Goal: Task Accomplishment & Management: Manage account settings

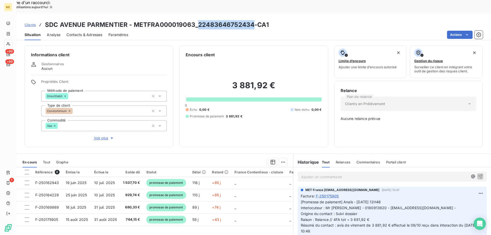
scroll to position [102, 0]
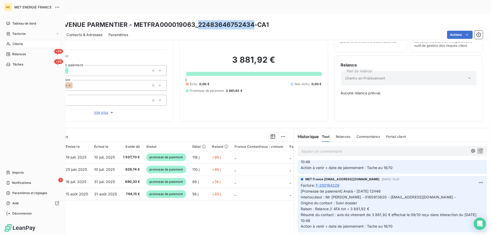
drag, startPoint x: 16, startPoint y: 44, endPoint x: 26, endPoint y: 45, distance: 9.5
click at [17, 44] on span "Clients" at bounding box center [18, 44] width 10 height 5
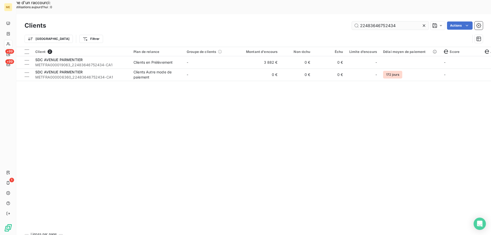
click at [365, 21] on input "22483646752434" at bounding box center [390, 25] width 77 height 8
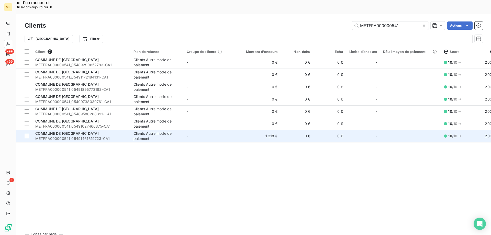
type input "METFRA000000541"
click at [222, 130] on td "-" at bounding box center [210, 136] width 53 height 12
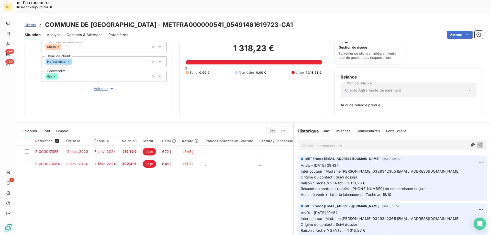
scroll to position [50, 0]
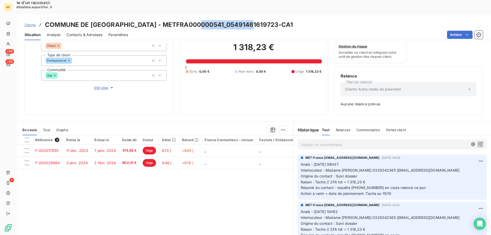
drag, startPoint x: 252, startPoint y: 10, endPoint x: 201, endPoint y: 10, distance: 50.9
click at [201, 20] on h3 "COMMUNE DE DOGNEVILLE - METFRA000000541_05491461619723-CA1" at bounding box center [169, 24] width 248 height 9
copy h3 "05491461619723"
click at [45, 128] on span "Tout" at bounding box center [46, 130] width 7 height 4
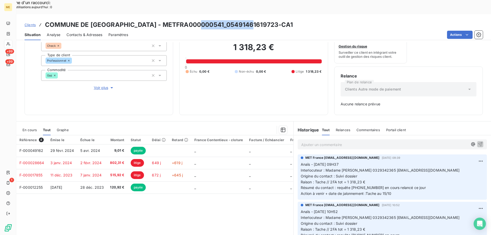
click at [31, 128] on span "En cours" at bounding box center [30, 130] width 14 height 4
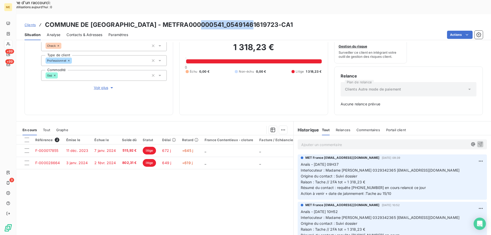
click at [32, 23] on span "Clients" at bounding box center [30, 25] width 11 height 4
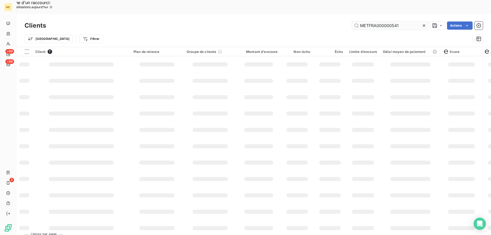
click at [373, 21] on input "METFRA000000541" at bounding box center [390, 25] width 77 height 8
type input "METFRA000021258"
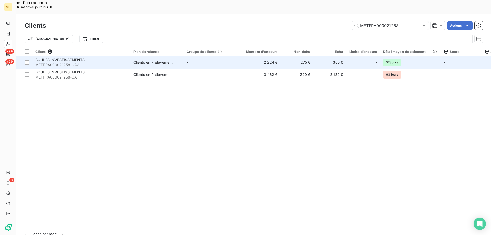
click at [245, 56] on td "2 224 €" at bounding box center [259, 62] width 44 height 12
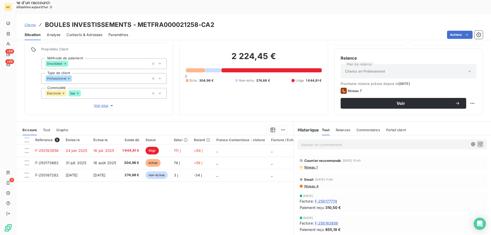
scroll to position [51, 0]
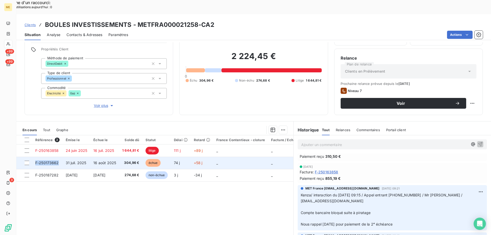
copy span "F-250173662"
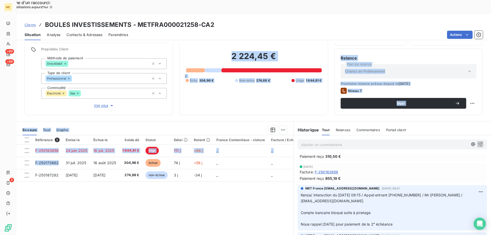
drag, startPoint x: 59, startPoint y: 149, endPoint x: 44, endPoint y: 103, distance: 48.7
click at [44, 103] on div "Informations client Gestionnaires Aucun Propriétés Client Méthode de paiement D…" at bounding box center [253, 145] width 475 height 207
click at [237, 89] on div "2 224,45 € 0 Échu 304,96 € Non-échu 274,68 € Litige 1 644,81 €" at bounding box center [254, 66] width 136 height 83
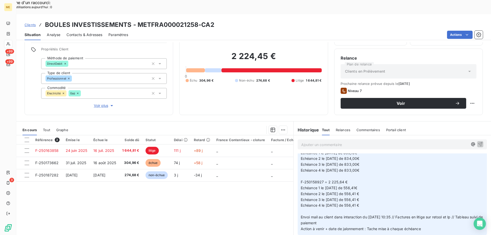
scroll to position [333, 0]
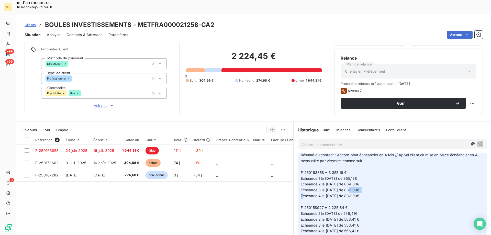
drag, startPoint x: 369, startPoint y: 177, endPoint x: 352, endPoint y: 176, distance: 16.9
click at [352, 176] on p "[Litige] Anaïs - [DATE] 10H31 Interlocuteur : Mr Hani BOULES [EMAIL_ADDRESS][DO…" at bounding box center [392, 193] width 183 height 129
copy span "833,00€"
click at [412, 142] on p "Ajouter un commentaire ﻿" at bounding box center [384, 145] width 167 height 6
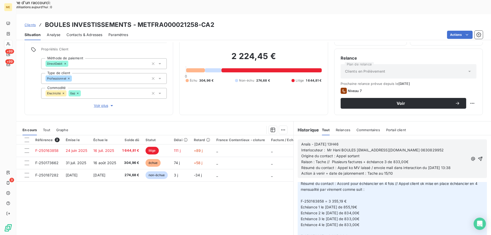
scroll to position [361, 0]
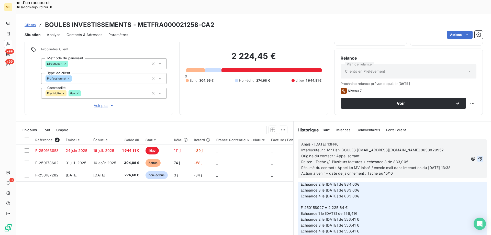
click at [478, 156] on icon "button" at bounding box center [480, 158] width 5 height 5
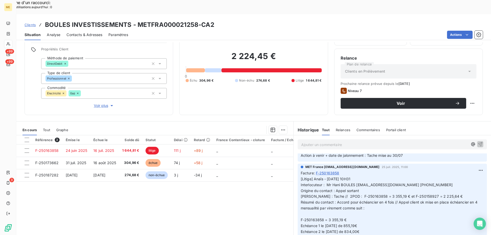
scroll to position [380, 0]
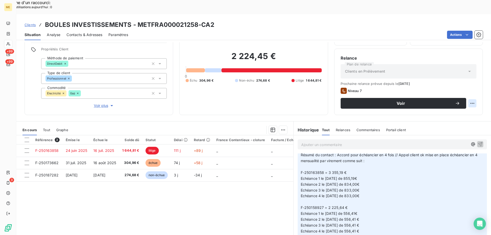
click at [465, 101] on div "Replanifier cette action" at bounding box center [448, 100] width 46 height 8
select select "9"
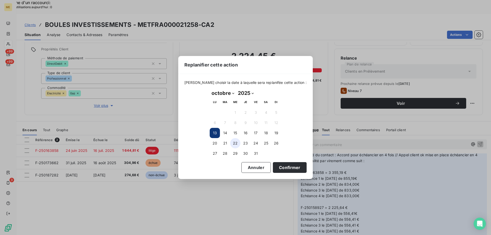
drag, startPoint x: 235, startPoint y: 132, endPoint x: 239, endPoint y: 143, distance: 11.5
click at [235, 132] on button "15" at bounding box center [235, 133] width 10 height 10
click at [288, 170] on button "Confirmer" at bounding box center [290, 167] width 34 height 11
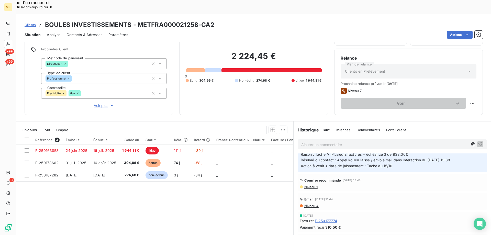
scroll to position [0, 0]
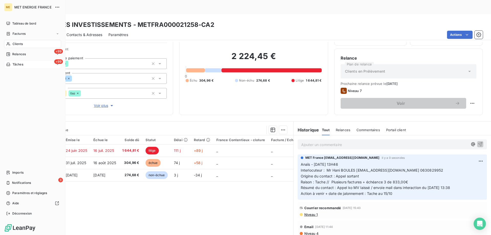
click at [9, 64] on icon at bounding box center [8, 64] width 4 height 4
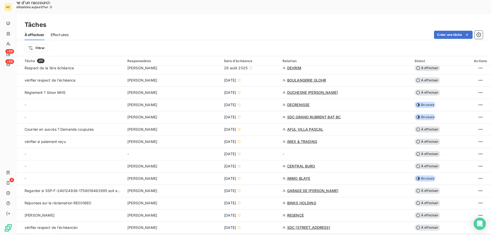
scroll to position [230, 0]
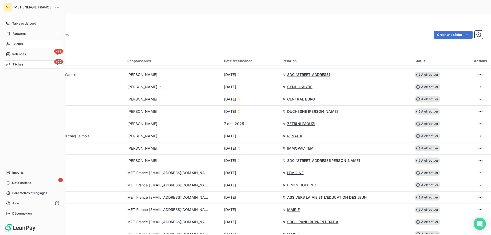
click at [10, 43] on icon at bounding box center [8, 44] width 4 height 4
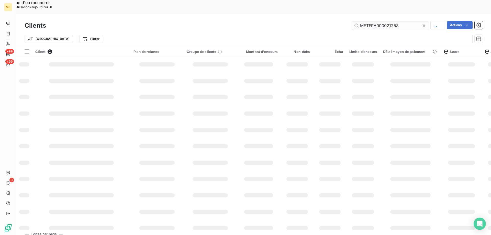
click at [379, 21] on input "METFRA000021258" at bounding box center [390, 25] width 77 height 8
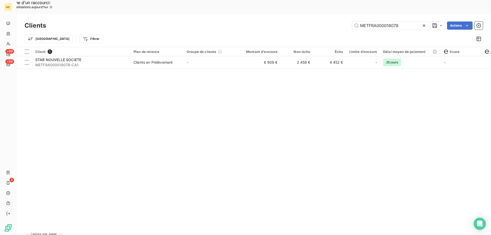
type input "METFRA000018078"
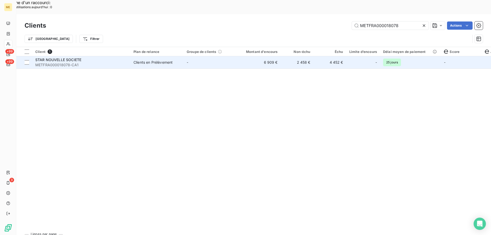
click at [130, 56] on td "STAR NOUVELLE SOCIETE METFRA000018078-CA1" at bounding box center [81, 62] width 98 height 12
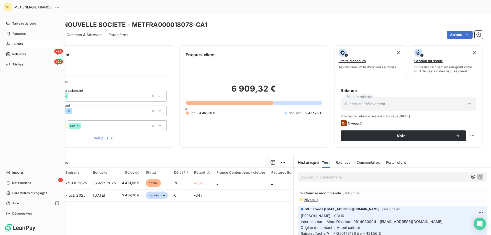
click at [20, 42] on span "Clients" at bounding box center [18, 44] width 10 height 5
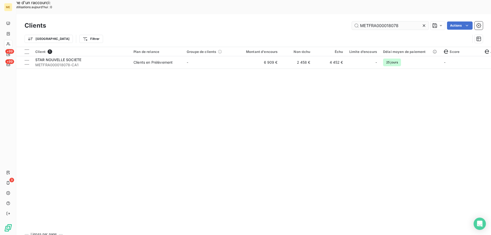
click at [374, 21] on input "METFRA000018078" at bounding box center [390, 25] width 77 height 8
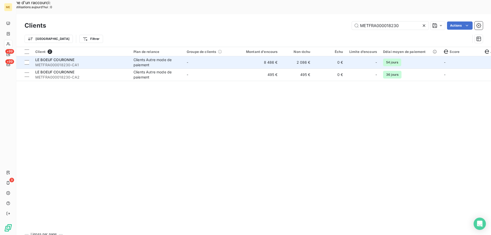
type input "METFRA000018230"
click at [221, 56] on td "-" at bounding box center [210, 62] width 53 height 12
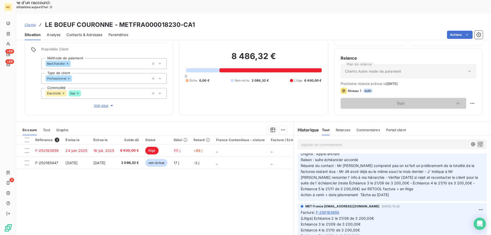
scroll to position [307, 0]
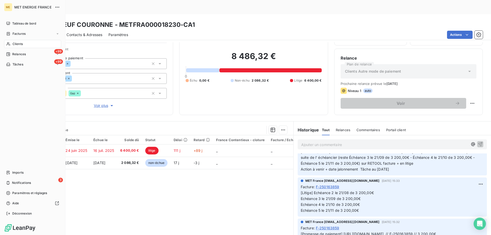
drag, startPoint x: 13, startPoint y: 45, endPoint x: 18, endPoint y: 45, distance: 5.1
click at [13, 45] on span "Clients" at bounding box center [18, 44] width 10 height 5
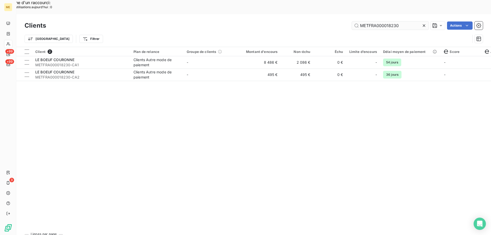
click at [383, 21] on input "METFRA000018230" at bounding box center [390, 25] width 77 height 8
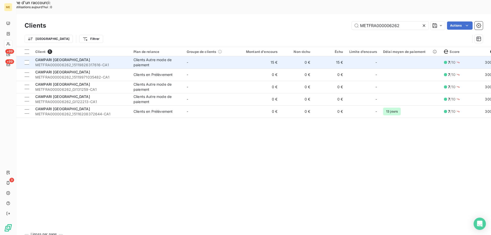
type input "METFRA000006262"
click at [254, 56] on td "15 €" at bounding box center [259, 62] width 44 height 12
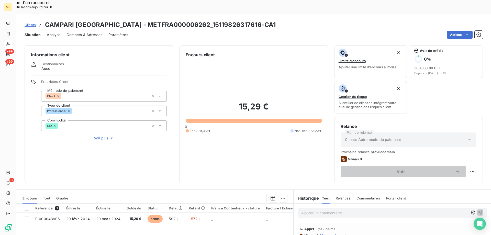
scroll to position [68, 0]
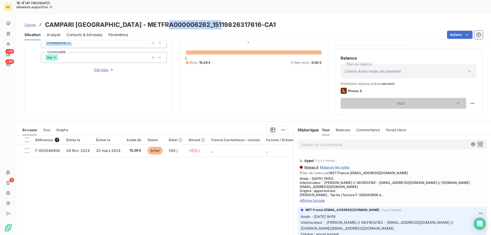
drag, startPoint x: 220, startPoint y: 10, endPoint x: 173, endPoint y: 11, distance: 47.3
click at [173, 20] on h3 "CAMPARI [GEOGRAPHIC_DATA] - METFRA000006262_15119826317616-CA1" at bounding box center [160, 24] width 231 height 9
copy h3 "15119826317616"
drag, startPoint x: 170, startPoint y: 10, endPoint x: 108, endPoint y: 13, distance: 61.8
click at [108, 20] on h3 "CAMPARI [GEOGRAPHIC_DATA] - METFRA000006262_15119826317616-CA1" at bounding box center [160, 24] width 231 height 9
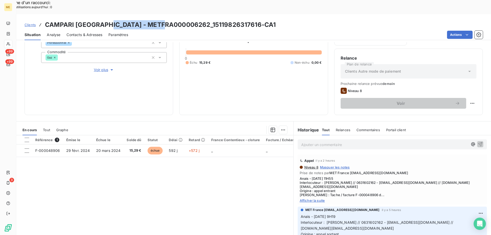
copy h3 "METFRA000006262"
drag, startPoint x: 210, startPoint y: 48, endPoint x: 198, endPoint y: 45, distance: 12.0
click at [198, 60] on div "Échu 15,29 € Non-échu 0,00 €" at bounding box center [254, 62] width 136 height 5
click at [223, 60] on div "Échu 15,29 € Non-échu 0,00 €" at bounding box center [254, 62] width 136 height 5
click at [308, 199] on span "Afficher la suite" at bounding box center [392, 201] width 185 height 4
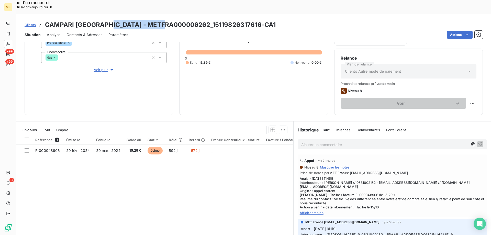
drag, startPoint x: 168, startPoint y: 10, endPoint x: 106, endPoint y: 9, distance: 61.9
click at [106, 20] on h3 "CAMPARI [GEOGRAPHIC_DATA] - METFRA000006262_15119826317616-CA1" at bounding box center [160, 24] width 231 height 9
click at [104, 20] on div "Clients CAMPARI FRANCE - METFRA000006262_15119826317616-CA1" at bounding box center [253, 24] width 475 height 9
click at [234, 20] on h3 "CAMPARI [GEOGRAPHIC_DATA] - METFRA000006262_15119826317616-CA1" at bounding box center [160, 24] width 231 height 9
click at [235, 20] on div "Clients CAMPARI FRANCE - METFRA000006262_15119826317616-CA1" at bounding box center [253, 24] width 475 height 9
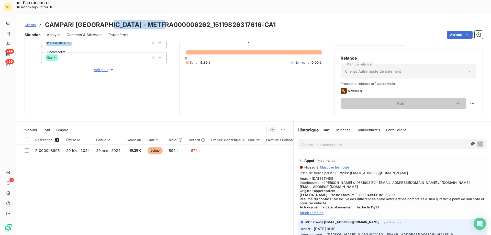
click at [235, 20] on div "Clients CAMPARI FRANCE - METFRA000006262_15119826317616-CA1" at bounding box center [253, 24] width 475 height 9
click at [173, 20] on h3 "CAMPARI [GEOGRAPHIC_DATA] - METFRA000006262_15119826317616-CA1" at bounding box center [160, 24] width 231 height 9
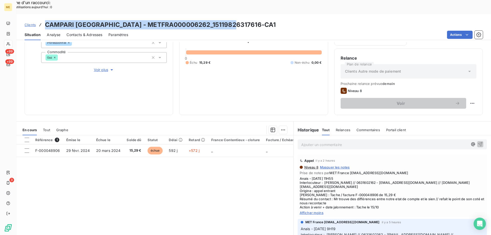
drag, startPoint x: 241, startPoint y: 10, endPoint x: 45, endPoint y: 10, distance: 196.6
click at [45, 20] on div "Clients CAMPARI FRANCE - METFRA000006262_15119826317616-CA1" at bounding box center [253, 24] width 475 height 9
copy h3 "CAMPARI [GEOGRAPHIC_DATA] - METFRA000006262_15119826317616-CA1"
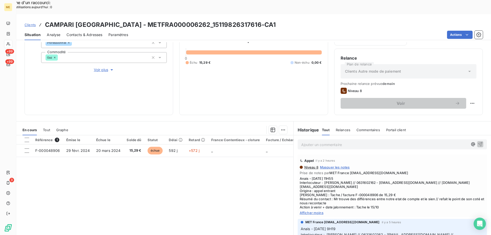
click at [232, 56] on div "15,29 € 0 Échu 15,29 € Non-échu 0,00 €" at bounding box center [254, 49] width 136 height 119
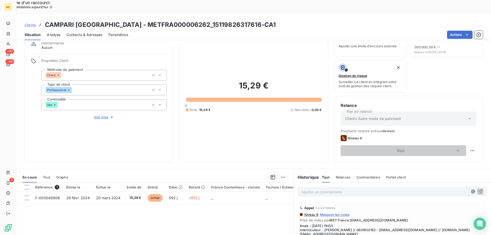
scroll to position [51, 0]
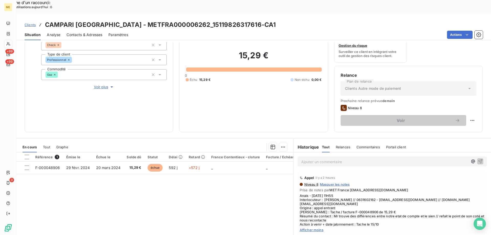
click at [460, 117] on div "Replanifier cette action" at bounding box center [448, 118] width 46 height 8
select select "9"
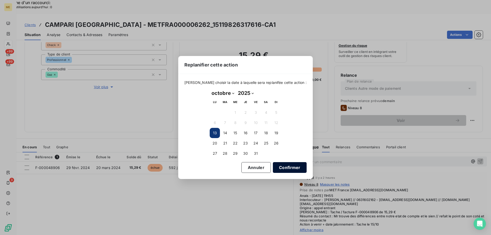
click at [282, 168] on button "Confirmer" at bounding box center [290, 167] width 34 height 11
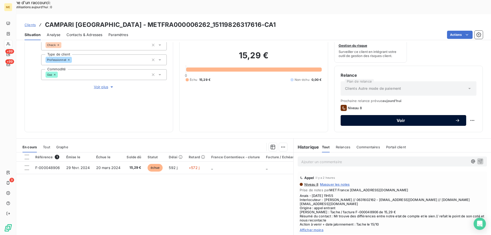
click at [422, 115] on button "Voir" at bounding box center [404, 120] width 126 height 11
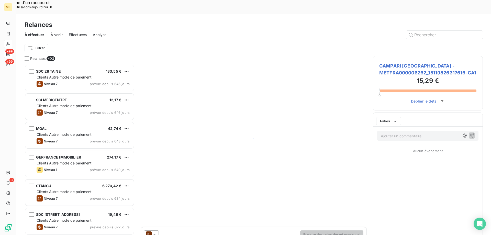
scroll to position [181, 106]
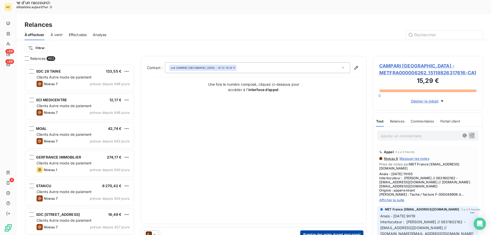
click at [343, 231] on button "Prendre des notes durant mon appel" at bounding box center [331, 235] width 63 height 8
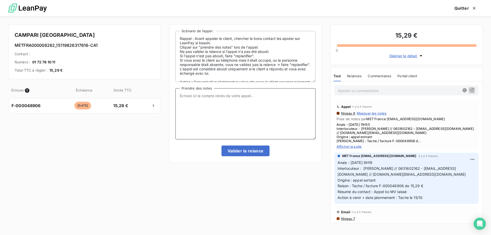
click at [257, 114] on textarea "Prendre des notes" at bounding box center [246, 113] width 140 height 51
paste textarea "Anais - 13/10/2025 - 11H55 Interlocuteur : Mr BAYOL // 0631602162 - fournisseur…"
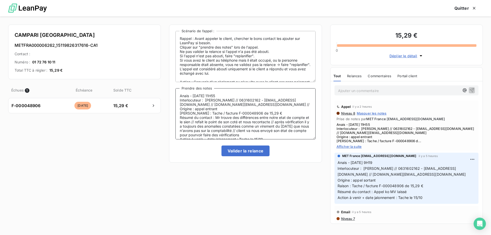
scroll to position [2, 0]
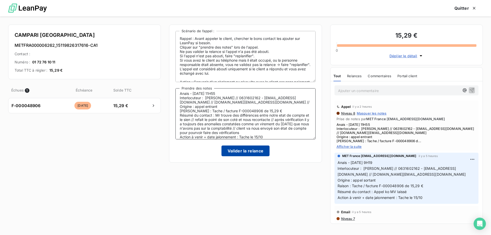
type textarea "Anais - 13/10/2025 - 11H55 Interlocuteur : Mr BAYOL // 0631602162 - fournisseur…"
click at [247, 151] on button "Valider la relance" at bounding box center [246, 151] width 48 height 11
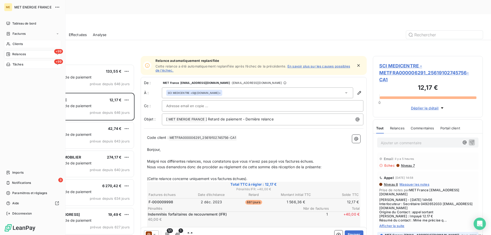
click at [14, 65] on span "Tâches" at bounding box center [18, 64] width 11 height 5
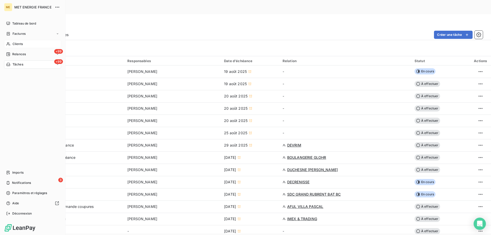
drag, startPoint x: 20, startPoint y: 43, endPoint x: 22, endPoint y: 43, distance: 2.6
click at [20, 43] on span "Clients" at bounding box center [18, 44] width 10 height 5
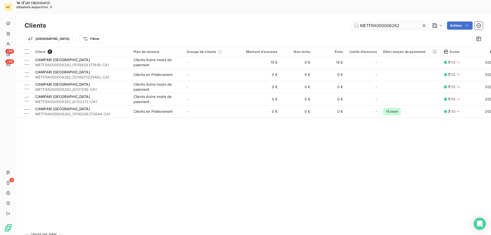
click at [369, 21] on input "METFRA000006262" at bounding box center [390, 25] width 77 height 8
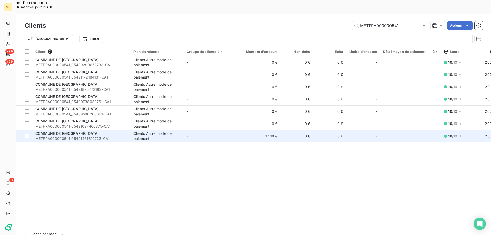
type input "METFRA000000541"
click at [210, 130] on td "-" at bounding box center [210, 136] width 53 height 12
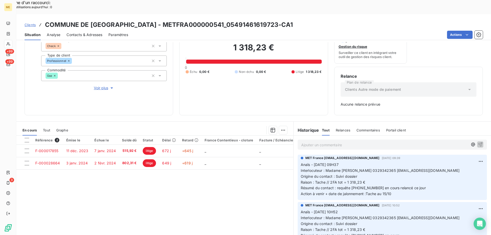
scroll to position [50, 0]
click at [98, 85] on span "Voir plus" at bounding box center [104, 87] width 20 height 5
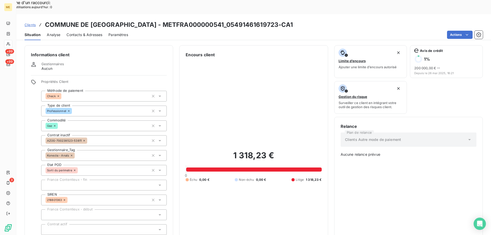
scroll to position [162, 0]
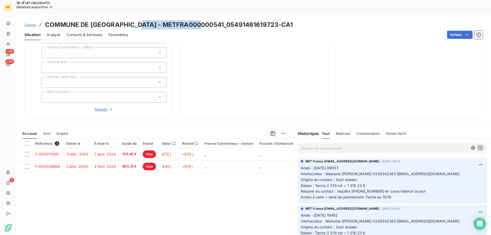
drag, startPoint x: 199, startPoint y: 10, endPoint x: 136, endPoint y: 11, distance: 62.2
click at [136, 20] on h3 "COMMUNE DE DOGNEVILLE - METFRA000000541_05491461619723-CA1" at bounding box center [169, 24] width 248 height 9
copy h3 "METFRA000000541_"
click at [188, 183] on div "Référence 2 Émise le Échue le Solde dû Statut Délai Retard France Contentieux -…" at bounding box center [154, 188] width 277 height 99
click at [350, 189] on span "Résumé du contact : requête 00094337 en cours relancé ce jour" at bounding box center [363, 191] width 125 height 4
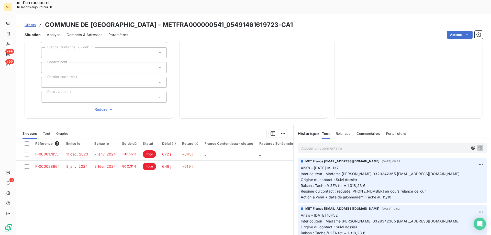
click at [378, 195] on span "Action à venir + date de jalonnement :Tache au 15/10" at bounding box center [346, 197] width 91 height 4
click at [365, 189] on span "Résumé du contact : requête 00094337 en cours relancé ce jour" at bounding box center [363, 191] width 125 height 4
drag, startPoint x: 367, startPoint y: 173, endPoint x: 350, endPoint y: 175, distance: 17.0
click at [350, 189] on span "Résumé du contact : requête 00094337 en cours relancé ce jour" at bounding box center [363, 191] width 125 height 4
copy span "00094337"
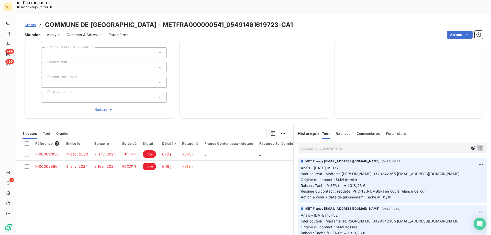
click at [320, 145] on p "Ajouter un commentaire ﻿" at bounding box center [384, 148] width 167 height 6
click at [28, 141] on div at bounding box center [27, 143] width 5 height 5
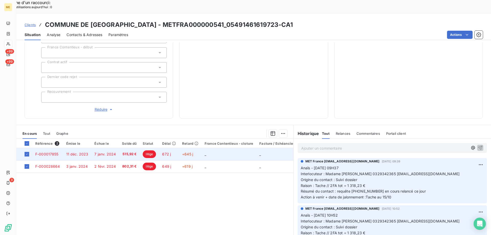
click at [167, 148] on td "672 j" at bounding box center [169, 154] width 20 height 12
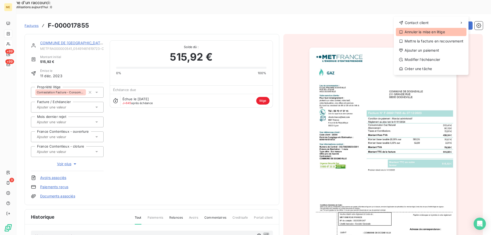
click at [426, 31] on div "Annuler la mise en litige" at bounding box center [431, 32] width 71 height 8
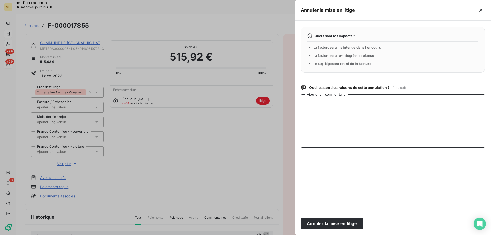
click at [393, 109] on textarea "Ajouter un commentaire" at bounding box center [393, 120] width 184 height 53
paste textarea "Anaïs - 13/10/2025 - 14H35 Interlocuteur : Madame ARNOLD 0329342365 mairie@dogn…"
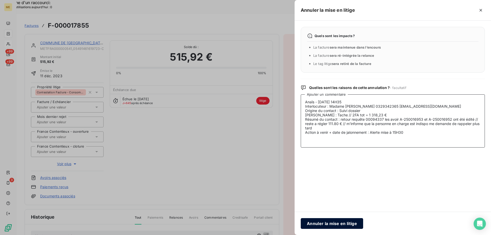
type textarea "Anaïs - 13/10/2025 - 14H35 Interlocuteur : Madame ARNOLD 0329342365 mairie@dogn…"
click at [336, 222] on button "Annuler la mise en litige" at bounding box center [332, 223] width 62 height 11
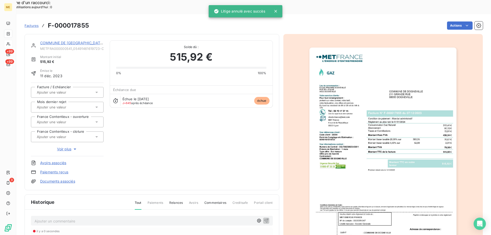
click at [79, 40] on div "COMMUNE DE DOGNEVILLE" at bounding box center [71, 42] width 63 height 5
click at [77, 41] on link "COMMUNE DE DOGNEVILLE" at bounding box center [72, 43] width 64 height 4
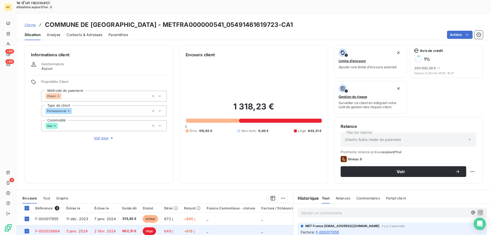
click at [202, 225] on tr "F-000028664 3 janv. 2024 2 févr. 2024 802,31 € litige 649 j +619 j _ _ _ _ _" at bounding box center [223, 231] width 415 height 12
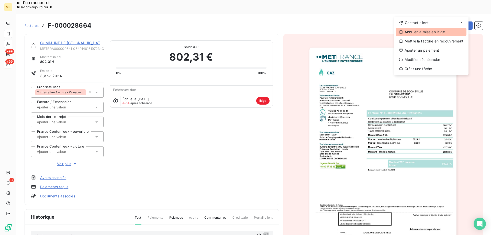
click at [431, 34] on div "Annuler la mise en litige" at bounding box center [431, 32] width 71 height 8
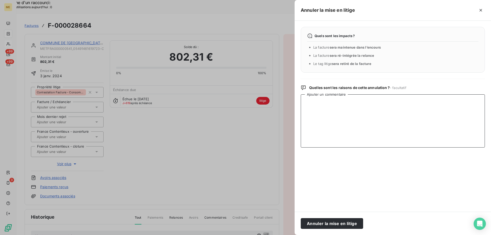
click at [360, 120] on textarea "Ajouter un commentaire" at bounding box center [393, 120] width 184 height 53
paste textarea "Anaïs - 13/10/2025 - 14H35 Interlocuteur : Madame ARNOLD 0329342365 mairie@dogn…"
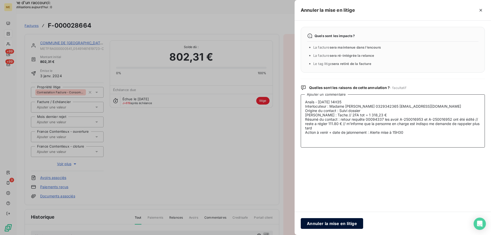
type textarea "Anaïs - 13/10/2025 - 14H35 Interlocuteur : Madame ARNOLD 0329342365 mairie@dogn…"
click at [343, 222] on button "Annuler la mise en litige" at bounding box center [332, 223] width 62 height 11
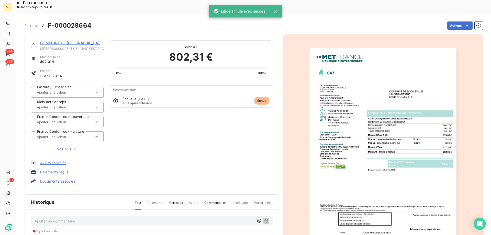
click at [81, 41] on link "COMMUNE DE DOGNEVILLE" at bounding box center [72, 43] width 64 height 4
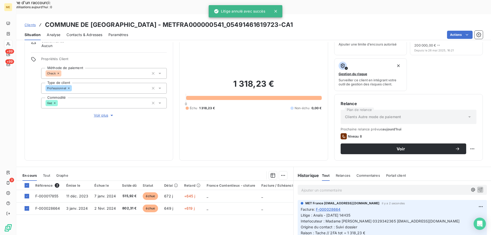
scroll to position [68, 0]
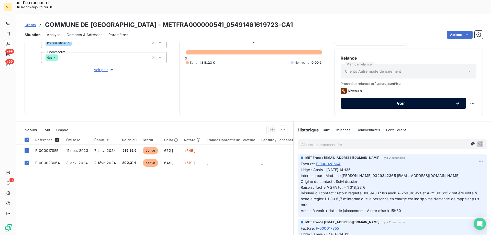
click at [425, 98] on button "Voir" at bounding box center [404, 103] width 126 height 11
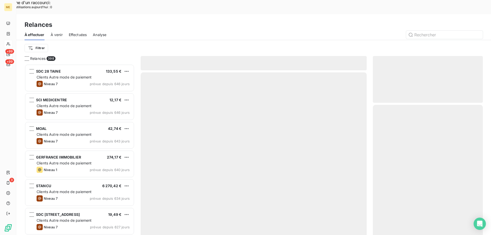
scroll to position [181, 106]
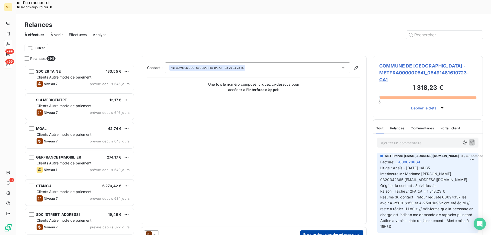
click at [317, 231] on button "Prendre des notes durant mon appel" at bounding box center [331, 235] width 63 height 8
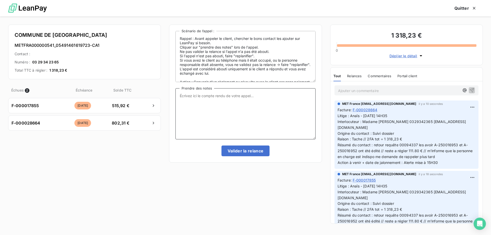
click at [256, 114] on textarea "Prendre des notes" at bounding box center [246, 113] width 140 height 51
paste textarea "Anaïs - 13/10/2025 - 14H35 Interlocuteur : Madame ARNOLD 0329342365 mairie@dogn…"
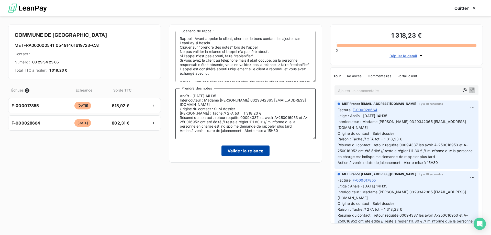
type textarea "Anaïs - 13/10/2025 - 14H35 Interlocuteur : Madame ARNOLD 0329342365 mairie@dogn…"
click at [243, 151] on button "Valider la relance" at bounding box center [246, 151] width 48 height 11
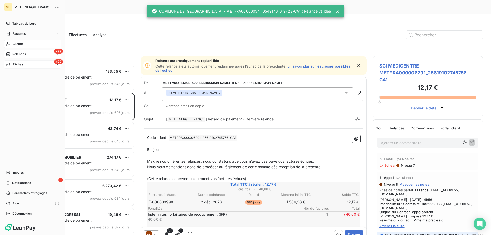
click at [12, 52] on div "Relances" at bounding box center [16, 54] width 20 height 5
click at [18, 53] on span "Relances" at bounding box center [19, 54] width 14 height 5
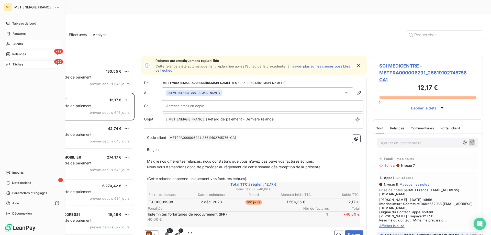
click at [18, 53] on span "Relances" at bounding box center [19, 54] width 14 height 5
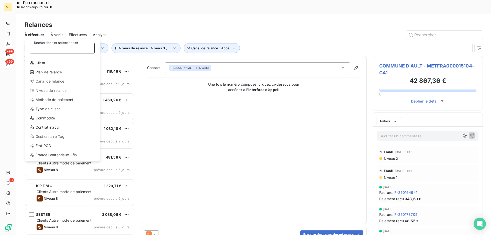
scroll to position [4, 4]
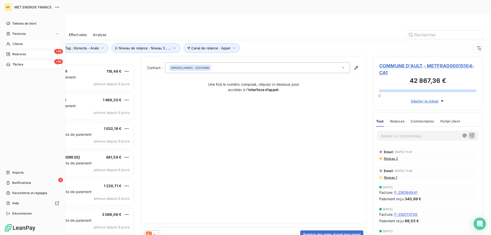
click at [8, 45] on icon at bounding box center [8, 44] width 4 height 4
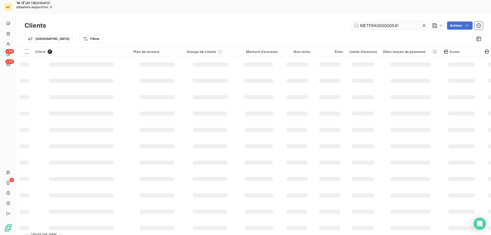
click at [370, 21] on input "METFRA000000541" at bounding box center [390, 25] width 77 height 8
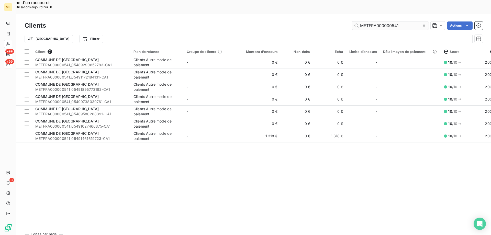
click at [370, 21] on input "METFRA000000541" at bounding box center [390, 25] width 77 height 8
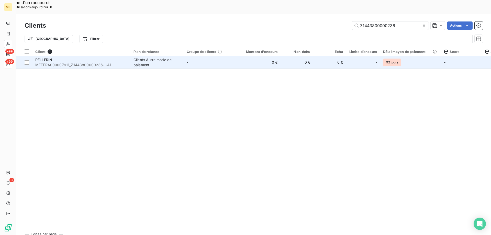
type input "Z1443800000236"
click at [250, 56] on td "0 €" at bounding box center [259, 62] width 44 height 12
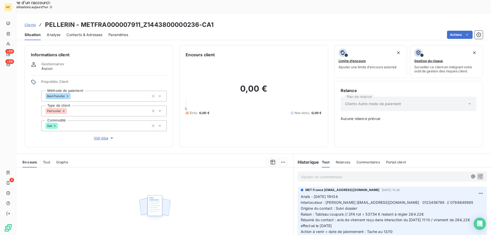
click at [28, 23] on span "Clients" at bounding box center [30, 25] width 11 height 4
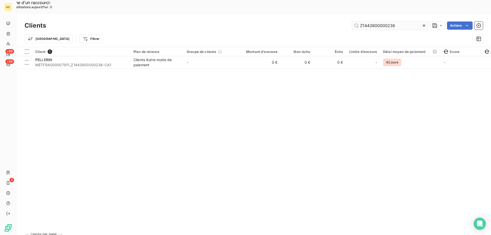
click at [372, 21] on input "Z1443800000236" at bounding box center [390, 25] width 77 height 8
click at [371, 21] on input "Z1443800000236" at bounding box center [390, 25] width 77 height 8
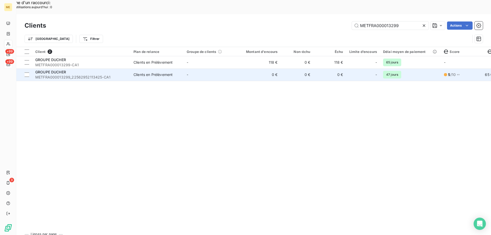
type input "METFRA000013299"
click at [218, 69] on td "-" at bounding box center [210, 75] width 53 height 12
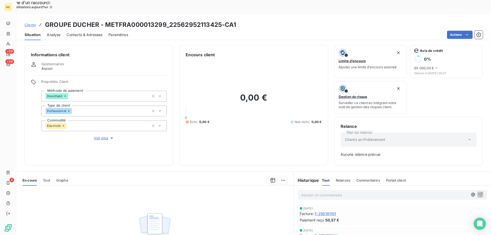
click at [27, 23] on span "Clients" at bounding box center [30, 25] width 11 height 4
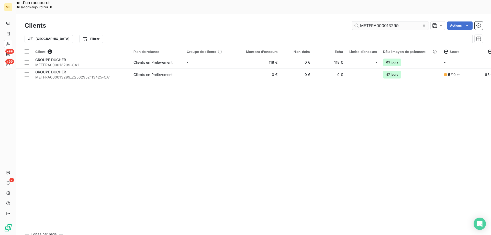
click at [385, 21] on input "METFRA000013299" at bounding box center [390, 25] width 77 height 8
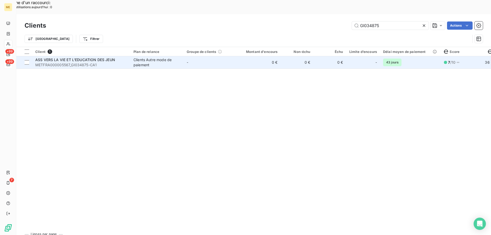
type input "GI034875"
click at [211, 56] on td "-" at bounding box center [210, 62] width 53 height 12
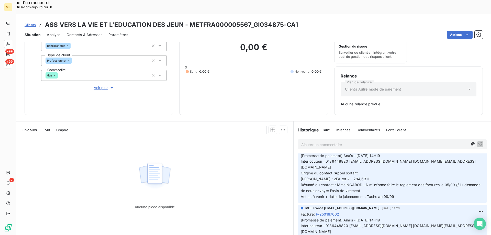
scroll to position [256, 0]
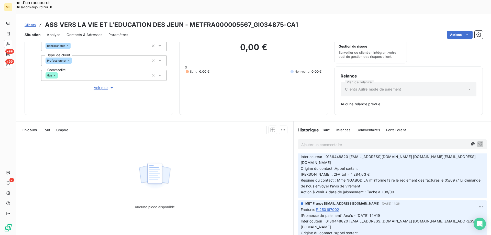
click at [48, 128] on span "Tout" at bounding box center [46, 130] width 7 height 4
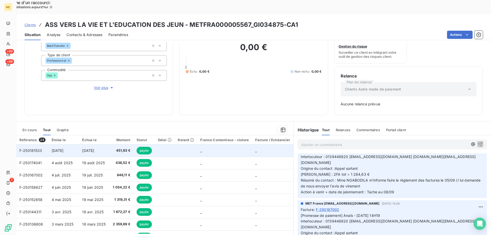
click at [200, 145] on td "_" at bounding box center [224, 151] width 55 height 12
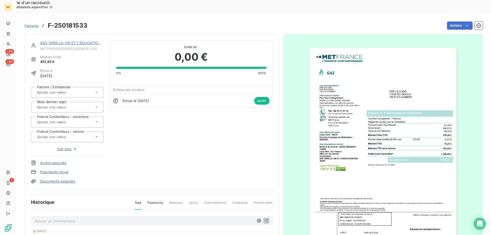
click at [374, 134] on img "button" at bounding box center [383, 152] width 147 height 208
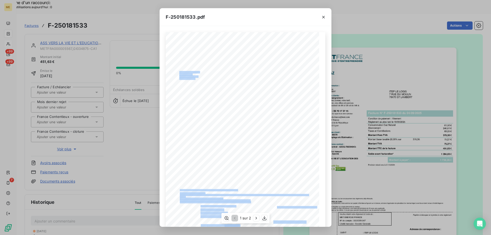
click at [174, 75] on div "*Sous réserve, notamment, du bon encaissement des règlements déjà effectués. Co…" at bounding box center [246, 140] width 160 height 217
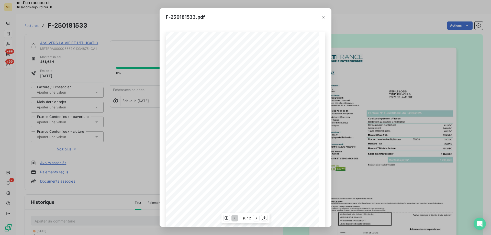
click at [195, 79] on span "78470 ST LAMBERT" at bounding box center [191, 78] width 24 height 2
click at [325, 17] on icon "button" at bounding box center [323, 17] width 5 height 5
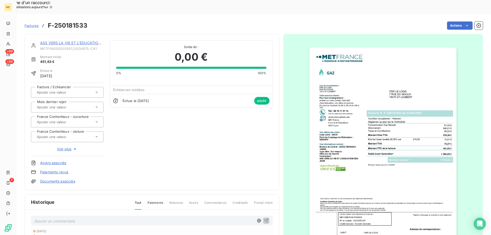
click at [68, 41] on link "ASS VERS LA VIE ET L'EDUCATION DES JEUN" at bounding box center [80, 43] width 80 height 4
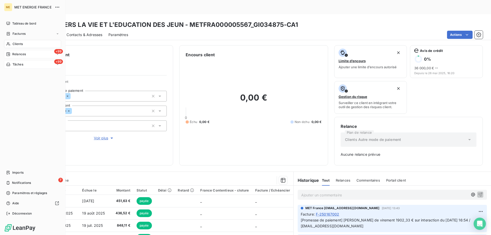
click at [23, 45] on div "Clients" at bounding box center [32, 44] width 57 height 8
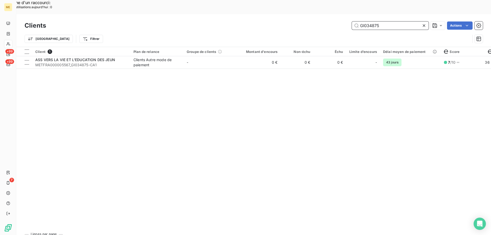
click at [368, 21] on input "GI034875" at bounding box center [390, 25] width 77 height 8
paste input "21188133105642"
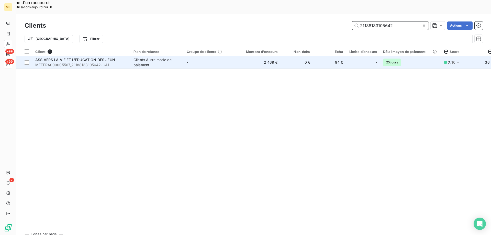
type input "21188133105642"
click at [214, 56] on td "-" at bounding box center [210, 62] width 53 height 12
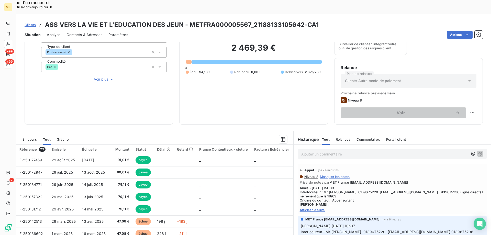
scroll to position [68, 0]
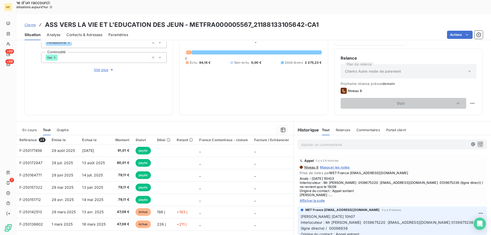
click at [316, 199] on span "Afficher la suite" at bounding box center [392, 201] width 185 height 4
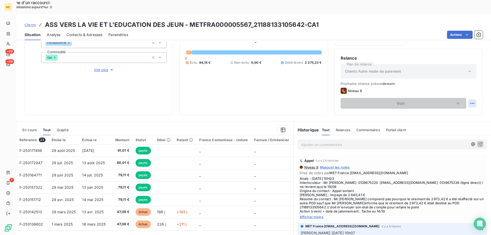
click at [461, 102] on div "Replanifier cette action" at bounding box center [448, 100] width 46 height 8
select select "9"
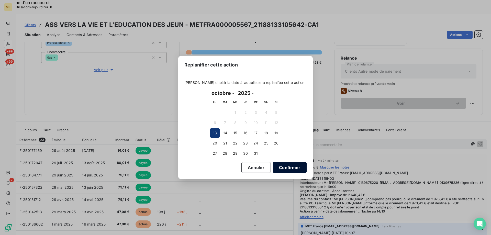
click at [280, 169] on button "Confirmer" at bounding box center [290, 167] width 34 height 11
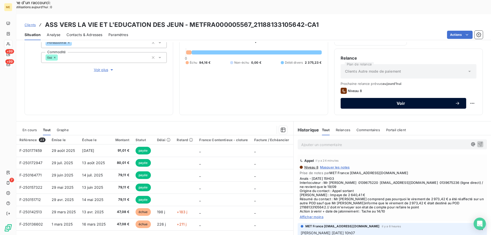
click at [386, 101] on span "Voir" at bounding box center [401, 103] width 108 height 4
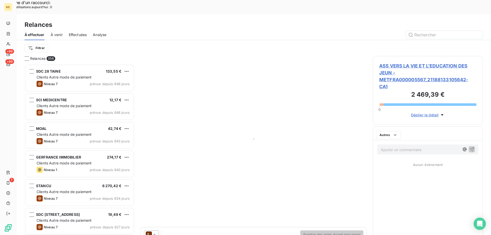
scroll to position [181, 106]
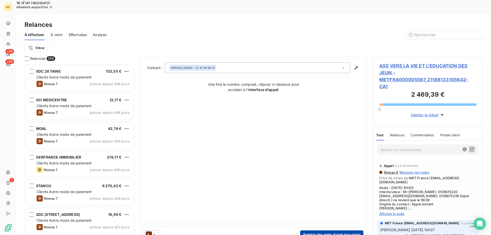
click at [346, 231] on button "Prendre des notes durant mon appel" at bounding box center [331, 235] width 63 height 8
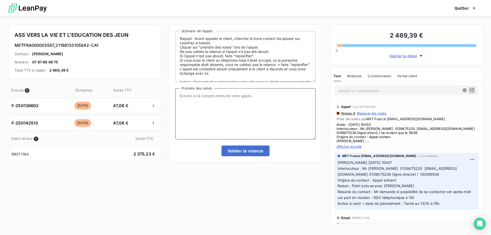
click at [264, 122] on textarea "Prendre des notes" at bounding box center [246, 113] width 140 height 51
paste textarea "Anaïs - 13/10/2025 - 15H03 Interlocuteur : Mr O'reilly Daniel 0139675220 compta…"
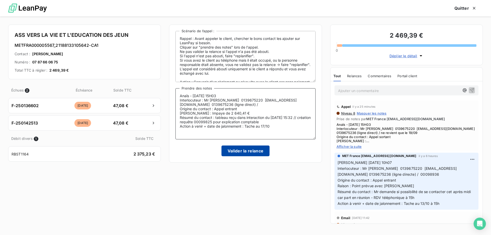
type textarea "Anaïs - 13/10/2025 - 15H03 Interlocuteur : Mr O'reilly Daniel 0139675220 compta…"
click at [245, 154] on button "Valider la relance" at bounding box center [246, 151] width 48 height 11
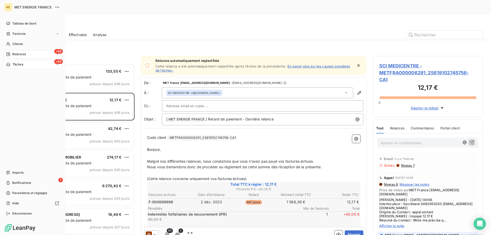
click at [23, 62] on span "Tâches" at bounding box center [18, 64] width 11 height 5
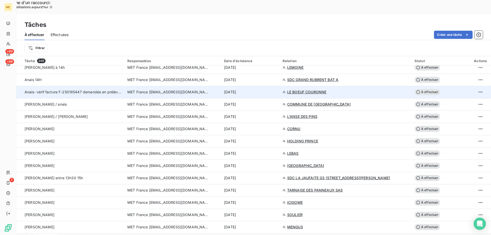
scroll to position [307, 0]
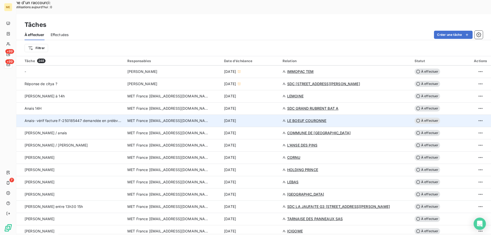
click at [273, 118] on div "13 oct. 2025" at bounding box center [250, 120] width 52 height 5
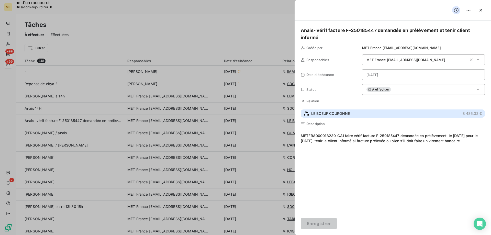
click at [329, 113] on span "LE BOEUF COURONNE" at bounding box center [330, 113] width 39 height 5
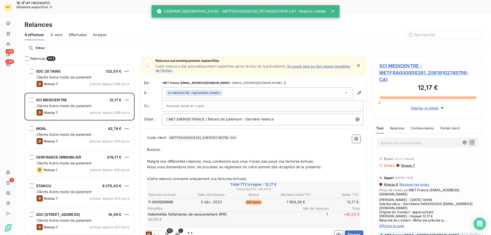
scroll to position [181, 106]
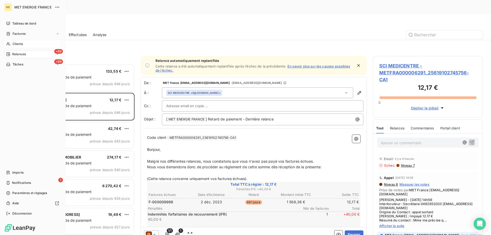
click at [22, 45] on span "Clients" at bounding box center [18, 44] width 10 height 5
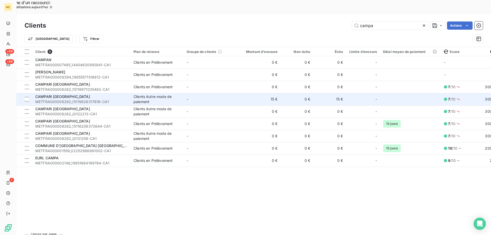
click at [225, 93] on td "-" at bounding box center [210, 99] width 53 height 12
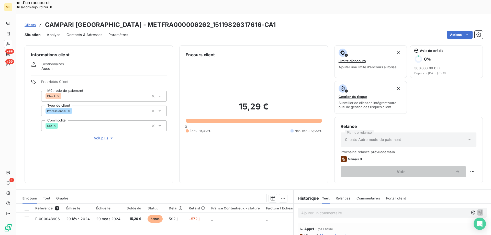
scroll to position [68, 0]
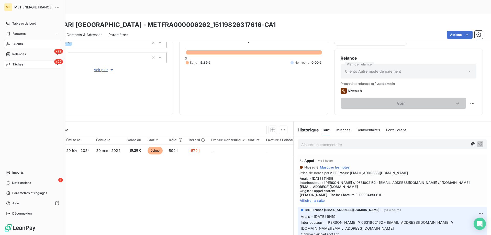
click at [14, 65] on span "Tâches" at bounding box center [18, 64] width 11 height 5
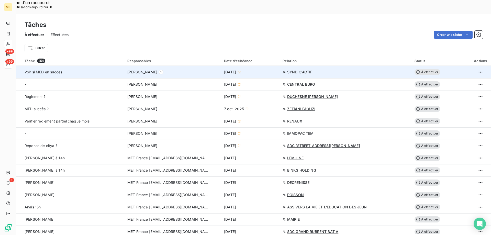
scroll to position [358, 0]
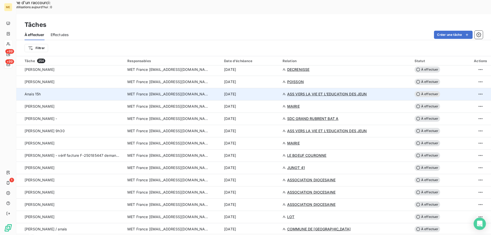
click at [269, 92] on div "[DATE]" at bounding box center [250, 94] width 52 height 5
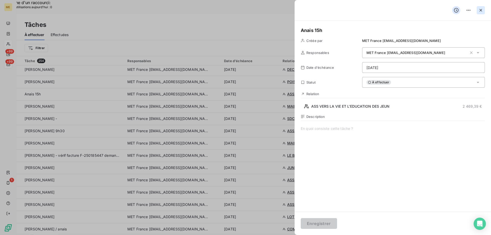
click at [479, 9] on icon "button" at bounding box center [481, 10] width 5 height 5
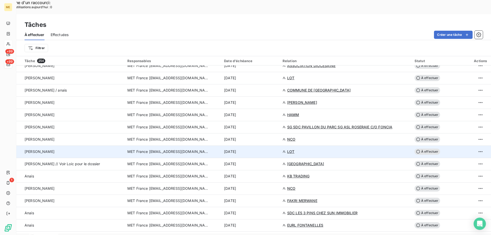
scroll to position [512, 0]
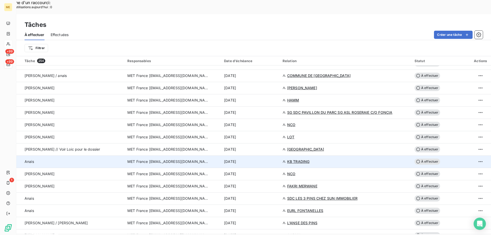
click at [280, 156] on td "[DATE]" at bounding box center [250, 162] width 59 height 12
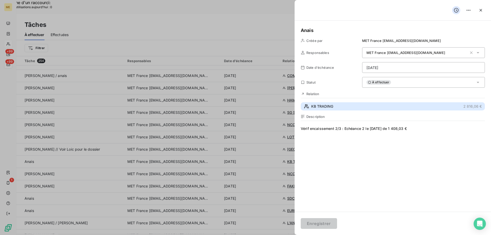
click at [352, 109] on button "KB TRADING 2 816,06 €" at bounding box center [393, 106] width 184 height 8
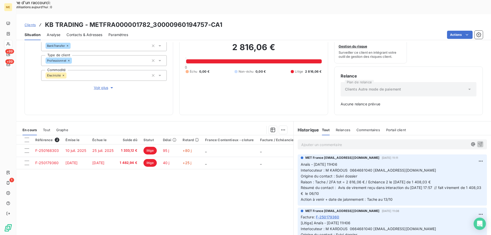
click at [146, 20] on h3 "KB TRADING - METFRA000001782_30000960194757-CA1" at bounding box center [133, 24] width 177 height 9
drag, startPoint x: 149, startPoint y: 11, endPoint x: 90, endPoint y: 13, distance: 59.1
click at [90, 20] on h3 "KB TRADING - METFRA000001782_30000960194757-CA1" at bounding box center [133, 24] width 177 height 9
copy h3 "METFRA000001782"
drag, startPoint x: 198, startPoint y: 49, endPoint x: 222, endPoint y: 53, distance: 24.4
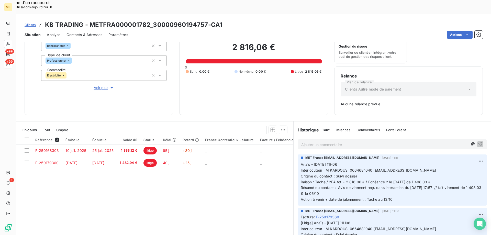
click at [199, 50] on div "2 816,06 € 0 Échu 0,00 € Non-échu 0,00 € Litige 2 816,06 €" at bounding box center [254, 57] width 136 height 101
drag, startPoint x: 472, startPoint y: 173, endPoint x: 336, endPoint y: 179, distance: 136.8
click at [336, 179] on p "Anaïs - [DATE] 11H06 Interlocuteur : M KARDOUS 0664681040 [EMAIL_ADDRESS][DOMAI…" at bounding box center [392, 182] width 183 height 41
copy span "1 408,03 € le 06/10"
drag, startPoint x: 345, startPoint y: 127, endPoint x: 344, endPoint y: 131, distance: 4.5
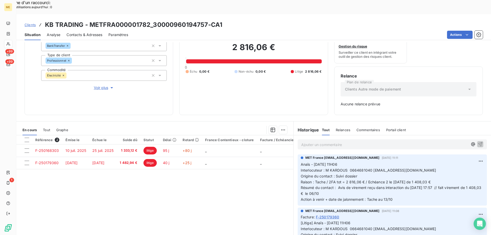
click at [345, 139] on div "Ajouter un commentaire ﻿" at bounding box center [392, 144] width 189 height 10
click at [343, 142] on p "Ajouter un commentaire ﻿" at bounding box center [384, 145] width 167 height 6
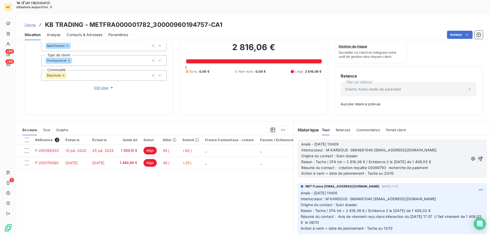
click at [479, 157] on icon "button" at bounding box center [481, 159] width 4 height 4
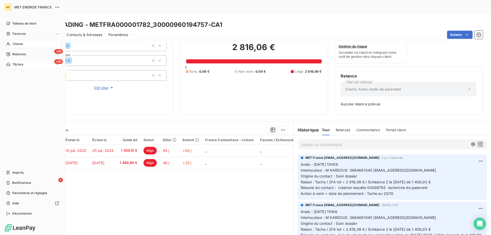
click at [14, 64] on span "Tâches" at bounding box center [18, 64] width 11 height 5
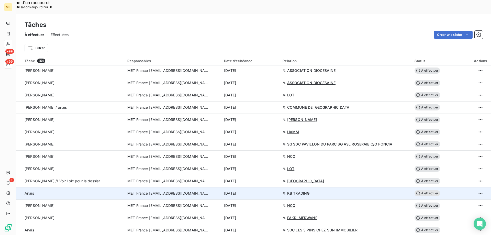
scroll to position [486, 0]
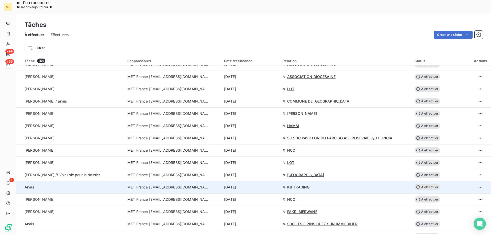
click at [262, 185] on div "[DATE]" at bounding box center [250, 187] width 52 height 5
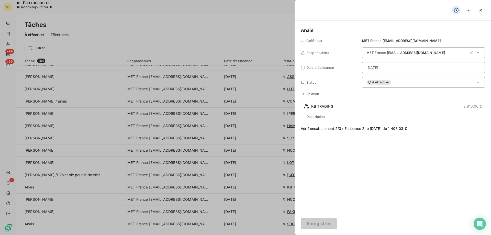
drag, startPoint x: 428, startPoint y: 127, endPoint x: 425, endPoint y: 129, distance: 3.9
click at [426, 128] on span "Vérif encaissement 2/3 : Echéance 2 le [DATE] de 1 408,03 €" at bounding box center [393, 175] width 184 height 98
click at [332, 136] on span "Vérif encaissement 2/3 : Echéance 2 le [DATE] de 1 408,03 € Vérif requête" at bounding box center [393, 175] width 184 height 98
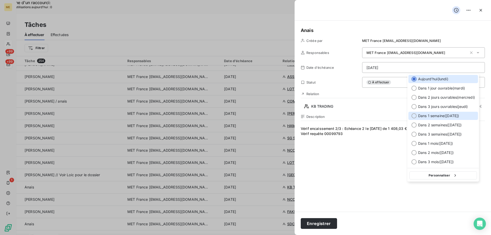
click at [441, 118] on span "Dans 1 semaine ( [DATE] )" at bounding box center [438, 115] width 41 height 5
type input "[DATE]"
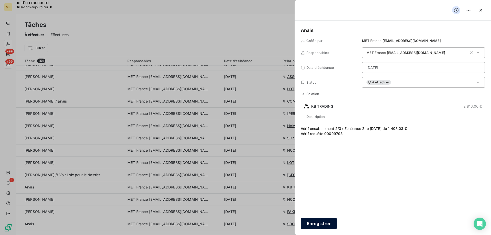
click at [312, 224] on button "Enregistrer" at bounding box center [319, 223] width 36 height 11
click at [314, 225] on button "Enregistrer" at bounding box center [319, 223] width 36 height 11
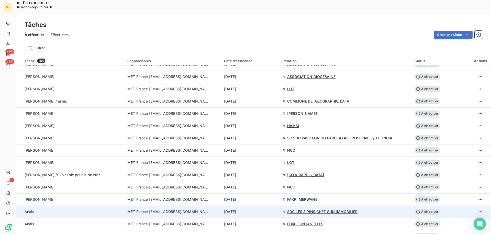
click at [269, 209] on div "[DATE]" at bounding box center [250, 211] width 52 height 5
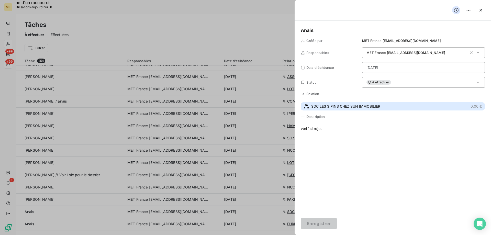
click at [336, 108] on span "SDC LES 3 PINS CHEZ SUN IMMOBILIER" at bounding box center [345, 106] width 69 height 5
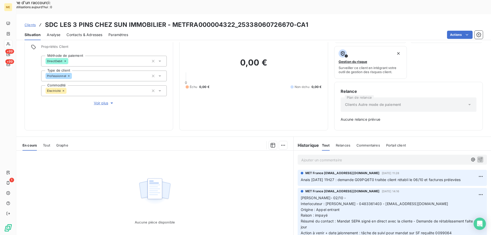
scroll to position [50, 0]
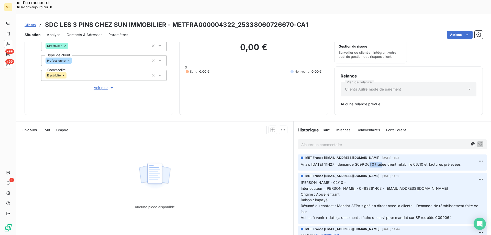
drag, startPoint x: 382, startPoint y: 150, endPoint x: 364, endPoint y: 150, distance: 18.2
click at [364, 162] on span "Anais [DATE] 11H27 : demande G09PQ6T0 traitée client rétabli le 06/10 et factur…" at bounding box center [381, 164] width 160 height 4
drag, startPoint x: 291, startPoint y: 12, endPoint x: 237, endPoint y: 12, distance: 53.5
click at [237, 20] on h3 "SDC LES 3 PINS CHEZ SUN IMMOBILIER - METFRA000004322_25338060726670-CA1" at bounding box center [176, 24] width 263 height 9
copy h3 "25338060726670"
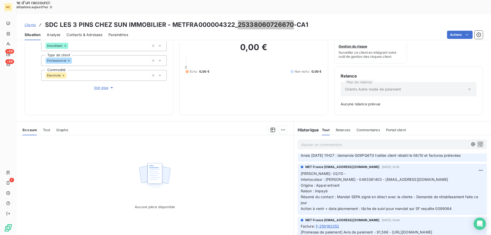
scroll to position [0, 0]
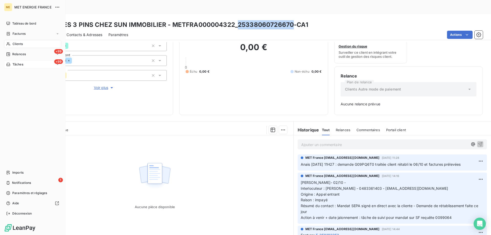
click at [22, 64] on span "Tâches" at bounding box center [18, 64] width 11 height 5
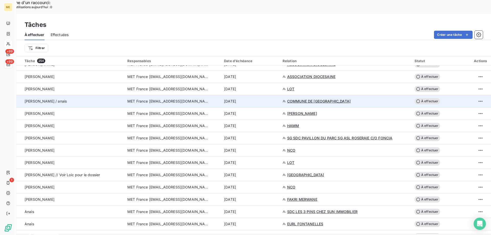
scroll to position [512, 0]
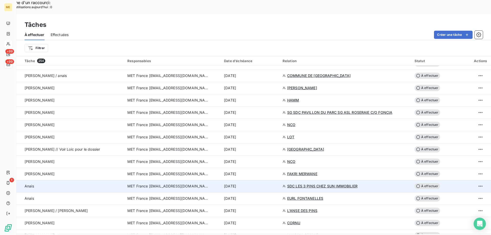
click at [264, 184] on div "[DATE]" at bounding box center [250, 186] width 52 height 5
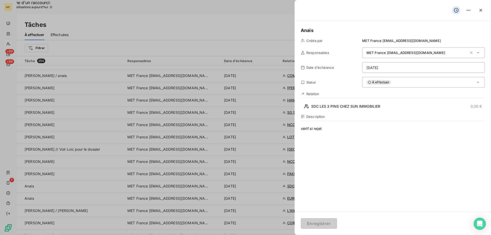
click at [426, 85] on div "À effectuer" at bounding box center [423, 82] width 123 height 11
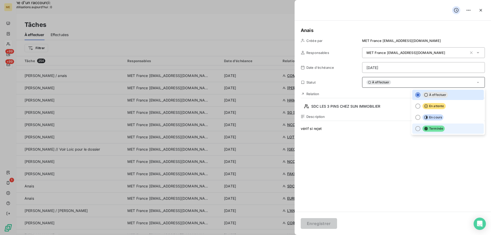
click at [456, 129] on li "Terminée" at bounding box center [449, 129] width 72 height 10
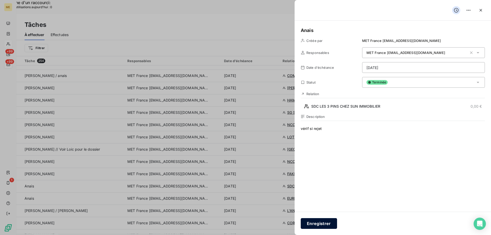
drag, startPoint x: 326, startPoint y: 224, endPoint x: 322, endPoint y: 224, distance: 3.3
click at [325, 224] on button "Enregistrer" at bounding box center [319, 223] width 36 height 11
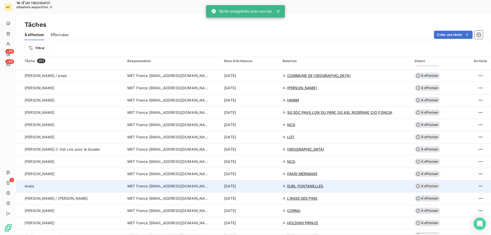
click at [262, 184] on div "13 oct. 2025" at bounding box center [250, 186] width 52 height 5
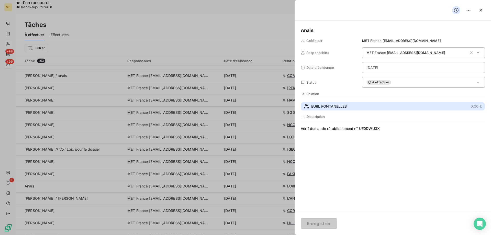
click at [377, 107] on button "EURL FONTANELLES 0,00 €" at bounding box center [393, 106] width 184 height 8
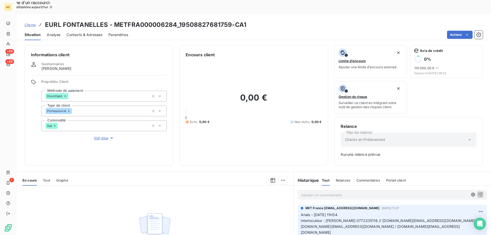
scroll to position [50, 0]
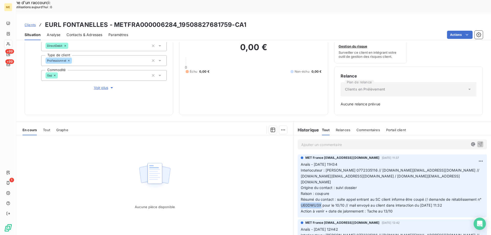
drag, startPoint x: 323, startPoint y: 186, endPoint x: 304, endPoint y: 187, distance: 19.7
click at [304, 197] on span "Résumé du contact : suite appel entrant au SC client informe être coupé // dema…" at bounding box center [392, 202] width 182 height 10
copy span "UE0DWU3X"
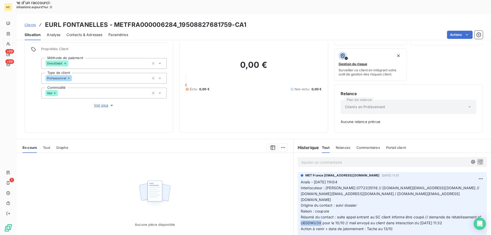
scroll to position [0, 0]
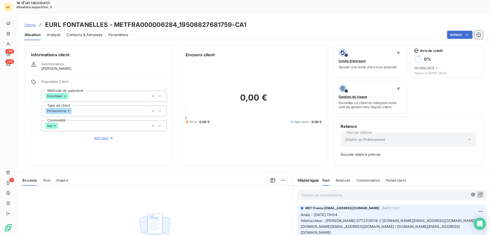
click at [96, 136] on span "Voir plus" at bounding box center [104, 138] width 20 height 5
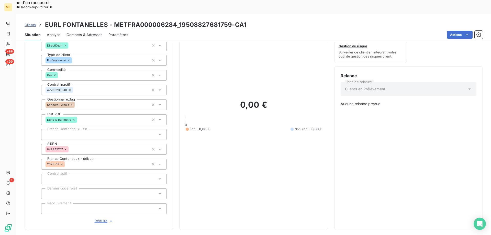
scroll to position [51, 0]
drag, startPoint x: 230, startPoint y: 11, endPoint x: 179, endPoint y: 12, distance: 51.4
click at [179, 20] on h3 "EURL FONTANELLES - METFRA000006284_19508827681759-CA1" at bounding box center [145, 24] width 201 height 9
copy h3 "19508827681759"
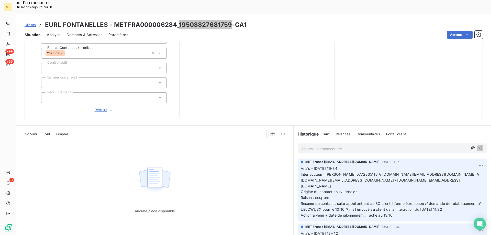
scroll to position [162, 0]
click at [360, 143] on div "Ajouter un commentaire ﻿" at bounding box center [392, 148] width 189 height 10
click at [360, 145] on p "Ajouter un commentaire ﻿" at bounding box center [384, 148] width 167 height 6
click at [426, 145] on p "Ajouter un commentaire ﻿" at bounding box center [384, 148] width 167 height 6
click at [324, 145] on p "Ajouter un commentaire ﻿" at bounding box center [384, 148] width 167 height 6
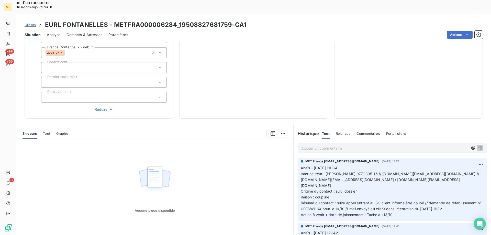
click at [416, 145] on p "Ajouter un commentaire ﻿" at bounding box center [384, 148] width 167 height 6
click at [381, 145] on p "Ajouter un commentaire ﻿" at bounding box center [384, 148] width 167 height 6
click at [396, 145] on p "Ajouter un commentaire ﻿" at bounding box center [384, 148] width 167 height 6
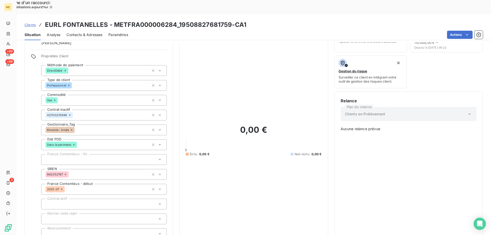
scroll to position [154, 0]
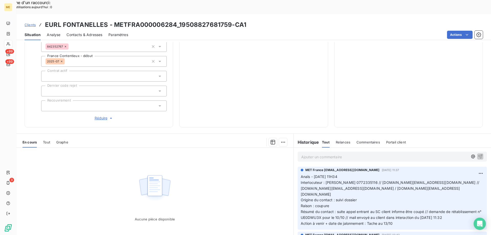
click at [327, 154] on p "Ajouter un commentaire ﻿" at bounding box center [384, 157] width 167 height 6
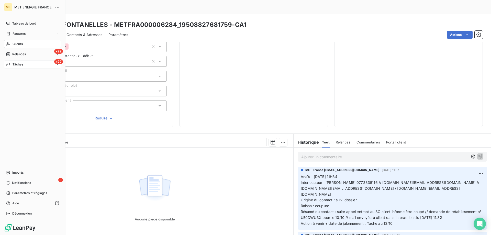
click at [17, 62] on div "+99 Tâches" at bounding box center [32, 64] width 57 height 8
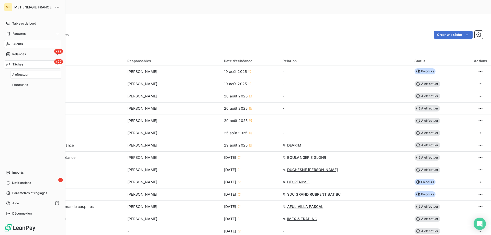
click at [24, 46] on div "Clients" at bounding box center [32, 44] width 57 height 8
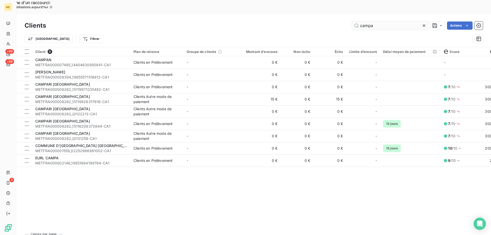
click at [370, 21] on input "campa" at bounding box center [390, 25] width 77 height 8
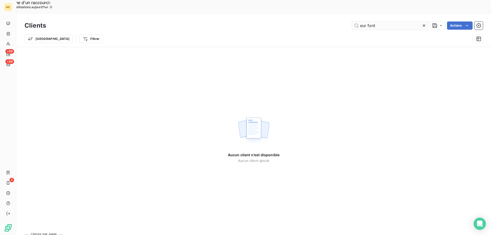
click at [367, 21] on input "eur font" at bounding box center [390, 25] width 77 height 8
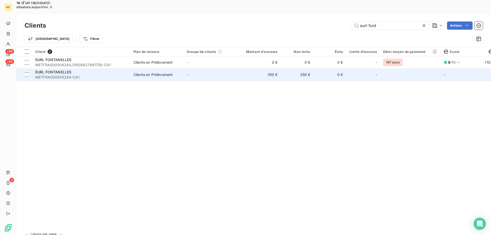
type input "eurl font"
click at [232, 69] on td "-" at bounding box center [210, 75] width 53 height 12
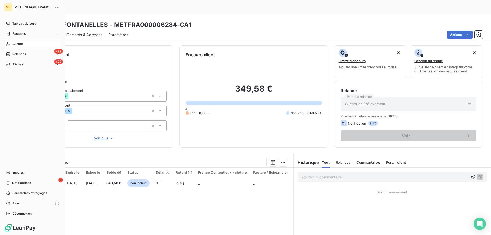
click at [9, 43] on icon at bounding box center [8, 43] width 4 height 3
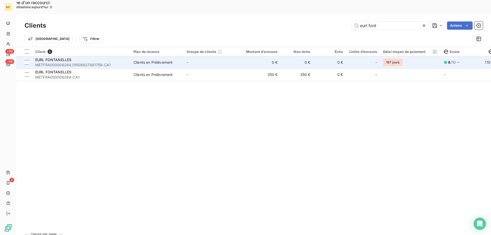
click at [208, 56] on td "-" at bounding box center [210, 62] width 53 height 12
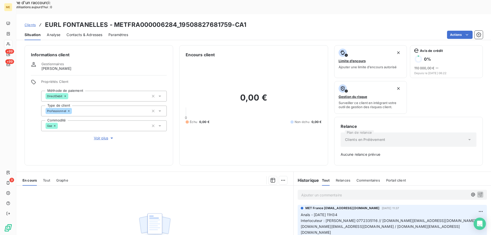
scroll to position [26, 0]
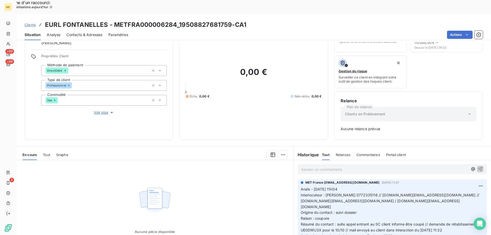
click at [324, 166] on p "Ajouter un commentaire ﻿" at bounding box center [384, 169] width 167 height 6
click at [320, 166] on p "Ajouter un commentaire ﻿" at bounding box center [384, 169] width 167 height 6
click at [305, 166] on p "Ajouter un commentaire ﻿" at bounding box center [384, 169] width 167 height 6
click at [384, 166] on p "Ajouter un commentaire ﻿" at bounding box center [384, 169] width 167 height 6
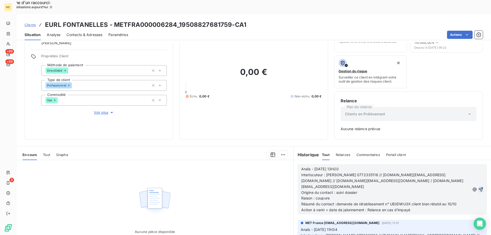
click at [479, 187] on icon "button" at bounding box center [481, 189] width 5 height 5
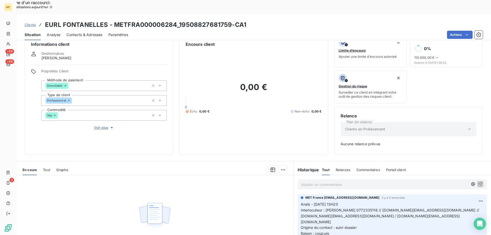
scroll to position [0, 0]
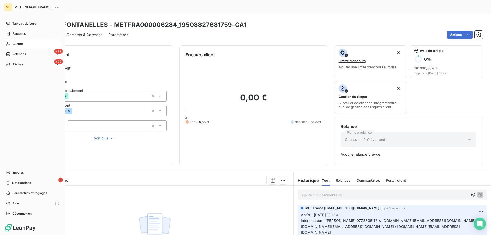
click at [15, 65] on span "Tâches" at bounding box center [18, 64] width 11 height 5
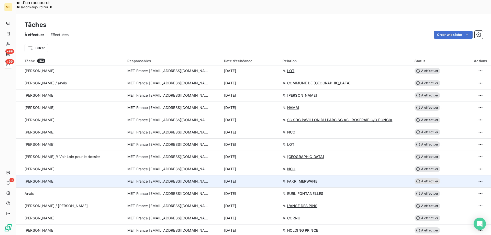
scroll to position [512, 0]
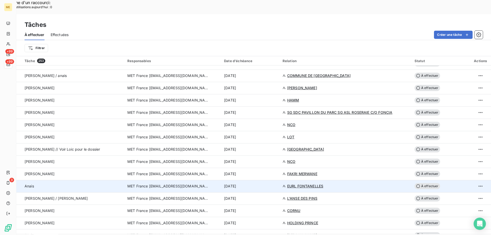
click at [274, 184] on div "13 oct. 2025" at bounding box center [250, 186] width 52 height 5
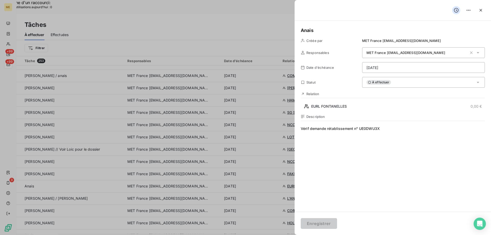
click at [403, 83] on div "À effectuer" at bounding box center [423, 82] width 123 height 11
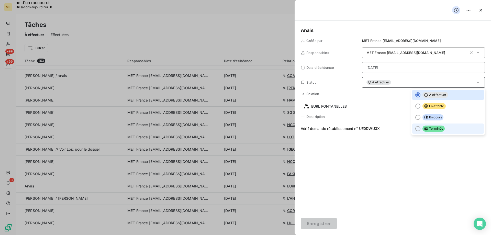
click at [427, 129] on span "Terminée" at bounding box center [434, 129] width 22 height 6
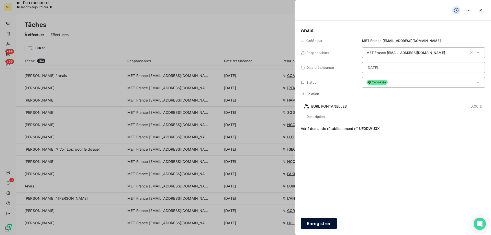
click at [317, 225] on button "Enregistrer" at bounding box center [319, 223] width 36 height 11
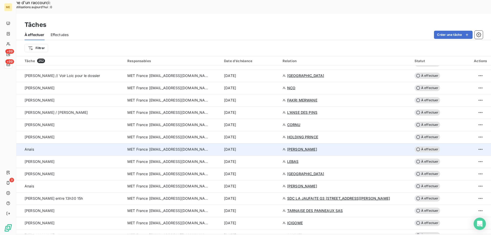
scroll to position [589, 0]
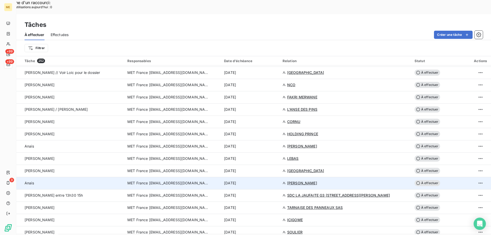
click at [264, 181] on div "13 oct. 2025" at bounding box center [250, 183] width 52 height 5
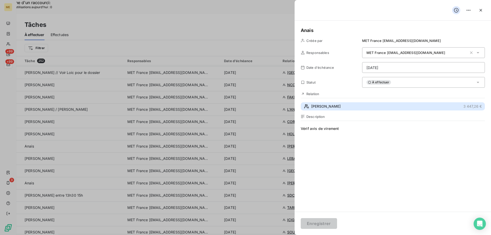
click at [327, 106] on button "OLIVIER 3 447,26 €" at bounding box center [393, 106] width 184 height 8
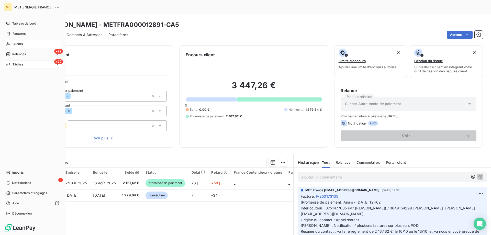
click at [15, 62] on div "+99 Tâches" at bounding box center [32, 64] width 57 height 8
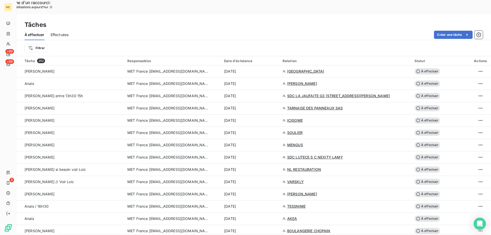
scroll to position [691, 0]
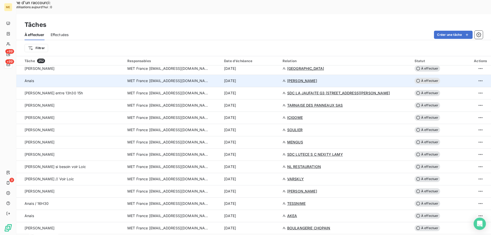
click at [269, 75] on td "13 oct. 2025" at bounding box center [250, 81] width 59 height 12
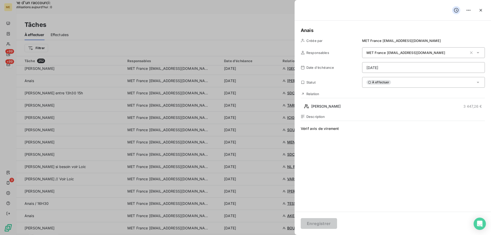
click at [400, 83] on div "À effectuer" at bounding box center [423, 82] width 123 height 11
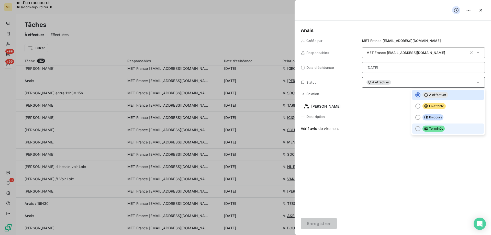
click at [457, 128] on li "Terminée" at bounding box center [449, 129] width 72 height 10
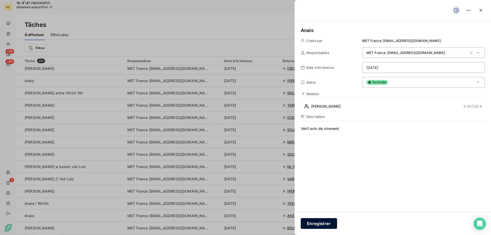
click at [322, 224] on button "Enregistrer" at bounding box center [319, 223] width 36 height 11
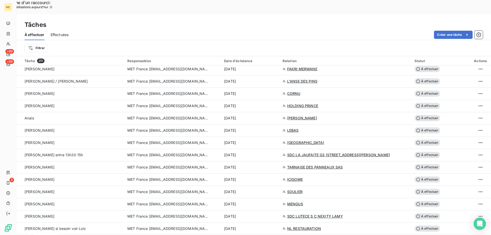
scroll to position [614, 0]
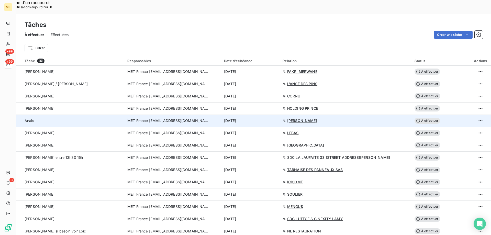
click at [268, 115] on td "13 oct. 2025" at bounding box center [250, 121] width 59 height 12
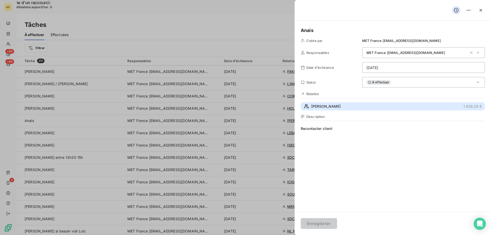
click at [355, 107] on button "OLIVIER 1 836,26 €" at bounding box center [393, 106] width 184 height 8
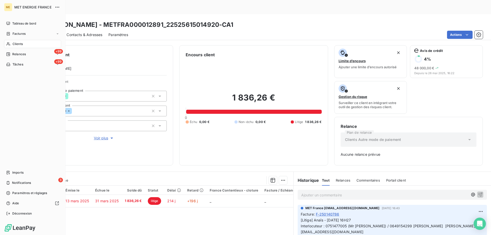
click at [16, 65] on span "Tâches" at bounding box center [18, 64] width 11 height 5
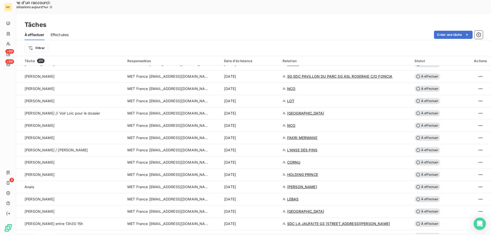
scroll to position [614, 0]
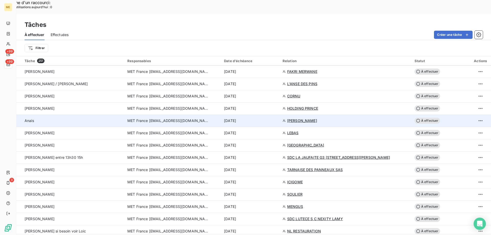
click at [269, 118] on div "13 oct. 2025" at bounding box center [250, 120] width 52 height 5
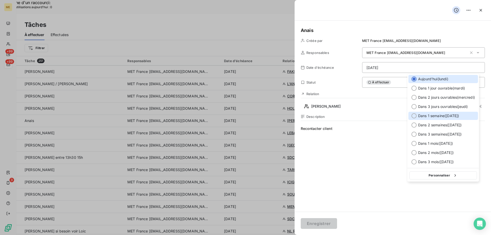
click at [456, 114] on span "Dans 1 semaine ( 20 oct. )" at bounding box center [438, 115] width 41 height 5
type input "20/10/2025"
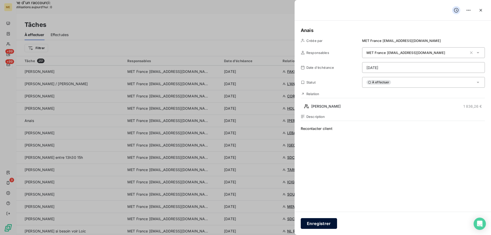
click at [326, 223] on button "Enregistrer" at bounding box center [319, 223] width 36 height 11
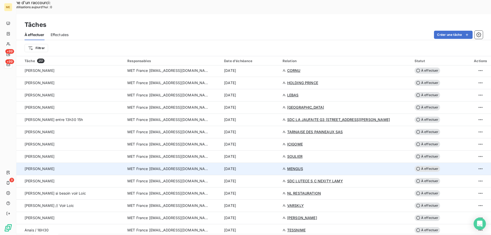
scroll to position [665, 0]
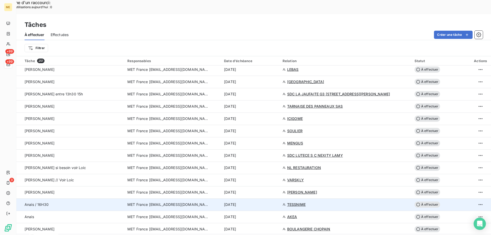
click at [274, 202] on div "13 oct. 2025" at bounding box center [250, 204] width 52 height 5
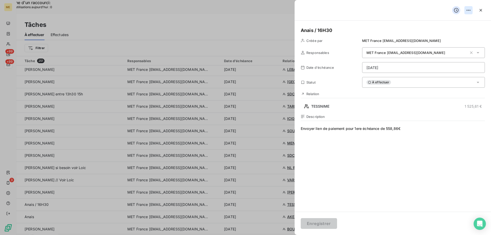
drag, startPoint x: 482, startPoint y: 9, endPoint x: 472, endPoint y: 14, distance: 10.8
click at [482, 9] on icon "button" at bounding box center [481, 10] width 5 height 5
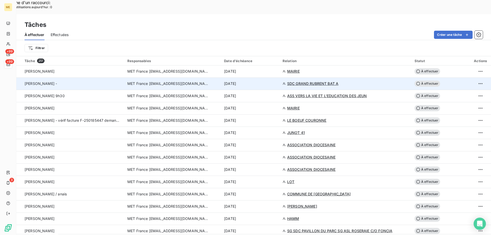
scroll to position [384, 0]
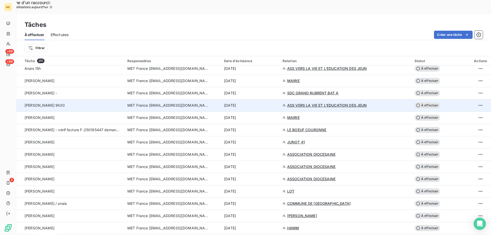
click at [267, 103] on div "13 oct. 2025" at bounding box center [250, 105] width 52 height 5
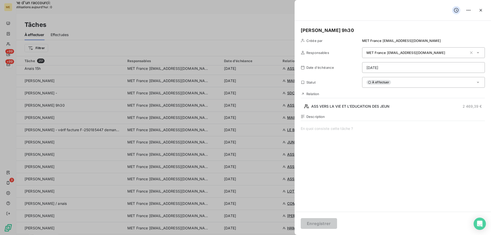
drag, startPoint x: 482, startPoint y: 8, endPoint x: 477, endPoint y: 10, distance: 6.0
click at [482, 8] on icon "button" at bounding box center [481, 10] width 5 height 5
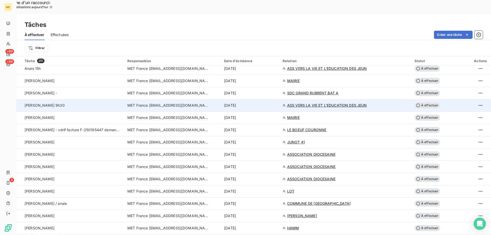
click at [266, 99] on td "13 oct. 2025" at bounding box center [250, 105] width 59 height 12
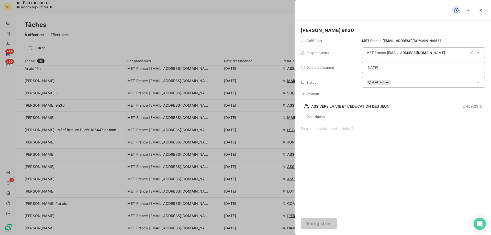
click at [404, 84] on div "À effectuer" at bounding box center [423, 82] width 123 height 11
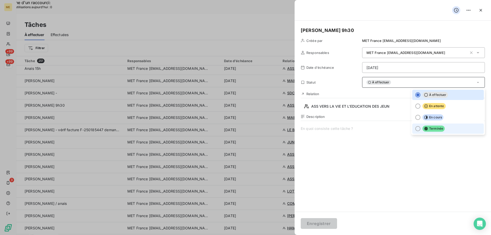
click at [437, 132] on li "Terminée" at bounding box center [449, 129] width 72 height 10
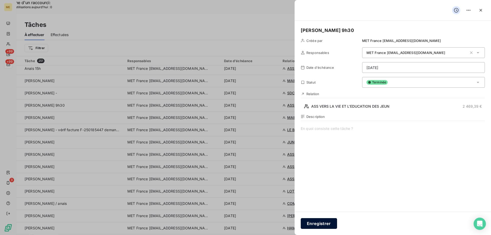
click at [327, 226] on button "Enregistrer" at bounding box center [319, 223] width 36 height 11
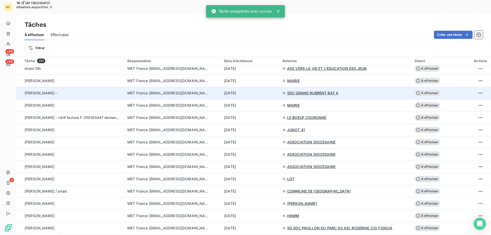
click at [270, 91] on div "13 oct. 2025" at bounding box center [250, 93] width 52 height 5
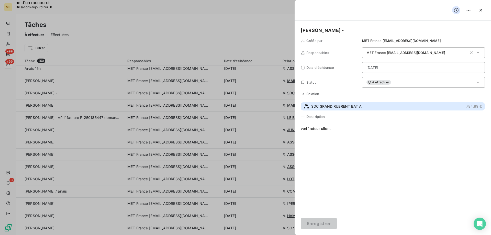
click at [329, 105] on span "SDC GRAND RUBRENT BAT A" at bounding box center [336, 106] width 50 height 5
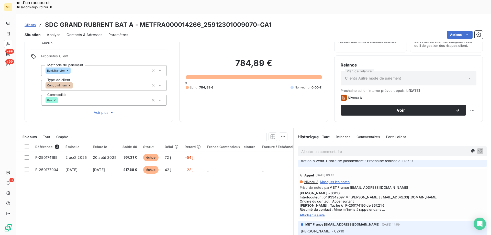
scroll to position [77, 0]
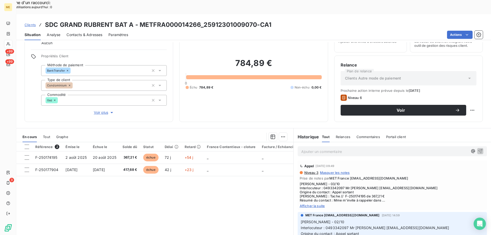
click at [315, 204] on span "Afficher la suite" at bounding box center [392, 206] width 185 height 4
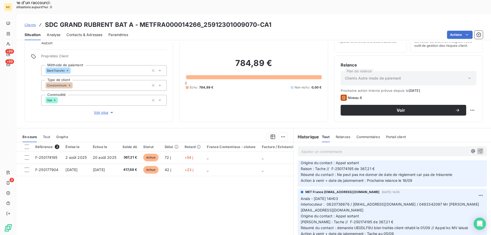
scroll to position [230, 0]
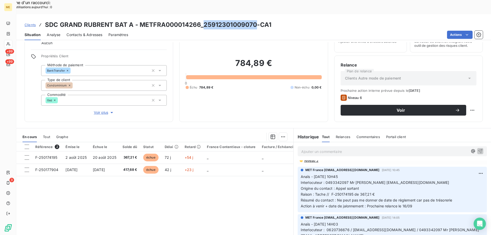
drag, startPoint x: 256, startPoint y: 10, endPoint x: 202, endPoint y: 8, distance: 54.0
click at [202, 20] on h3 "SDC GRAND RUBRENT BAT A - METFRA000014266_25912301009070-CA1" at bounding box center [158, 24] width 226 height 9
copy h3 "25912301009070"
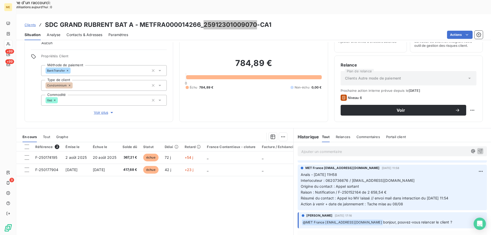
scroll to position [819, 0]
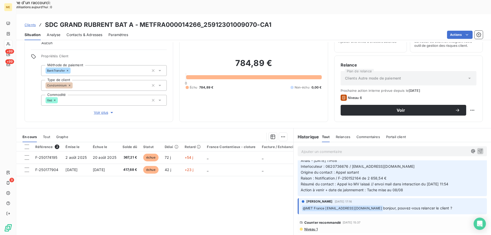
click at [305, 227] on span "Niveau 1" at bounding box center [311, 229] width 14 height 4
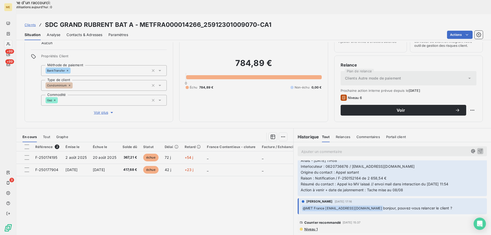
scroll to position [825, 0]
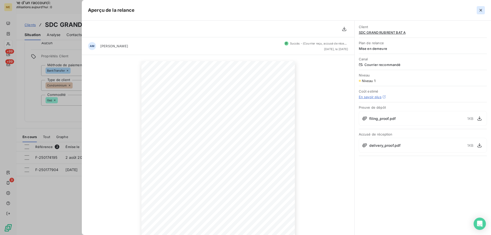
click at [483, 10] on icon "button" at bounding box center [481, 10] width 5 height 5
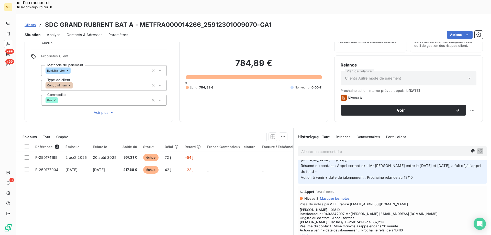
scroll to position [0, 0]
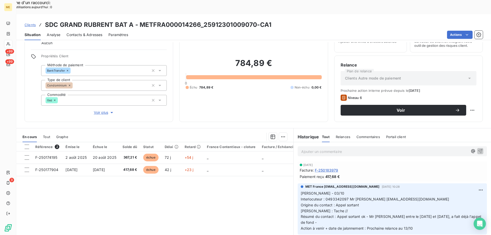
click at [47, 135] on span "Tout" at bounding box center [46, 137] width 7 height 4
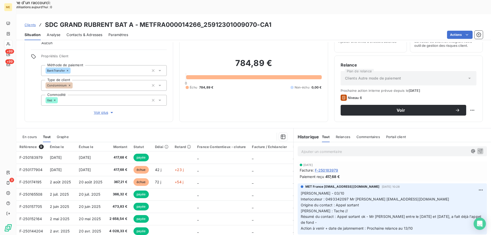
click at [35, 135] on span "En cours" at bounding box center [30, 137] width 14 height 4
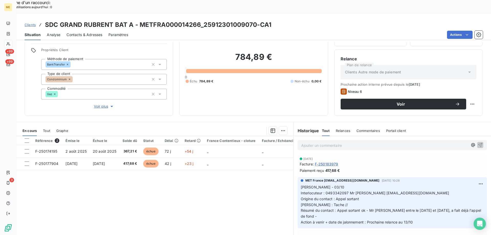
scroll to position [33, 0]
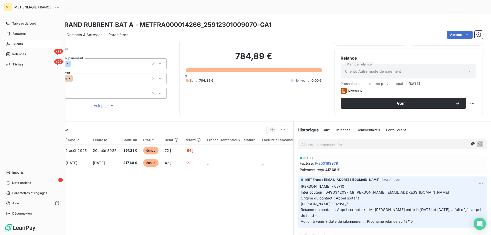
click at [19, 64] on span "Tâches" at bounding box center [18, 64] width 11 height 5
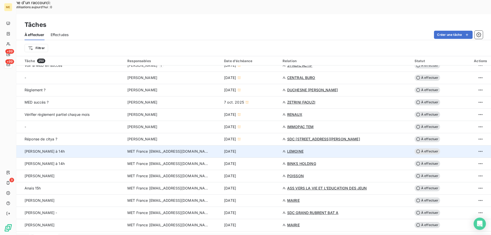
scroll to position [256, 0]
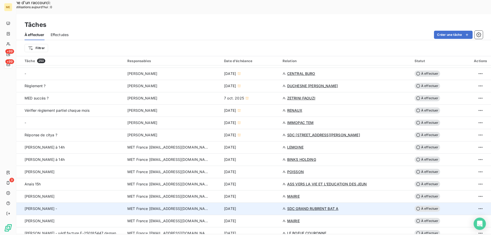
click at [259, 203] on td "13 oct. 2025" at bounding box center [250, 209] width 59 height 12
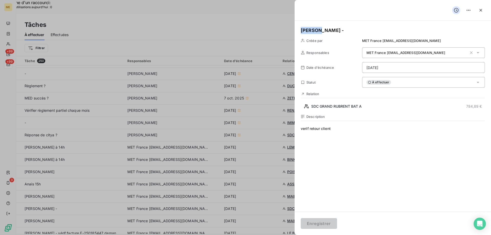
drag, startPoint x: 326, startPoint y: 29, endPoint x: 289, endPoint y: 29, distance: 36.9
click at [324, 222] on button "Enregistrer" at bounding box center [319, 223] width 36 height 11
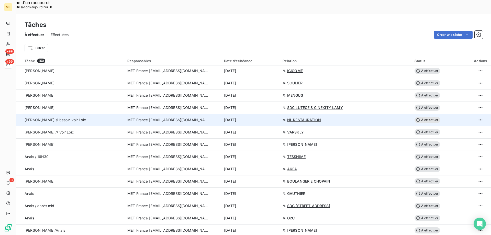
scroll to position [691, 0]
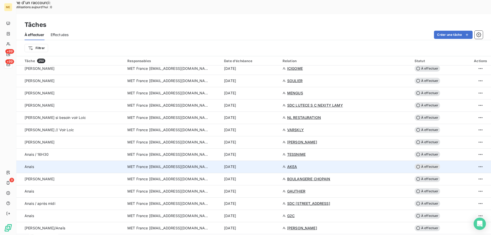
click at [224, 161] on td "14 oct. 2025" at bounding box center [250, 167] width 59 height 12
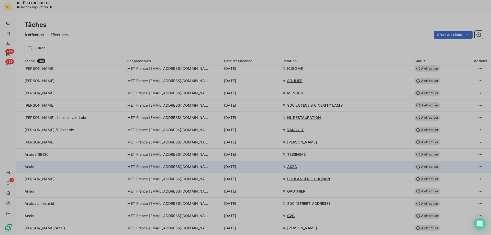
type input "[DATE]"
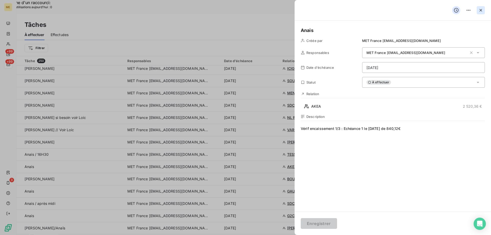
click at [482, 11] on icon "button" at bounding box center [481, 10] width 3 height 3
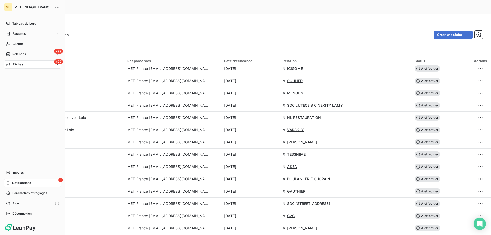
click at [27, 183] on span "Notifications" at bounding box center [21, 183] width 19 height 5
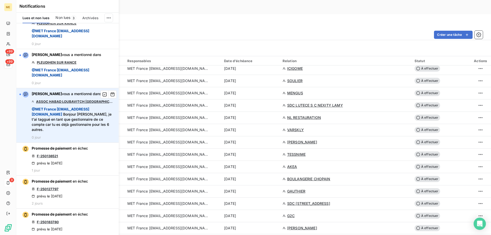
scroll to position [0, 0]
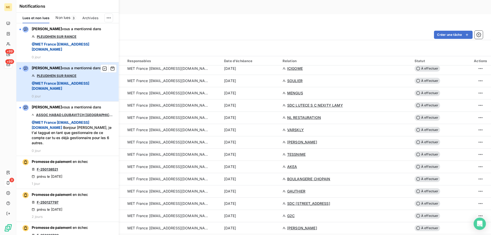
click at [103, 84] on span "@ MET France met-france@recouvrement.met.com" at bounding box center [74, 86] width 84 height 10
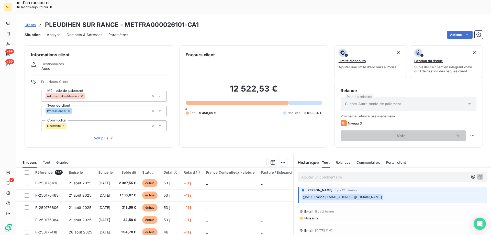
drag, startPoint x: 102, startPoint y: 120, endPoint x: 205, endPoint y: 125, distance: 103.3
click at [102, 136] on span "Voir plus" at bounding box center [104, 138] width 20 height 5
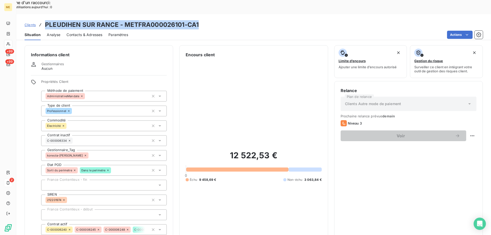
drag, startPoint x: 209, startPoint y: 8, endPoint x: 45, endPoint y: 9, distance: 163.5
click at [45, 20] on div "Clients PLEUDIHEN SUR RANCE - METFRA000026101-CA1" at bounding box center [253, 24] width 475 height 9
copy h3 "PLEUDIHEN SUR RANCE - METFRA000026101-CA1"
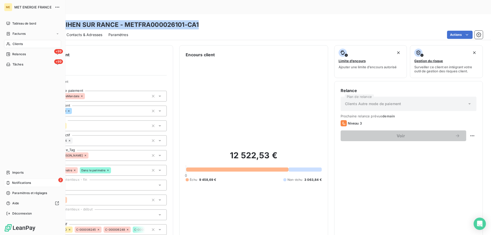
click at [31, 183] on div "2 Notifications" at bounding box center [32, 183] width 57 height 8
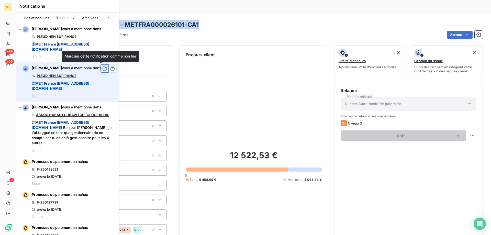
click at [102, 68] on icon "button" at bounding box center [104, 68] width 5 height 5
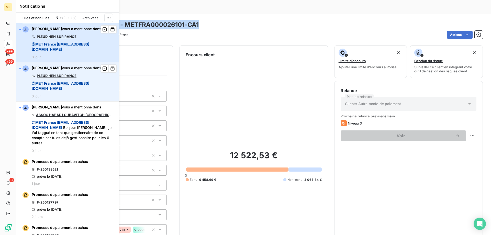
click at [96, 49] on span "@ MET France met-france@recouvrement.met.com" at bounding box center [74, 47] width 84 height 10
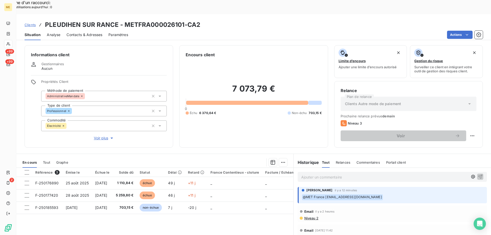
click at [101, 136] on span "Voir plus" at bounding box center [104, 138] width 20 height 5
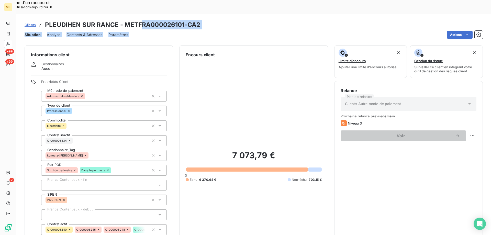
drag, startPoint x: 204, startPoint y: 16, endPoint x: 142, endPoint y: 14, distance: 62.5
click at [142, 14] on div "Clients PLEUDIHEN SUR RANCE - METFRA000026101-CA2 Situation Analyse Contacts & …" at bounding box center [253, 27] width 475 height 26
click at [143, 20] on h3 "PLEUDIHEN SUR RANCE - METFRA000026101-CA2" at bounding box center [122, 24] width 155 height 9
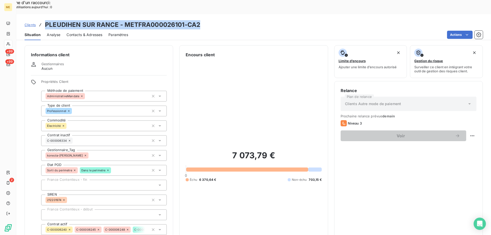
drag, startPoint x: 219, startPoint y: 8, endPoint x: 44, endPoint y: 12, distance: 174.3
click at [44, 20] on div "Clients PLEUDIHEN SUR RANCE - METFRA000026101-CA2" at bounding box center [253, 24] width 475 height 9
copy h3 "PLEUDIHEN SUR RANCE - METFRA000026101-CA2"
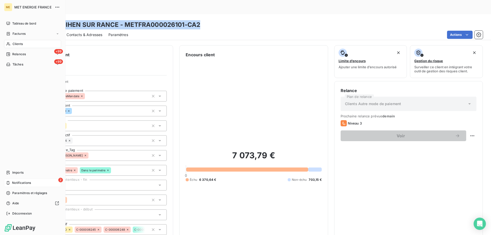
click at [12, 183] on div "2 Notifications" at bounding box center [32, 183] width 57 height 8
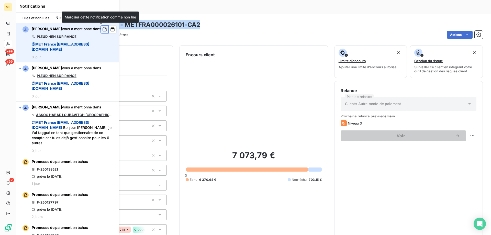
click at [102, 30] on icon "button" at bounding box center [104, 29] width 5 height 5
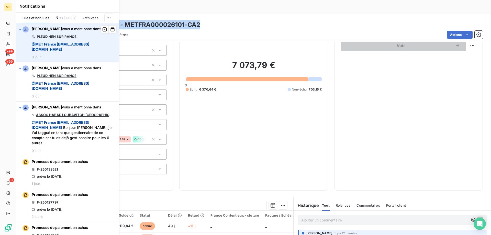
scroll to position [128, 0]
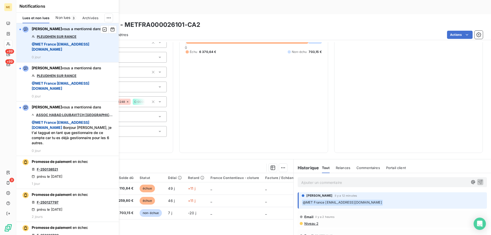
click at [270, 88] on div "7 073,79 € 0 Échu 6 370,64 € Non-échu 703,15 €" at bounding box center [254, 38] width 136 height 217
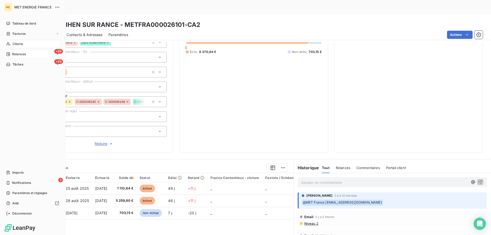
click at [21, 54] on span "Relances" at bounding box center [19, 54] width 14 height 5
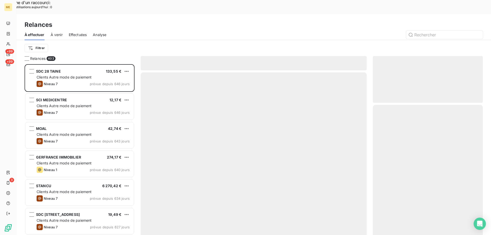
scroll to position [181, 106]
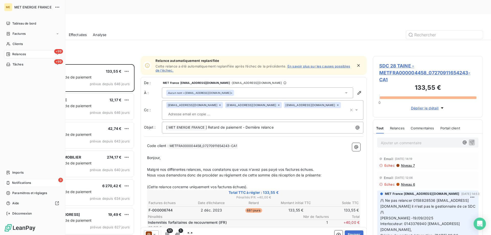
click at [19, 185] on div "3 Notifications" at bounding box center [32, 183] width 57 height 8
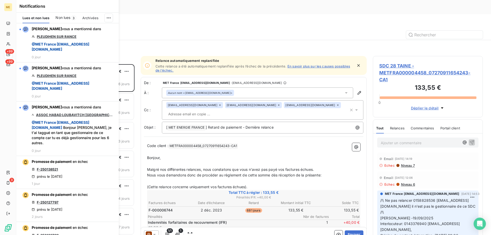
click at [211, 40] on div "Filtrer" at bounding box center [254, 48] width 459 height 16
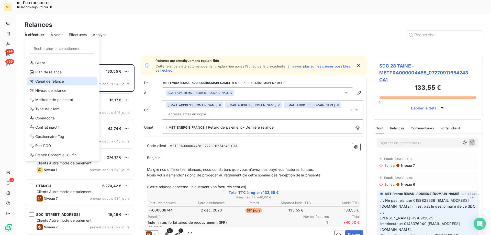
click at [51, 81] on div "Canal de relance" at bounding box center [62, 81] width 71 height 8
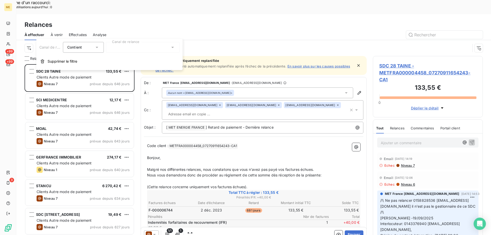
click at [158, 47] on div at bounding box center [143, 47] width 74 height 11
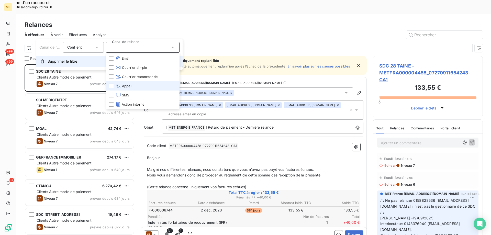
drag, startPoint x: 147, startPoint y: 84, endPoint x: 71, endPoint y: 57, distance: 80.5
click at [147, 84] on li "Appel" at bounding box center [143, 85] width 74 height 9
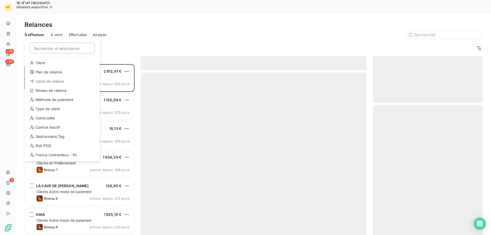
scroll to position [181, 106]
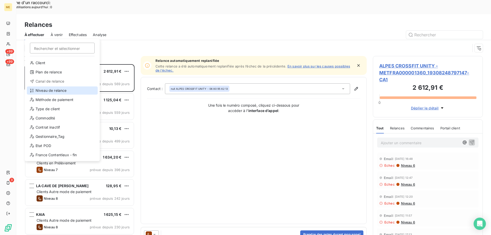
click at [50, 91] on div "Niveau de relance" at bounding box center [62, 91] width 71 height 8
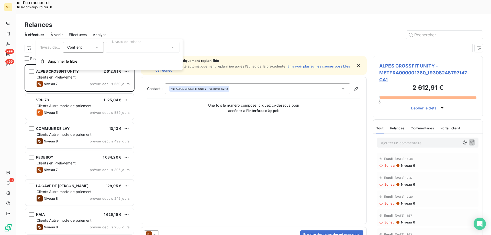
click at [129, 46] on div at bounding box center [143, 47] width 74 height 11
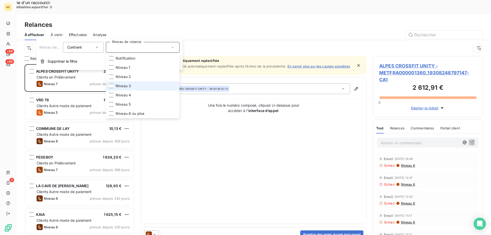
click at [145, 85] on li "Niveau 3" at bounding box center [143, 85] width 74 height 9
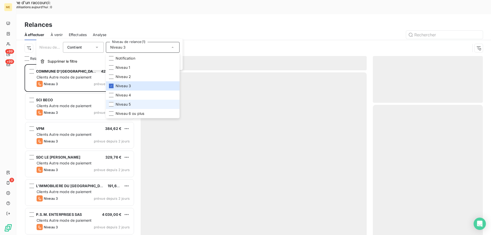
scroll to position [181, 106]
click at [143, 103] on li "Niveau 5" at bounding box center [143, 104] width 74 height 9
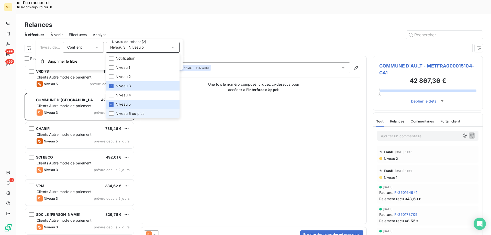
click at [142, 112] on span "Niveau 6 ou plus" at bounding box center [130, 113] width 29 height 5
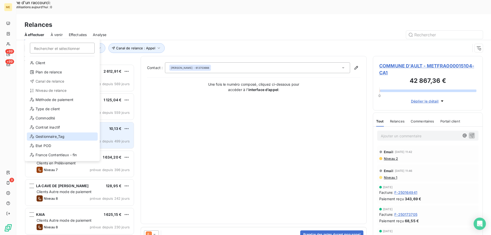
click at [60, 137] on div "Gestionnaire_Tag" at bounding box center [62, 137] width 71 height 8
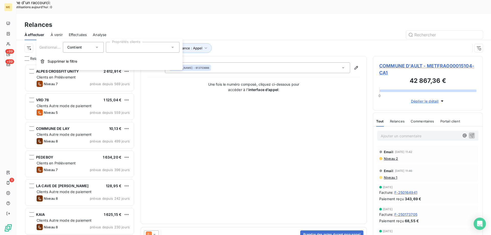
click at [153, 49] on div at bounding box center [143, 47] width 74 height 11
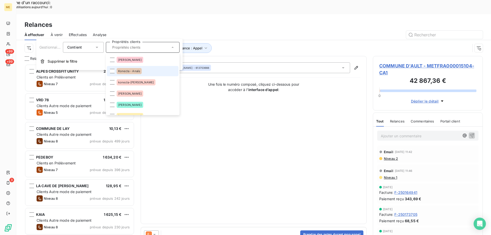
click at [147, 72] on li "Konecta - Anaïs" at bounding box center [143, 71] width 72 height 10
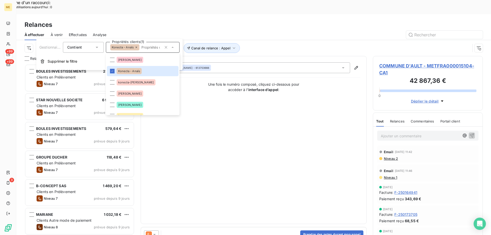
click at [279, 43] on div "Canal de relance : Appel Niveau de relance : Niveau 3 , ... Gestionnaire_Tag : …" at bounding box center [248, 48] width 446 height 10
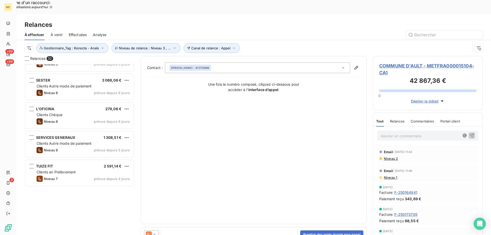
scroll to position [0, 0]
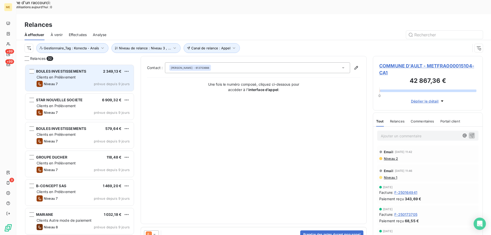
drag, startPoint x: 82, startPoint y: 66, endPoint x: 85, endPoint y: 68, distance: 3.4
click at [82, 67] on div "BOULES INVESTISSEMENTS 2 349,13 € Clients en Prélèvement Niveau 7 prévue depuis…" at bounding box center [79, 78] width 109 height 26
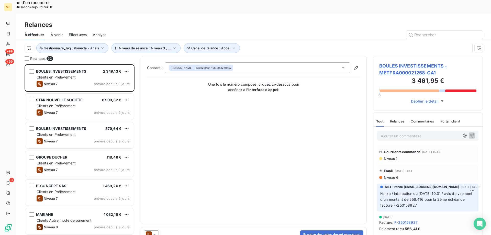
click at [389, 62] on span "BOULES INVESTISSEMENTS - METFRA000021258-CA1" at bounding box center [428, 69] width 97 height 14
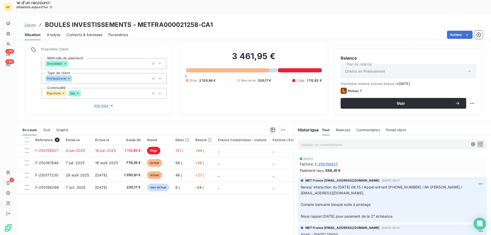
scroll to position [77, 0]
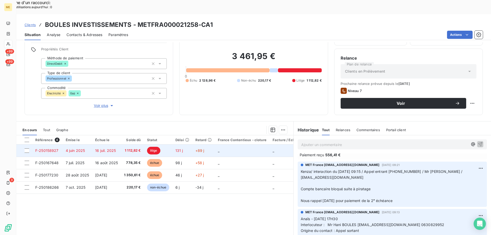
click at [226, 145] on td "_" at bounding box center [242, 151] width 55 height 12
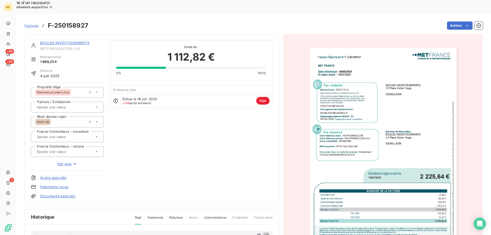
click at [58, 41] on link "BOULES INVESTISSEMENTS" at bounding box center [64, 43] width 49 height 4
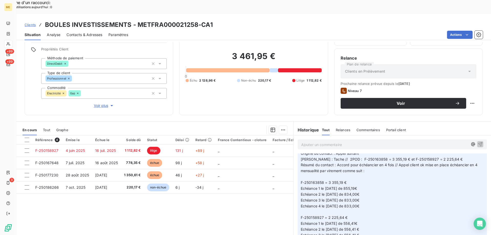
scroll to position [384, 0]
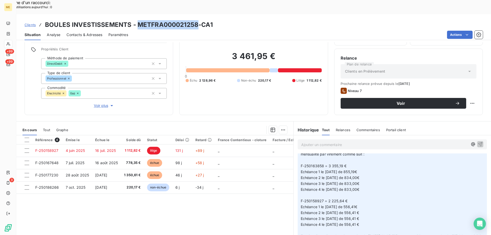
drag, startPoint x: 196, startPoint y: 13, endPoint x: 136, endPoint y: 13, distance: 60.4
click at [136, 20] on h3 "BOULES INVESTISSEMENTS - METFRA000021258-CA1" at bounding box center [129, 24] width 168 height 9
copy h3 "METFRA000021258"
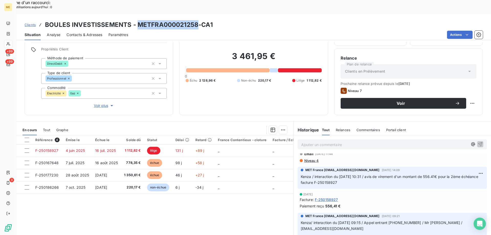
scroll to position [0, 0]
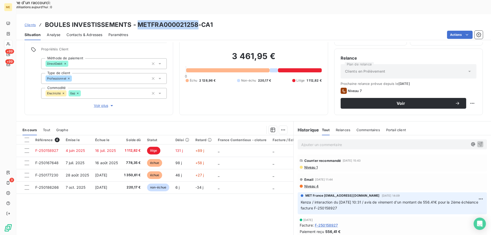
click at [103, 103] on span "Voir plus" at bounding box center [104, 105] width 20 height 5
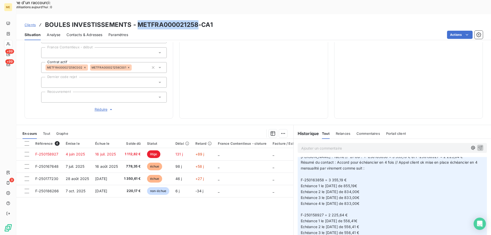
scroll to position [384, 0]
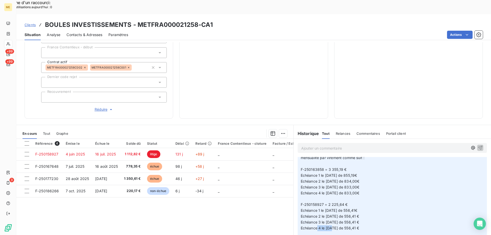
drag, startPoint x: 367, startPoint y: 204, endPoint x: 351, endPoint y: 206, distance: 16.3
click at [351, 206] on p "[Litige] Anaïs - 25/07/2025 - 10H31 Interlocuteur : Mr Hani BOULES boules.hani6…" at bounding box center [392, 190] width 183 height 129
copy span "556,41 €"
drag, startPoint x: 196, startPoint y: 10, endPoint x: 136, endPoint y: 9, distance: 60.1
click at [136, 20] on h3 "BOULES INVESTISSEMENTS - METFRA000021258-CA1" at bounding box center [129, 24] width 168 height 9
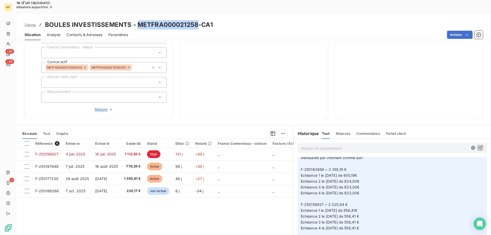
click at [152, 20] on h3 "BOULES INVESTISSEMENTS - METFRA000021258-CA1" at bounding box center [129, 24] width 168 height 9
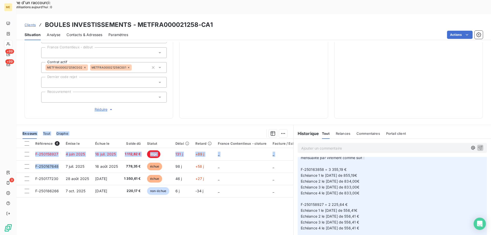
drag, startPoint x: 59, startPoint y: 151, endPoint x: 76, endPoint y: 58, distance: 94.2
click at [50, 84] on div "Informations client Gestionnaires Aucun Propriétés Client Méthode de paiement D…" at bounding box center [253, 145] width 475 height 207
drag, startPoint x: 58, startPoint y: 164, endPoint x: 36, endPoint y: 71, distance: 94.8
click at [35, 74] on div "Informations client Gestionnaires Aucun Propriétés Client Méthode de paiement D…" at bounding box center [253, 145] width 475 height 207
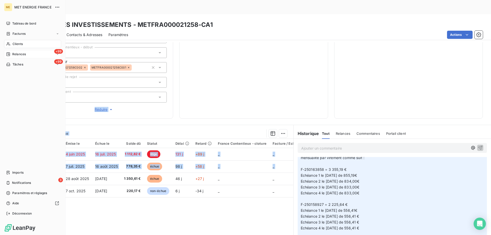
click at [21, 45] on span "Clients" at bounding box center [18, 44] width 10 height 5
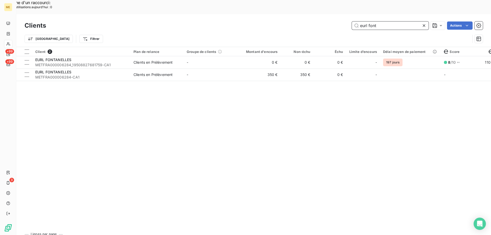
click at [375, 21] on input "eurl font" at bounding box center [390, 25] width 77 height 8
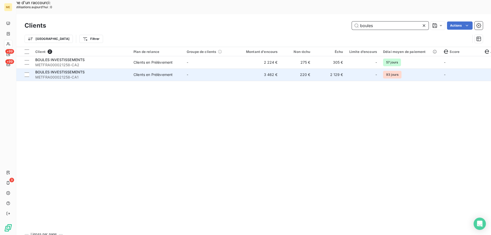
type input "boules"
click at [242, 69] on td "3 462 €" at bounding box center [259, 75] width 44 height 12
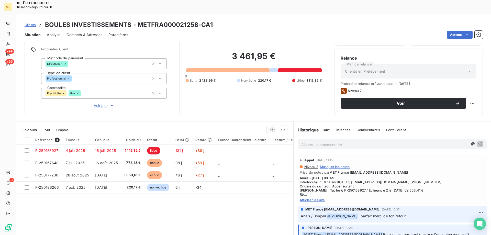
scroll to position [230, 0]
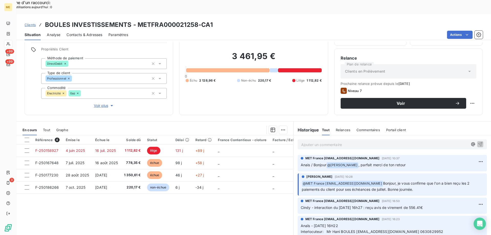
click at [371, 142] on p "Ajouter un commentaire ﻿" at bounding box center [384, 145] width 167 height 6
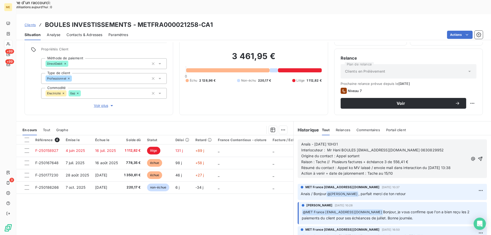
scroll to position [259, 0]
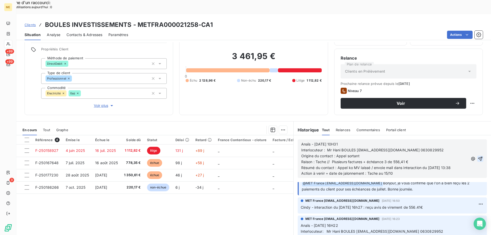
click at [478, 156] on icon "button" at bounding box center [480, 158] width 5 height 5
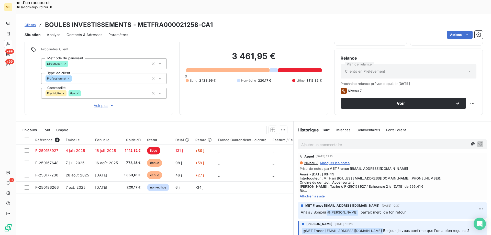
scroll to position [278, 0]
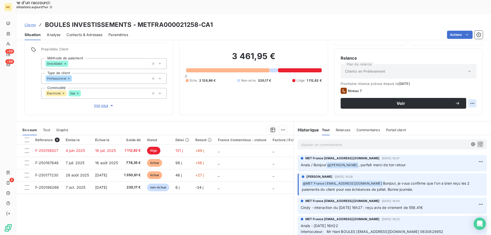
click at [455, 103] on div "Replanifier cette action" at bounding box center [448, 100] width 46 height 8
select select "9"
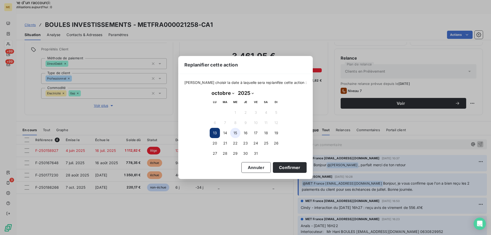
click at [235, 134] on button "15" at bounding box center [235, 133] width 10 height 10
click at [291, 168] on button "Confirmer" at bounding box center [290, 167] width 34 height 11
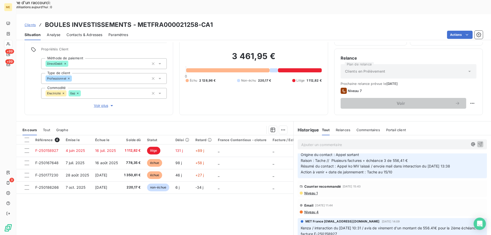
scroll to position [0, 0]
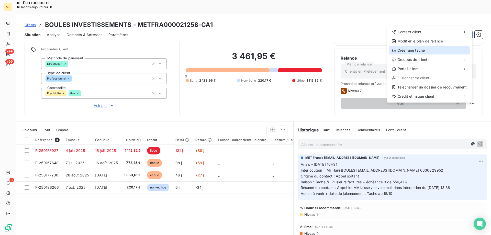
click at [413, 50] on div "Créer une tâche" at bounding box center [429, 50] width 81 height 8
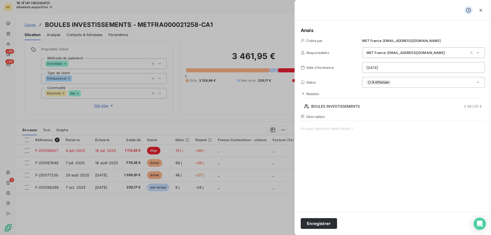
click at [318, 130] on span at bounding box center [393, 175] width 184 height 98
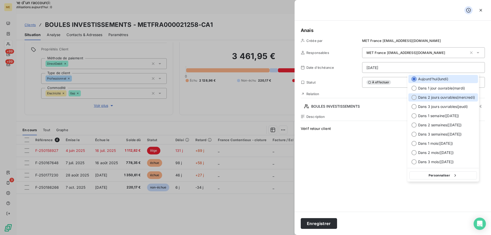
click at [462, 98] on span "Dans 2 jours ouvrables ( mercredi )" at bounding box center [446, 97] width 57 height 5
type input "15/10/2025"
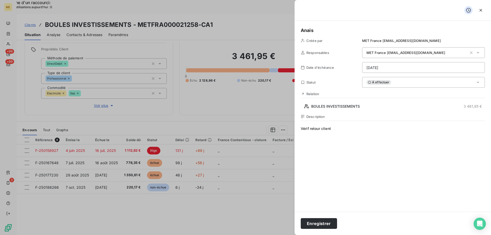
click at [387, 149] on span "Vérif retour client" at bounding box center [393, 175] width 184 height 98
click at [329, 225] on button "Enregistrer" at bounding box center [319, 223] width 36 height 11
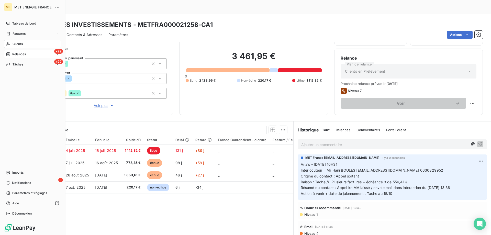
click at [18, 52] on div "+99 Relances" at bounding box center [32, 54] width 57 height 8
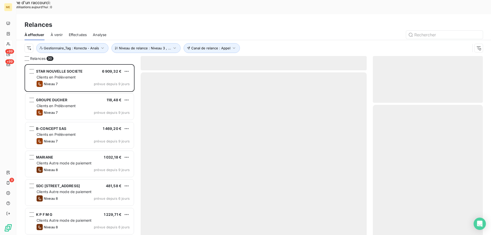
scroll to position [181, 106]
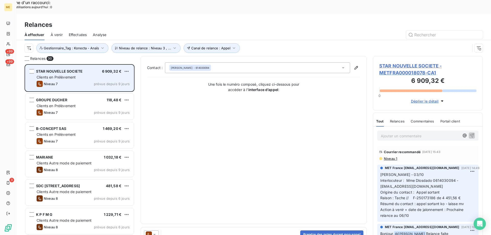
click at [79, 75] on div "Clients en Prélèvement" at bounding box center [83, 77] width 93 height 5
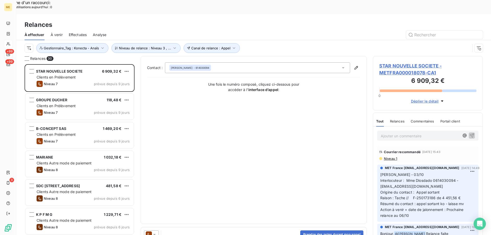
click at [399, 62] on span "STAR NOUVELLE SOCIETE - METFRA000018078-CA1" at bounding box center [428, 69] width 97 height 14
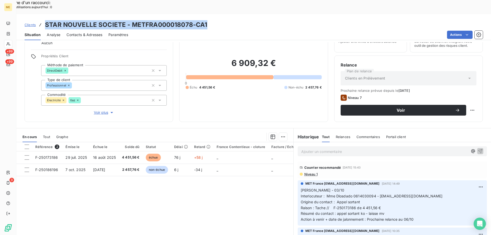
drag, startPoint x: 212, startPoint y: 9, endPoint x: 44, endPoint y: 15, distance: 168.5
click at [44, 20] on div "Clients STAR NOUVELLE SOCIETE - METFRA000018078-CA1" at bounding box center [253, 24] width 475 height 9
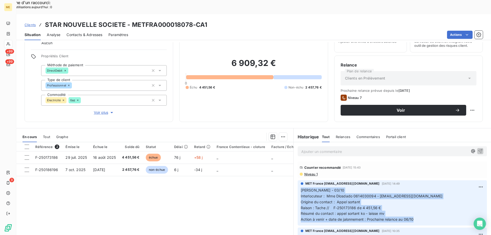
drag, startPoint x: 419, startPoint y: 207, endPoint x: 293, endPoint y: 178, distance: 129.6
click at [294, 179] on div "MET France met-france@recouvrement.met.com 3 oct. 2025, 14:49 Lisa - 03/10 Inte…" at bounding box center [393, 202] width 198 height 47
click at [357, 211] on span "Résumé du contact : appel sortant ko - laisse mv" at bounding box center [343, 213] width 84 height 4
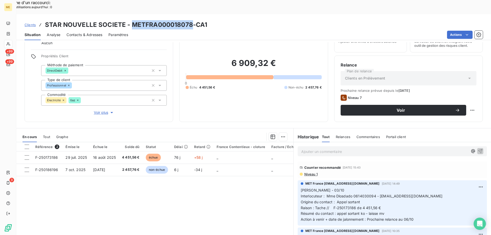
drag, startPoint x: 191, startPoint y: 11, endPoint x: 131, endPoint y: 10, distance: 59.6
click at [131, 20] on h3 "STAR NOUVELLE SOCIETE - METFRA000018078-CA1" at bounding box center [126, 24] width 162 height 9
click at [102, 110] on span "Voir plus" at bounding box center [104, 112] width 20 height 5
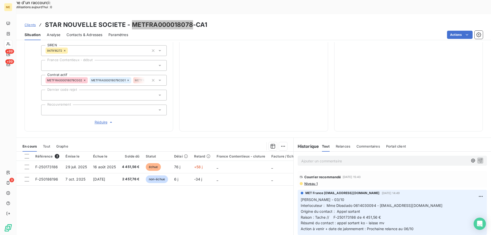
scroll to position [162, 0]
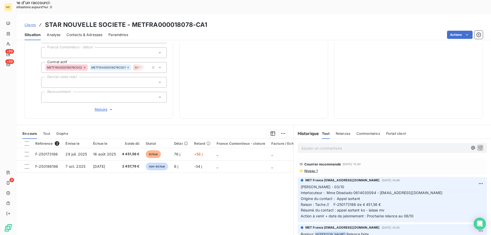
click at [257, 67] on div "6 909,32 € 0 Échu 4 451,56 € Non-échu 2 457,76 €" at bounding box center [254, 4] width 136 height 217
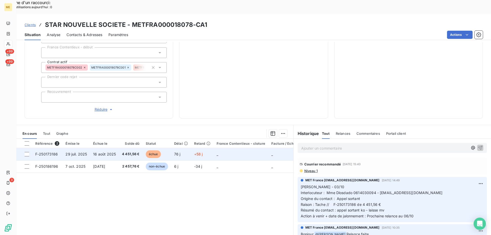
click at [236, 148] on td "_" at bounding box center [241, 154] width 55 height 12
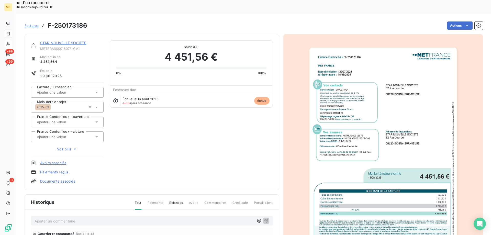
click at [376, 159] on img "button" at bounding box center [383, 152] width 147 height 208
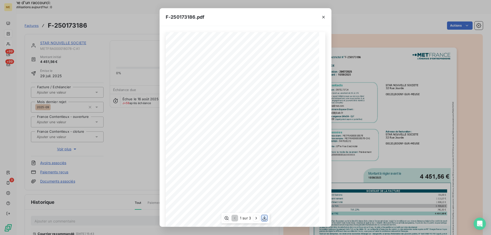
click at [264, 218] on icon "button" at bounding box center [264, 218] width 5 height 5
click at [323, 17] on icon "button" at bounding box center [323, 17] width 3 height 3
click at [325, 16] on icon "button" at bounding box center [323, 17] width 3 height 3
click at [324, 16] on icon "button" at bounding box center [323, 17] width 5 height 5
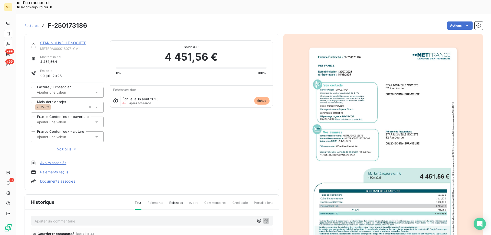
click at [78, 34] on div "STAR NOUVELLE SOCIETE METFRA000018078-CA1 Montant initial 4 451,56 € Émise le 2…" at bounding box center [152, 112] width 255 height 156
drag, startPoint x: 76, startPoint y: 28, endPoint x: 82, endPoint y: 39, distance: 12.4
click at [76, 41] on link "STAR NOUVELLE SOCIETE" at bounding box center [63, 43] width 46 height 4
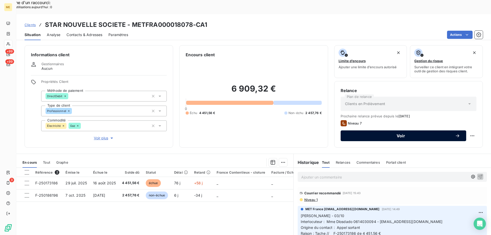
click at [400, 134] on span "Voir" at bounding box center [401, 136] width 108 height 4
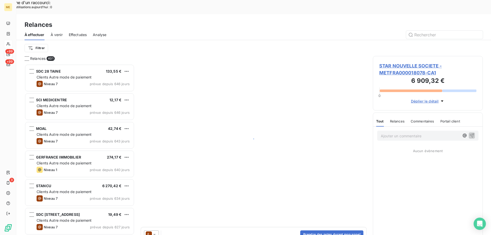
scroll to position [181, 106]
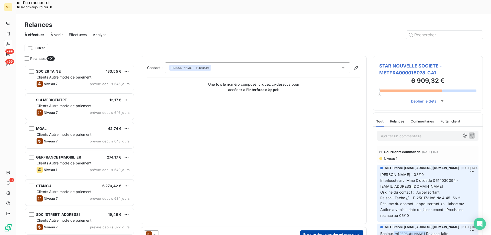
click at [348, 231] on button "Prendre des notes durant mon appel" at bounding box center [331, 235] width 63 height 8
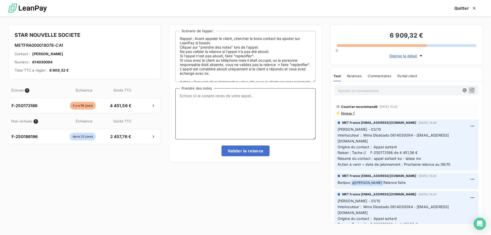
click at [235, 120] on textarea "Prendre des notes" at bounding box center [246, 113] width 140 height 51
paste textarea "Anais - 13/10/2025 - 13H48 Interlocuteur : Mme Dlosdado 0614030094 - commercial…"
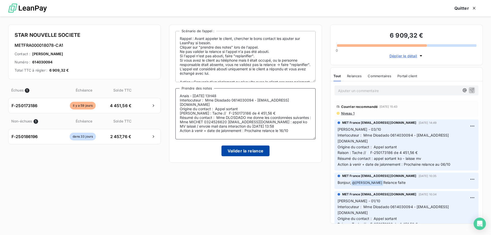
type textarea "Anais - 13/10/2025 - 13H48 Interlocuteur : Mme Dlosdado 0614030094 - commercial…"
click at [237, 151] on button "Valider la relance" at bounding box center [246, 151] width 48 height 11
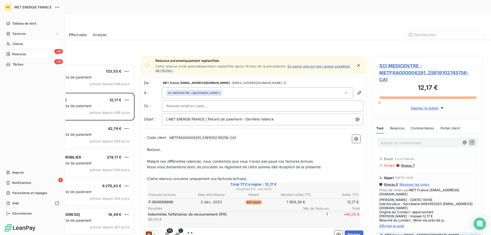
click at [18, 45] on span "Clients" at bounding box center [18, 44] width 10 height 5
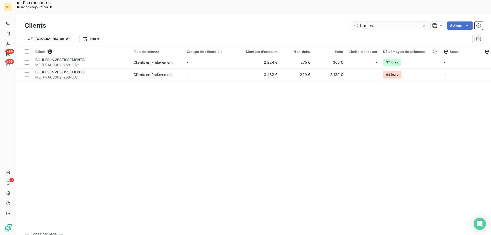
click at [371, 21] on input "boules" at bounding box center [390, 25] width 77 height 8
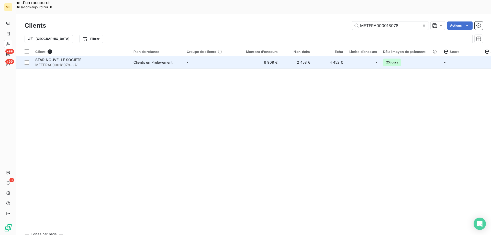
type input "METFRA000018078"
click at [196, 56] on td "-" at bounding box center [210, 62] width 53 height 12
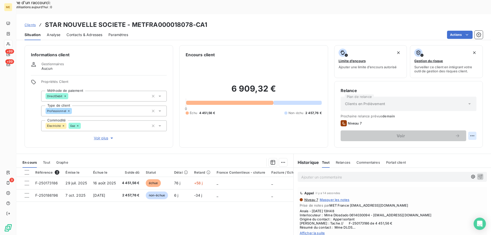
click at [459, 134] on div "Replanifier cette action" at bounding box center [448, 133] width 46 height 8
select select "9"
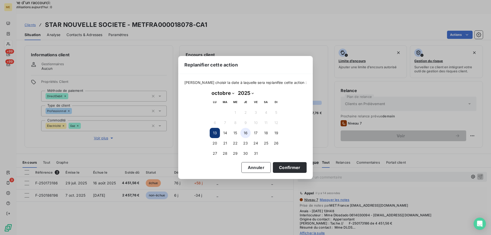
click at [245, 134] on button "16" at bounding box center [246, 133] width 10 height 10
drag, startPoint x: 274, startPoint y: 160, endPoint x: 275, endPoint y: 164, distance: 4.2
click at [275, 161] on div "octobre 2025 Month: janvier février mars avril mai juin juillet août septembre …" at bounding box center [245, 123] width 79 height 77
click at [276, 168] on button "Confirmer" at bounding box center [290, 167] width 34 height 11
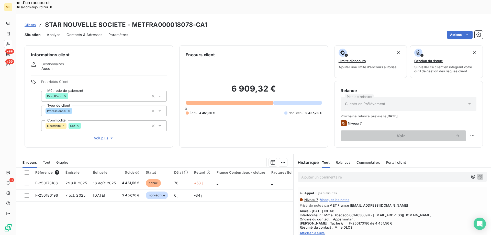
click at [256, 105] on div "6 909,32 € 0 Échu 4 451,56 € Non-échu 2 457,76 €" at bounding box center [254, 99] width 136 height 83
click at [8, 45] on icon at bounding box center [8, 44] width 4 height 4
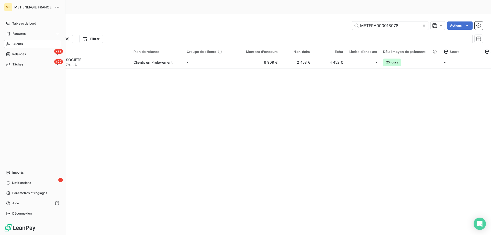
click at [15, 53] on span "Relances" at bounding box center [19, 54] width 14 height 5
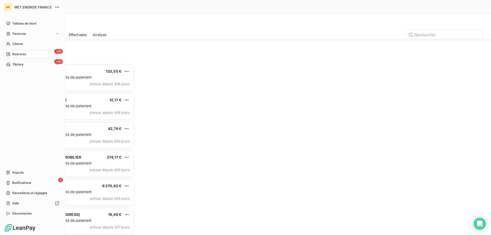
scroll to position [181, 106]
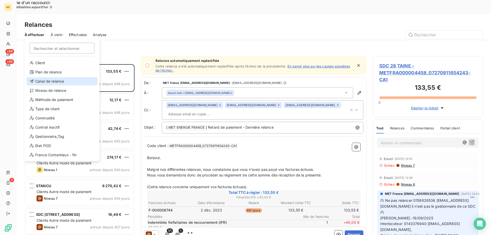
click at [55, 81] on div "Canal de relance" at bounding box center [62, 81] width 71 height 8
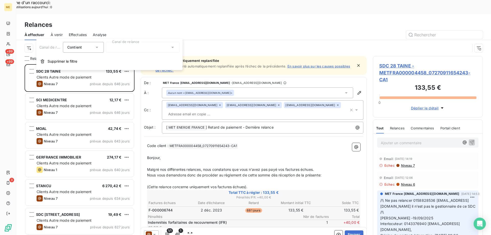
click at [119, 49] on div at bounding box center [143, 47] width 74 height 11
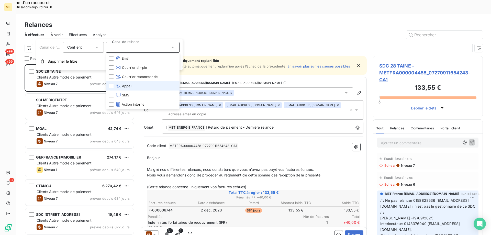
click at [137, 86] on li "Appel" at bounding box center [143, 85] width 74 height 9
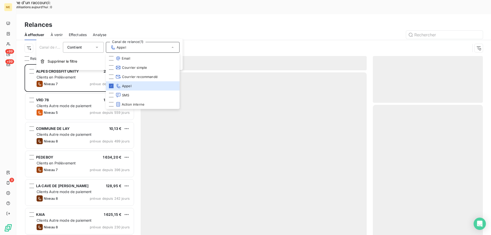
scroll to position [181, 106]
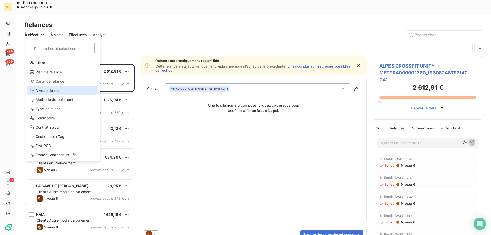
click at [51, 90] on div "Niveau de relance" at bounding box center [62, 91] width 71 height 8
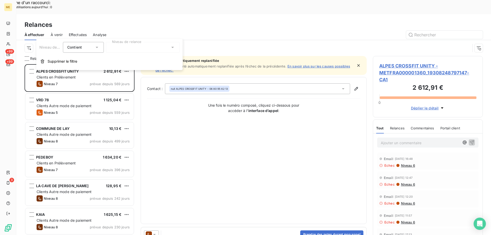
click at [129, 52] on div at bounding box center [143, 47] width 74 height 11
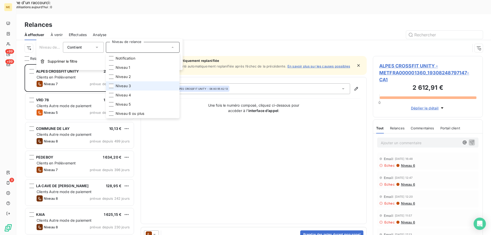
click at [136, 84] on li "Niveau 3" at bounding box center [143, 85] width 74 height 9
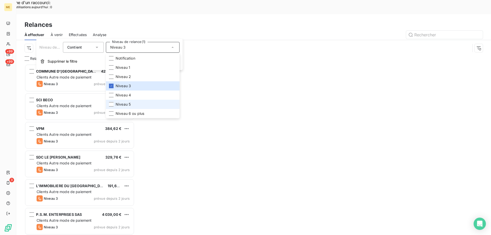
click at [128, 106] on span "Niveau 5" at bounding box center [123, 104] width 15 height 5
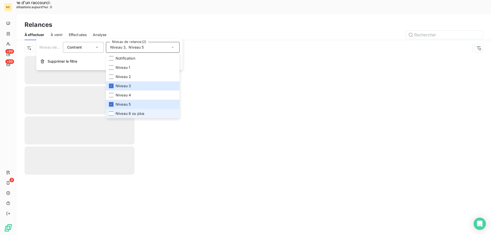
click at [126, 113] on span "Niveau 6 ou plus" at bounding box center [130, 113] width 29 height 5
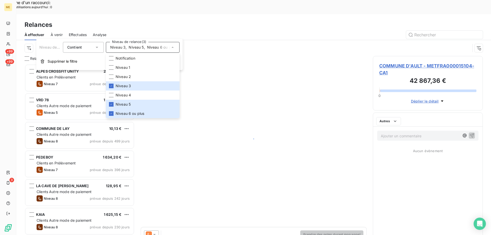
scroll to position [181, 106]
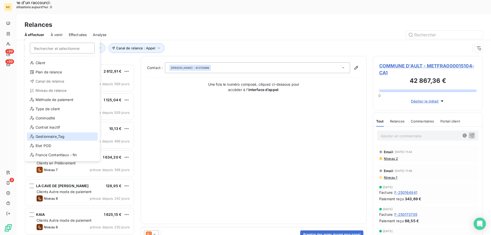
click at [61, 135] on div "Gestionnaire_Tag" at bounding box center [62, 137] width 71 height 8
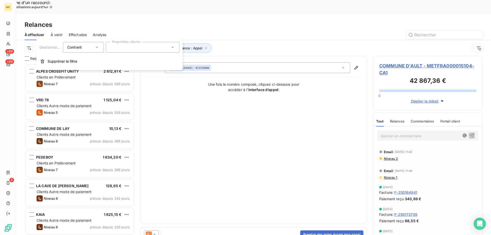
click at [134, 49] on div at bounding box center [143, 47] width 74 height 11
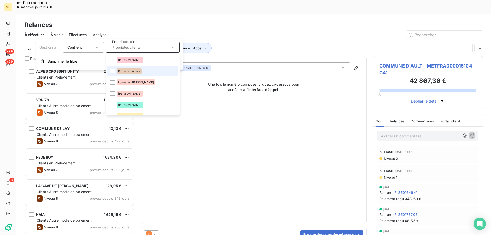
click at [153, 72] on li "Konecta - Anaïs" at bounding box center [143, 71] width 72 height 10
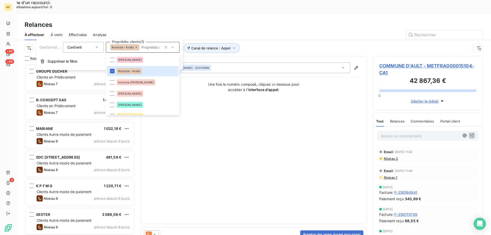
click at [263, 43] on div "Canal de relance : Appel Niveau de relance : Niveau 3 , ... Gestionnaire_Tag : …" at bounding box center [248, 48] width 446 height 10
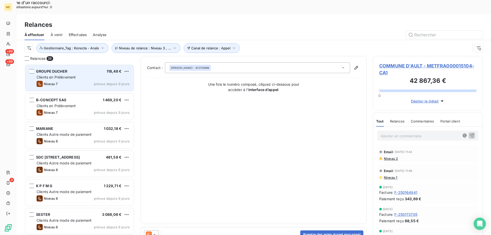
click at [65, 66] on div "GROUPE DUCHER 118,48 € Clients en Prélèvement Niveau 7 prévue depuis 9 jours" at bounding box center [79, 78] width 109 height 26
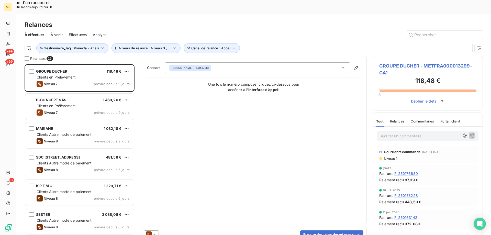
click at [415, 62] on span "GROUPE DUCHER - METFRA000013299-CA1" at bounding box center [428, 69] width 97 height 14
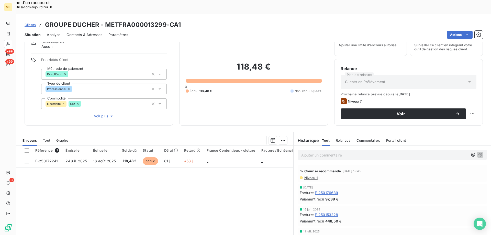
scroll to position [33, 0]
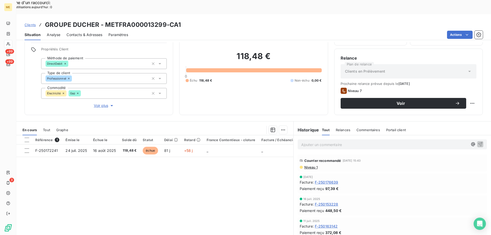
click at [99, 103] on span "Voir plus" at bounding box center [104, 105] width 20 height 5
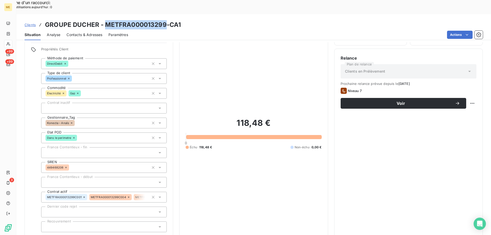
drag, startPoint x: 162, startPoint y: 13, endPoint x: 105, endPoint y: 13, distance: 56.6
click at [105, 20] on h3 "GROUPE DUCHER - METFRA000013299-CA1" at bounding box center [113, 24] width 136 height 9
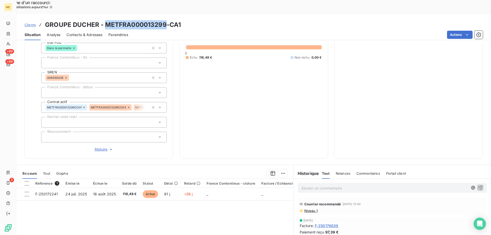
scroll to position [60, 0]
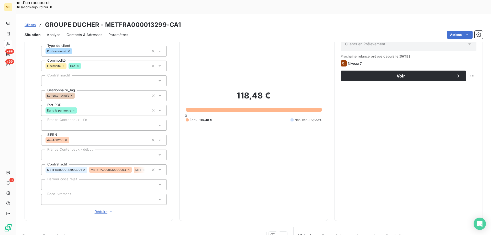
drag, startPoint x: 199, startPoint y: 11, endPoint x: 185, endPoint y: 11, distance: 14.1
click at [199, 20] on div "Clients GROUPE DUCHER - METFRA000013299-CA1" at bounding box center [253, 24] width 475 height 9
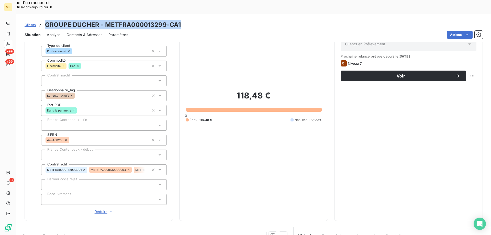
drag, startPoint x: 185, startPoint y: 10, endPoint x: 45, endPoint y: 9, distance: 139.7
click at [45, 20] on div "Clients GROUPE DUCHER - METFRA000013299-CA1" at bounding box center [253, 24] width 475 height 9
click at [80, 29] on div "Contacts & Adresses" at bounding box center [85, 34] width 36 height 11
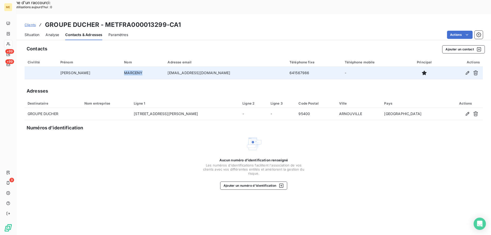
drag, startPoint x: 128, startPoint y: 59, endPoint x: 100, endPoint y: 62, distance: 28.6
click at [121, 67] on td "MARCENY" at bounding box center [143, 73] width 44 height 12
drag, startPoint x: 208, startPoint y: 57, endPoint x: 147, endPoint y: 61, distance: 61.5
click at [165, 67] on td "[EMAIL_ADDRESS][DOMAIN_NAME]" at bounding box center [226, 73] width 122 height 12
drag, startPoint x: 289, startPoint y: 58, endPoint x: 269, endPoint y: 63, distance: 21.0
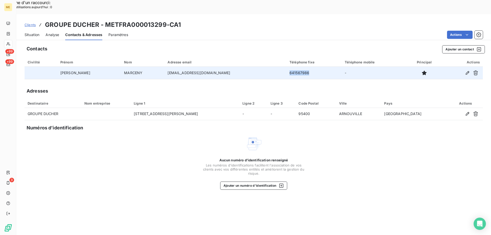
click at [287, 67] on td "641567986" at bounding box center [314, 73] width 55 height 12
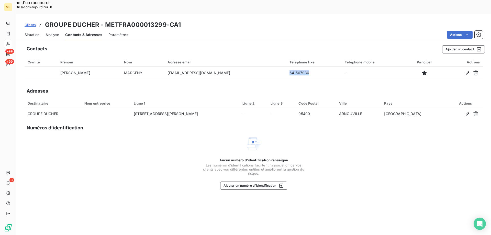
click at [33, 32] on span "Situation" at bounding box center [32, 34] width 15 height 5
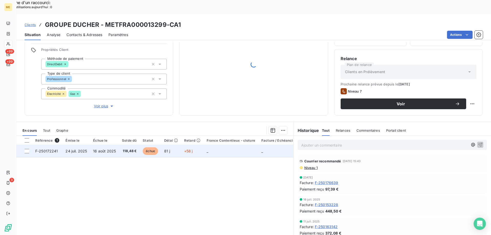
scroll to position [33, 0]
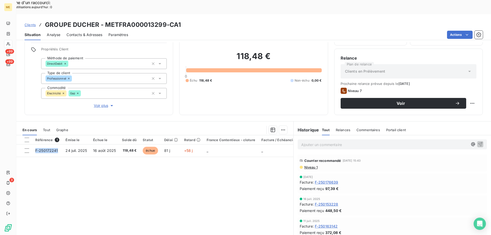
drag, startPoint x: 59, startPoint y: 135, endPoint x: 41, endPoint y: 156, distance: 27.4
click at [39, 154] on div "Référence 1 Émise le Échue le Solde dû Statut Délai Retard France Contentieux -…" at bounding box center [154, 184] width 277 height 99
drag, startPoint x: 136, startPoint y: 137, endPoint x: 174, endPoint y: 146, distance: 38.7
click at [123, 146] on div "Référence 1 Émise le Échue le Solde dû Statut Délai Retard France Contentieux -…" at bounding box center [154, 184] width 277 height 99
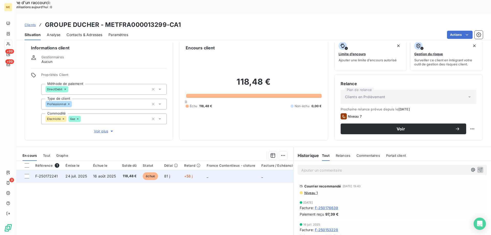
click at [214, 170] on td "_" at bounding box center [231, 176] width 55 height 12
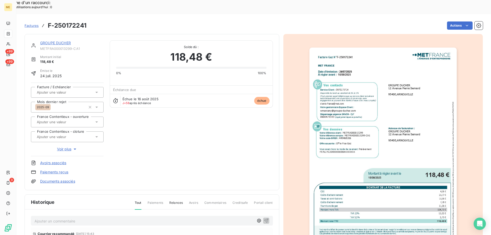
click at [65, 41] on link "GROUPE DUCHER" at bounding box center [55, 43] width 31 height 4
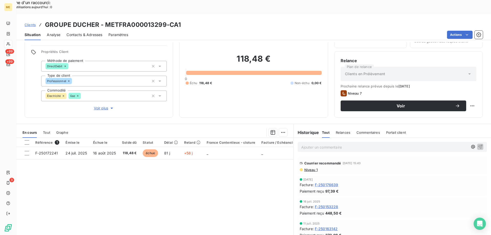
scroll to position [33, 0]
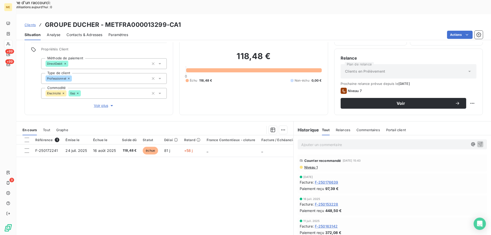
click at [343, 142] on p "Ajouter un commentaire ﻿" at bounding box center [384, 145] width 167 height 6
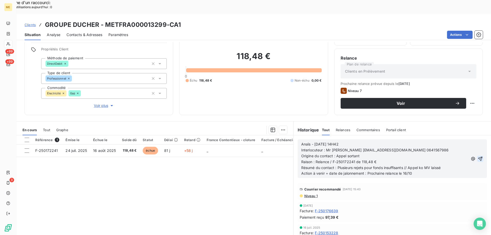
drag, startPoint x: 472, startPoint y: 144, endPoint x: 472, endPoint y: 138, distance: 5.9
click at [478, 156] on icon "button" at bounding box center [480, 158] width 5 height 5
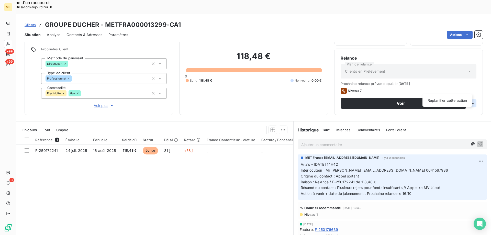
click at [465, 99] on div "Replanifier cette action" at bounding box center [448, 100] width 46 height 8
select select "9"
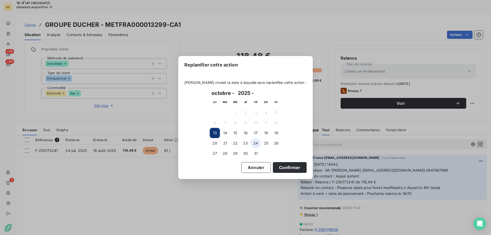
drag, startPoint x: 248, startPoint y: 133, endPoint x: 252, endPoint y: 144, distance: 12.2
click at [248, 135] on button "16" at bounding box center [246, 133] width 10 height 10
click at [292, 169] on button "Confirmer" at bounding box center [290, 167] width 34 height 11
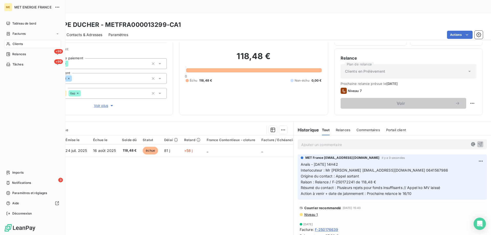
click at [12, 53] on div "Relances" at bounding box center [16, 54] width 20 height 5
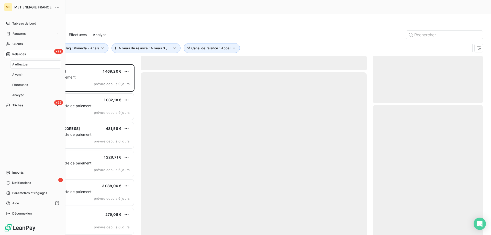
scroll to position [181, 106]
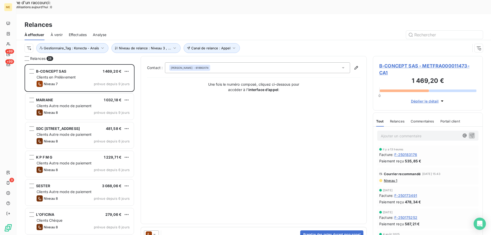
click at [396, 62] on span "B-CONCEPT SAS - METFRA000011473-CA1" at bounding box center [428, 69] width 97 height 14
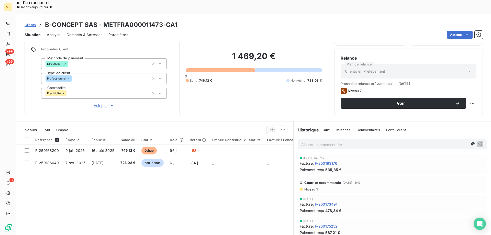
click at [94, 103] on span "Voir plus" at bounding box center [104, 105] width 20 height 5
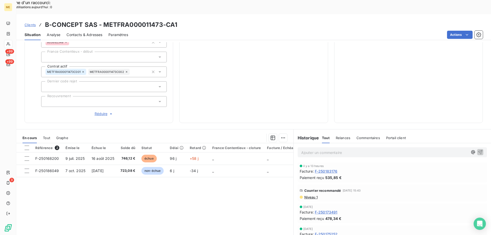
scroll to position [162, 0]
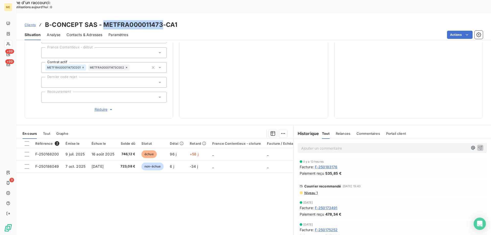
drag, startPoint x: 162, startPoint y: 12, endPoint x: 103, endPoint y: 9, distance: 59.4
click at [103, 20] on h3 "B-CONCEPT SAS - METFRA000011473-CA1" at bounding box center [111, 24] width 132 height 9
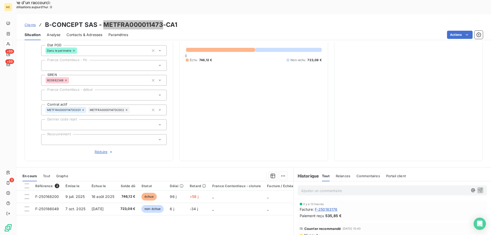
scroll to position [34, 0]
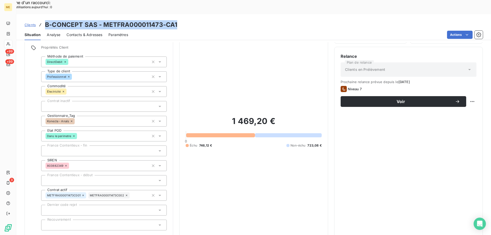
drag, startPoint x: 183, startPoint y: 10, endPoint x: 45, endPoint y: 9, distance: 138.5
click at [45, 20] on div "Clients B-CONCEPT SAS - METFRA000011473-CA1" at bounding box center [253, 24] width 475 height 9
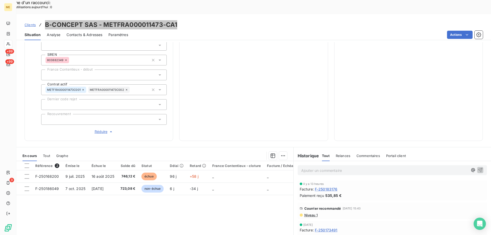
scroll to position [162, 0]
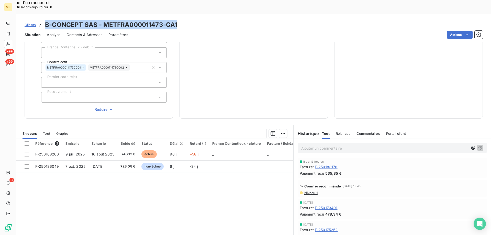
click at [79, 32] on span "Contacts & Adresses" at bounding box center [85, 34] width 36 height 5
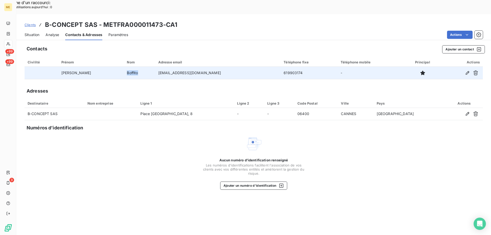
drag, startPoint x: 120, startPoint y: 62, endPoint x: 108, endPoint y: 64, distance: 12.5
click at [124, 67] on td "Boffito" at bounding box center [139, 73] width 31 height 12
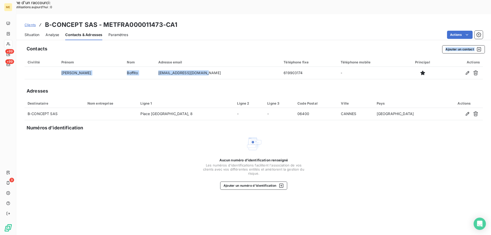
drag, startPoint x: 191, startPoint y: 59, endPoint x: 148, endPoint y: 30, distance: 52.3
click at [148, 42] on div "Contacts Ajouter un contact Civilité Prénom Nom Adresse email Téléphone fixe Té…" at bounding box center [253, 145] width 475 height 207
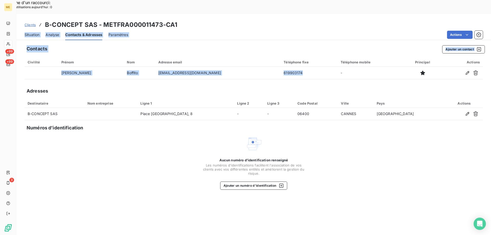
drag, startPoint x: 276, startPoint y: 57, endPoint x: 245, endPoint y: 7, distance: 58.7
click at [245, 14] on div "Clients B-CONCEPT SAS - METFRA000011473-CA1 Situation Analyse Contacts & Adress…" at bounding box center [253, 131] width 475 height 235
click at [30, 32] on span "Situation" at bounding box center [32, 34] width 15 height 5
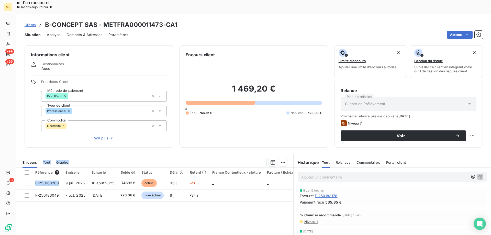
drag, startPoint x: 61, startPoint y: 170, endPoint x: 45, endPoint y: 143, distance: 31.7
click at [44, 157] on div "En cours Tout Graphe Référence 2 Émise le Échue le Solde dû Statut Délai Retard…" at bounding box center [154, 219] width 277 height 125
drag, startPoint x: 135, startPoint y: 169, endPoint x: 172, endPoint y: 127, distance: 56.2
click at [115, 157] on div "En cours Tout Graphe Référence 2 Émise le Échue le Solde dû Statut Délai Retard…" at bounding box center [154, 219] width 277 height 125
drag, startPoint x: 163, startPoint y: 10, endPoint x: 104, endPoint y: 14, distance: 58.5
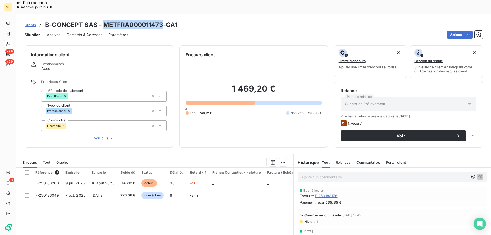
click at [104, 20] on h3 "B-CONCEPT SAS - METFRA000011473-CA1" at bounding box center [111, 24] width 132 height 9
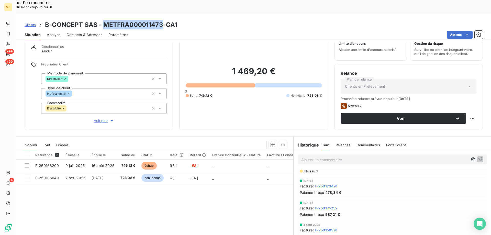
scroll to position [7, 0]
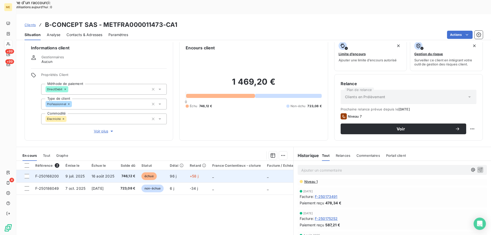
click at [224, 170] on td "_" at bounding box center [236, 176] width 55 height 12
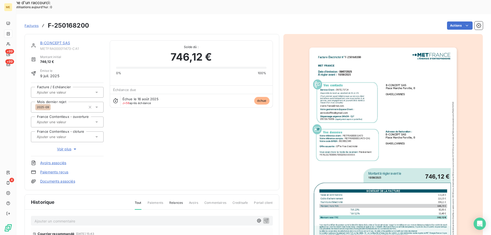
click at [397, 161] on img "button" at bounding box center [383, 152] width 147 height 208
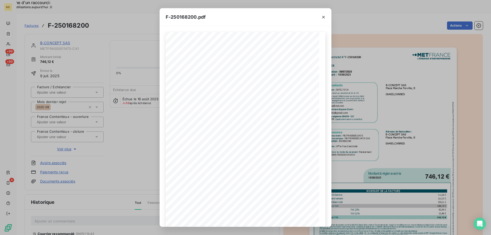
scroll to position [35, 0]
click at [265, 193] on span "r" at bounding box center [265, 194] width 1 height 2
click at [265, 218] on icon "button" at bounding box center [264, 218] width 5 height 5
click at [232, 19] on div "F-250168200.pdf" at bounding box center [246, 17] width 172 height 18
click at [322, 17] on icon "button" at bounding box center [323, 17] width 5 height 5
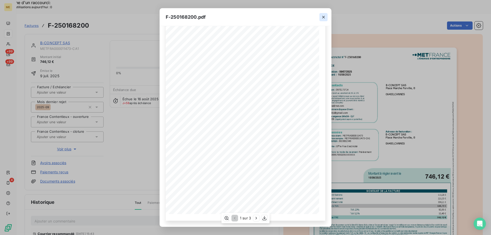
click at [324, 17] on icon "button" at bounding box center [323, 17] width 3 height 3
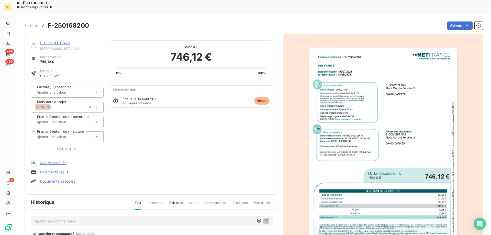
click at [52, 41] on link "B-CONCEPT SAS" at bounding box center [55, 43] width 30 height 4
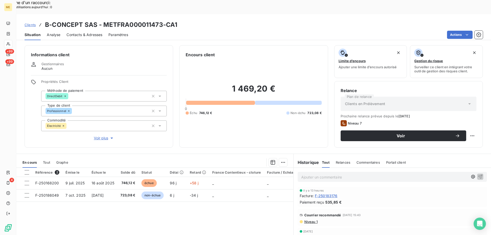
click at [351, 174] on p "Ajouter un commentaire ﻿" at bounding box center [384, 177] width 167 height 6
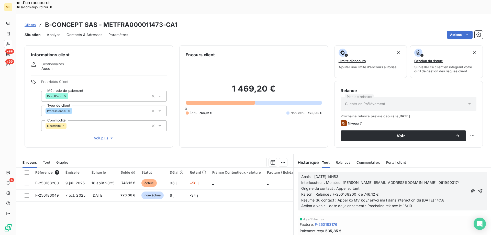
drag, startPoint x: 472, startPoint y: 177, endPoint x: 473, endPoint y: 172, distance: 4.6
click at [478, 189] on icon "button" at bounding box center [480, 191] width 5 height 5
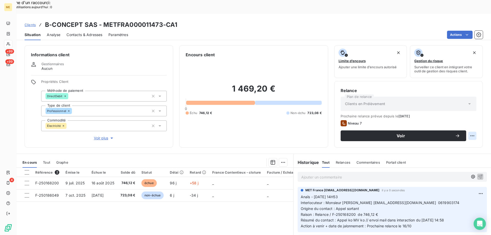
drag, startPoint x: 468, startPoint y: 117, endPoint x: 468, endPoint y: 123, distance: 5.7
click at [468, 131] on div "Voir" at bounding box center [409, 136] width 136 height 11
drag, startPoint x: 464, startPoint y: 135, endPoint x: 462, endPoint y: 137, distance: 2.9
click at [464, 135] on div "Replanifier cette action" at bounding box center [448, 133] width 46 height 8
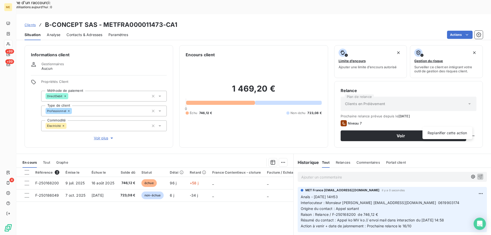
select select "9"
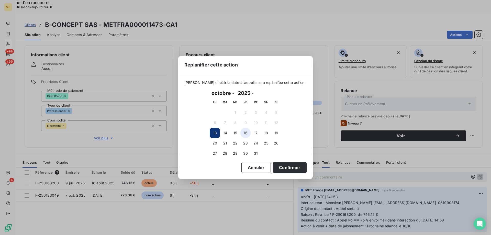
click at [249, 132] on button "16" at bounding box center [246, 133] width 10 height 10
drag, startPoint x: 290, startPoint y: 167, endPoint x: 317, endPoint y: 168, distance: 26.1
click at [292, 167] on button "Confirmer" at bounding box center [290, 167] width 34 height 11
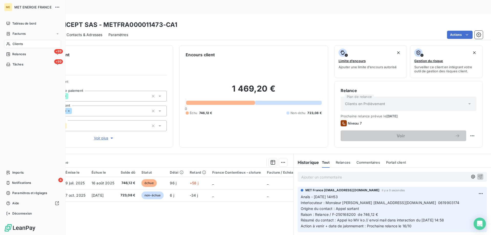
click at [9, 45] on icon at bounding box center [8, 43] width 4 height 3
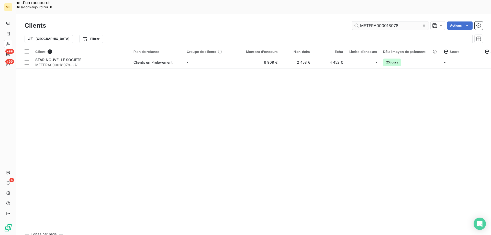
click at [371, 21] on input "METFRA000018078" at bounding box center [390, 25] width 77 height 8
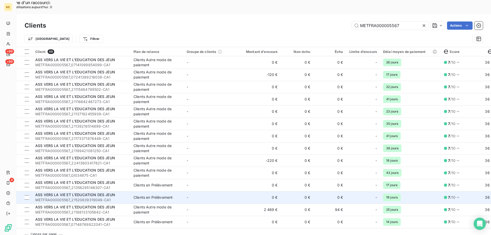
scroll to position [26, 0]
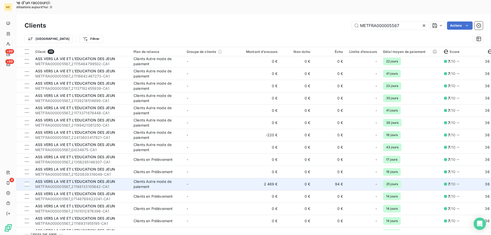
type input "METFRA000005567"
click at [232, 178] on td "-" at bounding box center [210, 184] width 53 height 12
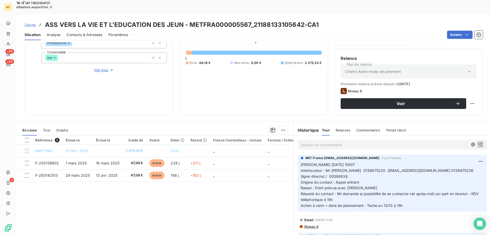
scroll to position [68, 0]
drag, startPoint x: 250, startPoint y: 9, endPoint x: 201, endPoint y: 13, distance: 48.8
click at [201, 20] on h3 "ASS VERS LA VIE ET L'EDUCATION DES JEUN - METFRA000005567_21188133105642-CA1" at bounding box center [182, 24] width 274 height 9
drag, startPoint x: 187, startPoint y: 10, endPoint x: 247, endPoint y: 11, distance: 60.4
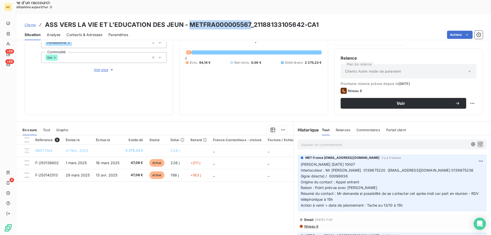
click at [247, 20] on h3 "ASS VERS LA VIE ET L'EDUCATION DES JEUN - METFRA000005567_21188133105642-CA1" at bounding box center [182, 24] width 274 height 9
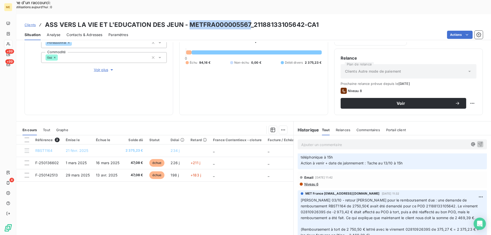
scroll to position [51, 0]
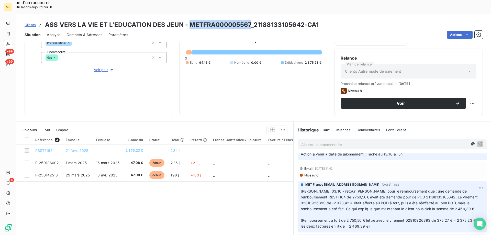
click at [198, 20] on h3 "ASS VERS LA VIE ET L'EDUCATION DES JEUN - METFRA000005567_21188133105642-CA1" at bounding box center [182, 24] width 274 height 9
drag, startPoint x: 250, startPoint y: 9, endPoint x: 188, endPoint y: 14, distance: 61.3
click at [188, 20] on h3 "ASS VERS LA VIE ET L'EDUCATION DES JEUN - METFRA000005567_21188133105642-CA1" at bounding box center [182, 24] width 274 height 9
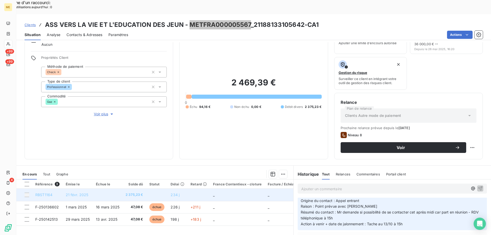
scroll to position [17, 0]
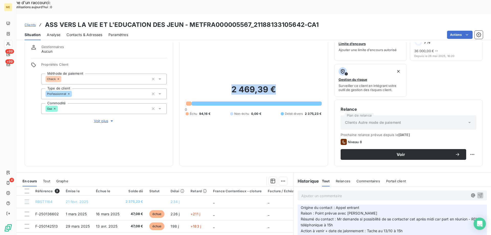
drag, startPoint x: 229, startPoint y: 77, endPoint x: 279, endPoint y: 73, distance: 49.5
click at [279, 84] on h2 "2 469,39 €" at bounding box center [254, 91] width 136 height 15
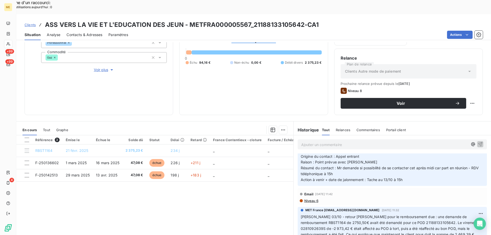
scroll to position [51, 0]
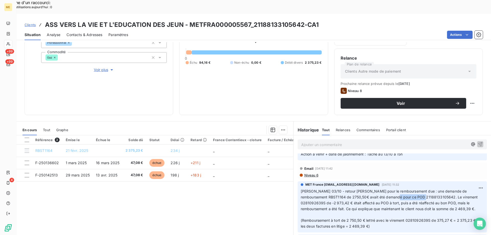
drag, startPoint x: 386, startPoint y: 184, endPoint x: 405, endPoint y: 186, distance: 19.6
click at [405, 189] on p "Lisa 03/10 - retour Mathilde pour le remboursement due : une demande de rembour…" at bounding box center [392, 209] width 183 height 41
drag, startPoint x: 344, startPoint y: 206, endPoint x: 360, endPoint y: 204, distance: 15.4
click at [360, 218] on span "(Remboursement à tort de 2 750,50 € lettré avec le virement 0281092639S de 375,…" at bounding box center [391, 223] width 180 height 10
click at [362, 218] on span "(Remboursement à tort de 2 750,50 € lettré avec le virement 0281092639S de 375,…" at bounding box center [391, 223] width 180 height 10
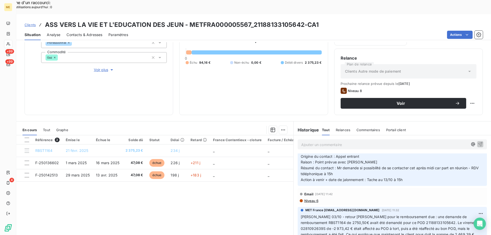
scroll to position [77, 0]
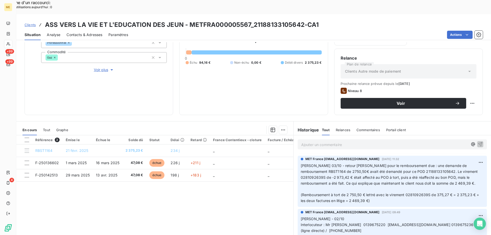
click at [364, 193] on span "(Remboursement à tort de 2 750,50 € lettré avec le virement 0281092639S de 375,…" at bounding box center [391, 198] width 180 height 10
drag, startPoint x: 355, startPoint y: 180, endPoint x: 362, endPoint y: 181, distance: 7.2
click at [362, 193] on span "(Remboursement à tort de 2 750,50 € lettré avec le virement 0281092639S de 375,…" at bounding box center [391, 198] width 180 height 10
click at [380, 164] on span "Lisa 03/10 - retour Mathilde pour le remboursement due : une demande de rembour…" at bounding box center [390, 175] width 178 height 22
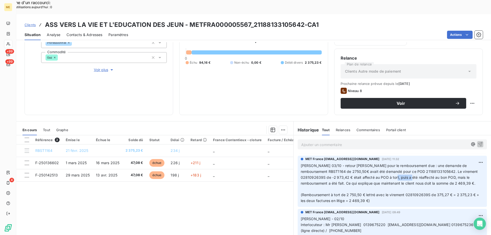
click at [384, 165] on span "Lisa 03/10 - retour Mathilde pour le remboursement due : une demande de rembour…" at bounding box center [390, 175] width 178 height 22
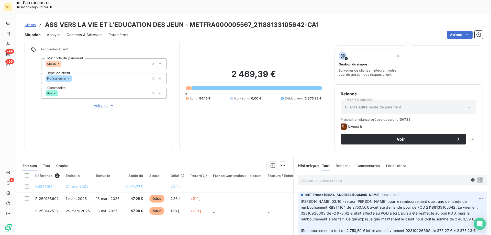
scroll to position [0, 0]
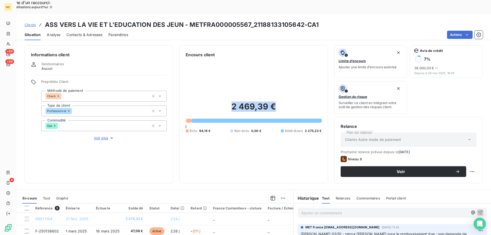
drag, startPoint x: 229, startPoint y: 94, endPoint x: 280, endPoint y: 93, distance: 51.5
click at [280, 102] on h2 "2 469,39 €" at bounding box center [254, 109] width 136 height 15
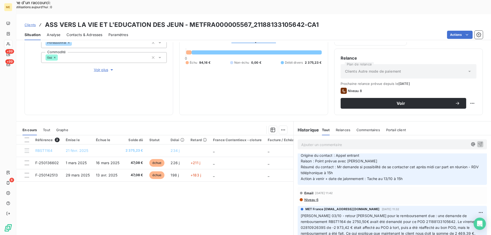
scroll to position [26, 0]
drag, startPoint x: 303, startPoint y: 11, endPoint x: 252, endPoint y: 13, distance: 51.2
click at [252, 20] on h3 "ASS VERS LA VIE ET L'EDUCATION DES JEUN - METFRA000005567_21188133105642-CA1" at bounding box center [182, 24] width 274 height 9
click at [253, 65] on div "2 469,39 € 0 Échu 94,16 € Non-échu 0,00 € Débit divers 2 375,23 €" at bounding box center [254, 49] width 136 height 119
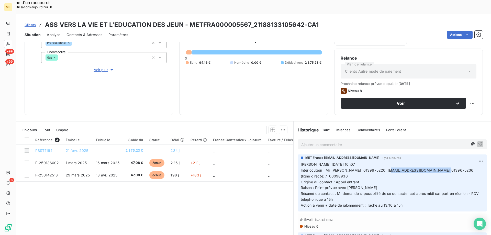
drag, startPoint x: 380, startPoint y: 156, endPoint x: 429, endPoint y: 159, distance: 48.9
click at [429, 162] on p "Valérie 13/10/2025 10h07 Interlocuteur : Mr O'reilly Daniel 0139675220 compta.o…" at bounding box center [392, 185] width 183 height 47
click at [252, 20] on h3 "ASS VERS LA VIE ET L'EDUCATION DES JEUN - METFRA000005567_21188133105642-CA1" at bounding box center [182, 24] width 274 height 9
click at [253, 20] on h3 "ASS VERS LA VIE ET L'EDUCATION DES JEUN - METFRA000005567_21188133105642-CA1" at bounding box center [182, 24] width 274 height 9
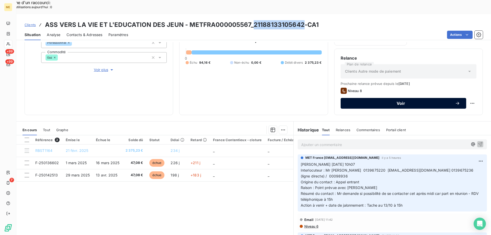
click at [391, 101] on span "Voir" at bounding box center [401, 103] width 108 height 4
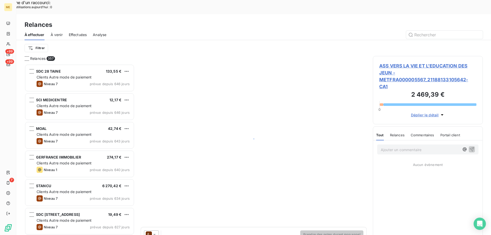
scroll to position [181, 106]
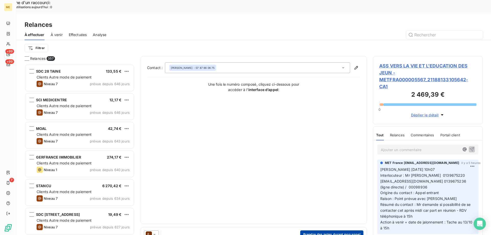
click at [339, 231] on button "Prendre des notes durant mon appel" at bounding box center [331, 235] width 63 height 8
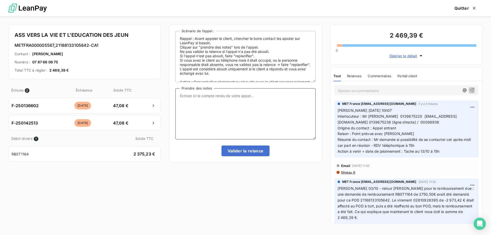
click at [280, 121] on textarea "Prendre des notes" at bounding box center [246, 113] width 140 height 51
paste textarea "Anaïs - 13/10/2025 - 15H03 Interlocuteur : Mr O'reilly Daniel 0139675220 compta…"
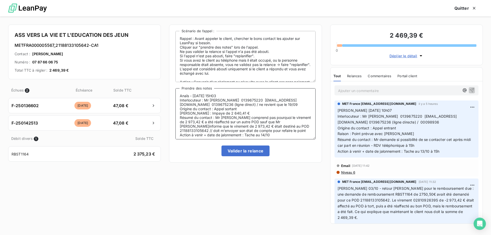
scroll to position [2, 0]
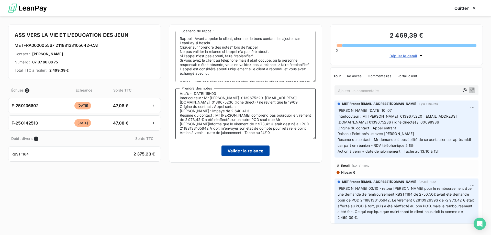
type textarea "Anaïs - 13/10/2025 - 15H03 Interlocuteur : Mr O'reilly Daniel 0139675220 compta…"
click at [247, 153] on button "Valider la relance" at bounding box center [246, 151] width 48 height 11
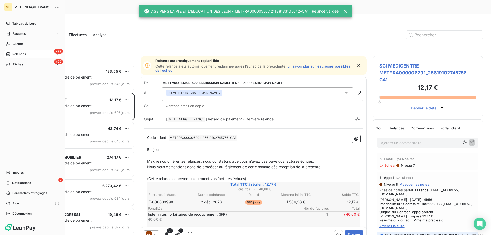
click at [23, 54] on span "Relances" at bounding box center [19, 54] width 14 height 5
drag, startPoint x: 15, startPoint y: 104, endPoint x: 18, endPoint y: 104, distance: 3.3
click at [15, 104] on span "Tâches" at bounding box center [18, 105] width 11 height 5
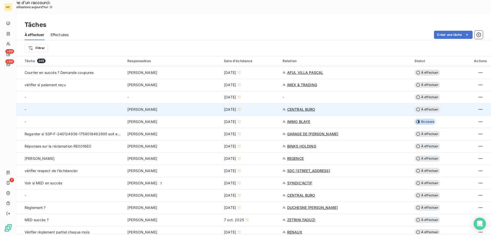
scroll to position [154, 0]
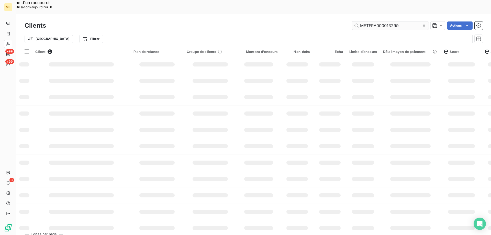
click at [371, 21] on input "METFRA000013299" at bounding box center [390, 25] width 77 height 8
click at [361, 21] on input "lot" at bounding box center [390, 25] width 77 height 8
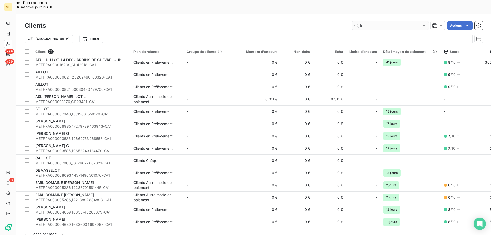
click at [373, 21] on input "lot" at bounding box center [390, 25] width 77 height 8
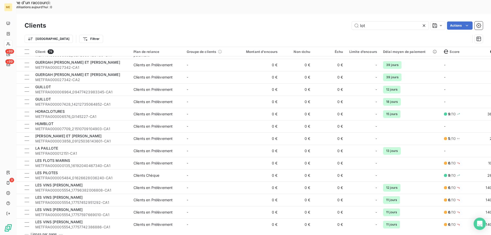
scroll to position [256, 0]
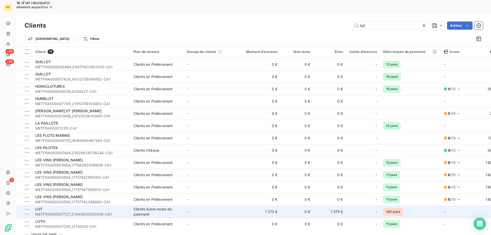
type input "lot"
click at [215, 206] on td "-" at bounding box center [210, 212] width 53 height 12
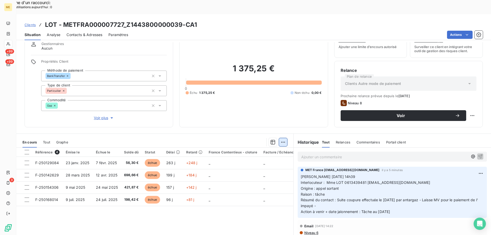
scroll to position [33, 0]
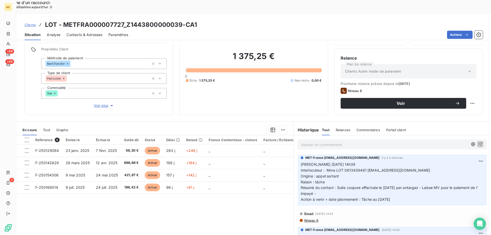
click at [347, 168] on span "Interlocuteur : Mme LOT 0613439481 lot14210@ootlook.fr" at bounding box center [366, 170] width 130 height 4
click at [351, 168] on span "Interlocuteur : Mme LOT 0613439481 lot14210@ootlook.fr" at bounding box center [366, 170] width 130 height 4
click at [355, 168] on span "Interlocuteur : Mme LOT 0613439481 lot14210@ootlook.fr" at bounding box center [366, 170] width 130 height 4
click at [360, 168] on span "Interlocuteur : Mme LOT 0613439481 lot14210@ootlook.fr" at bounding box center [366, 170] width 130 height 4
click at [363, 168] on span "Interlocuteur : Mme LOT 0613439481 lot14210@ootlook.fr" at bounding box center [366, 170] width 130 height 4
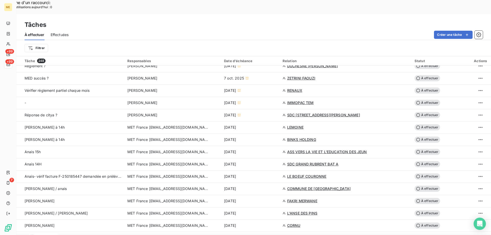
scroll to position [358, 0]
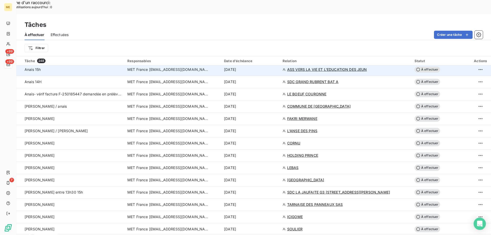
click at [268, 67] on div "[DATE]" at bounding box center [250, 69] width 52 height 5
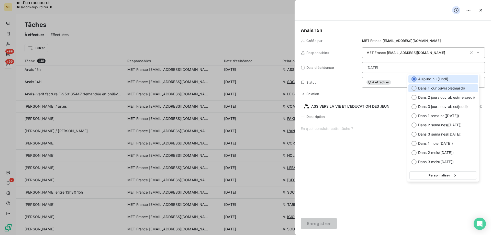
drag, startPoint x: 445, startPoint y: 87, endPoint x: 442, endPoint y: 89, distance: 3.3
click at [445, 87] on span "Dans 1 jour ouvrable ( mardi )" at bounding box center [441, 88] width 47 height 5
type input "[DATE]"
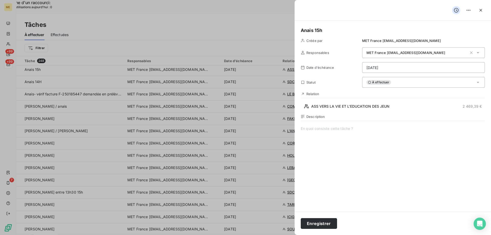
click at [310, 126] on span at bounding box center [393, 175] width 184 height 98
click at [322, 225] on button "Enregistrer" at bounding box center [319, 223] width 36 height 11
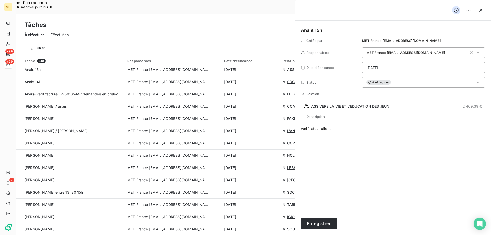
type input "[DATE]"
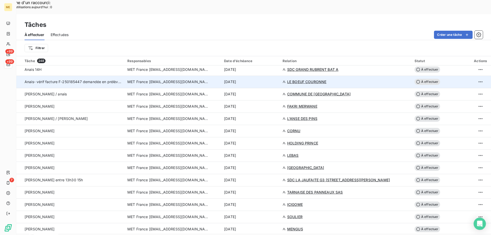
click at [236, 76] on td "[DATE]" at bounding box center [250, 82] width 59 height 12
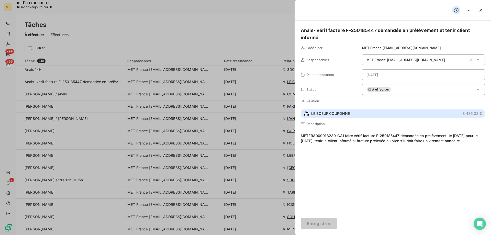
click at [379, 113] on button "LE BOEUF COURONNE 8 486,32 €" at bounding box center [393, 114] width 184 height 8
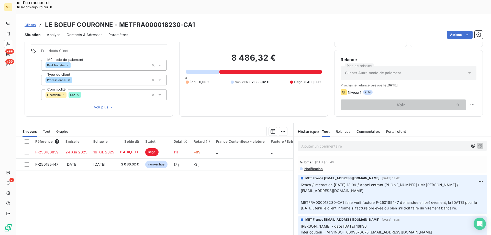
scroll to position [33, 0]
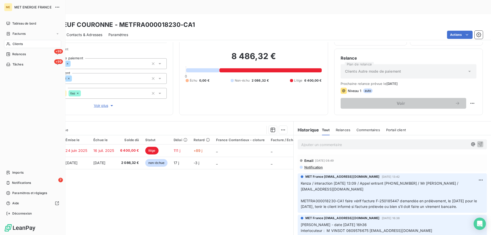
click at [10, 44] on icon at bounding box center [8, 44] width 4 height 4
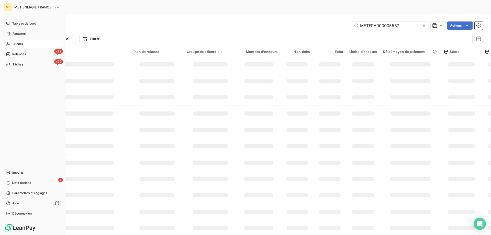
click at [8, 44] on icon at bounding box center [8, 44] width 4 height 4
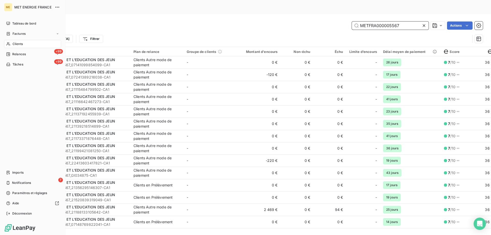
click at [375, 21] on input "METFRA000005567" at bounding box center [390, 25] width 77 height 8
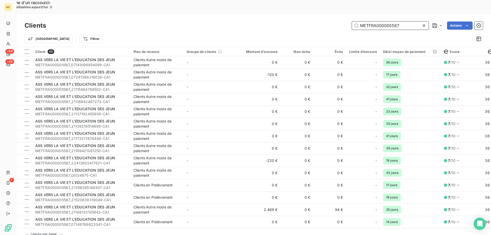
paste input "05491461619723"
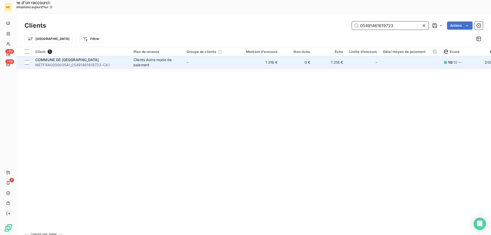
type input "05491461619723"
click at [220, 56] on td "-" at bounding box center [210, 62] width 53 height 12
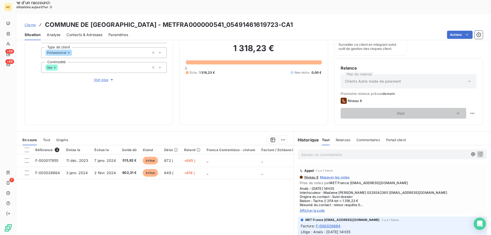
scroll to position [68, 0]
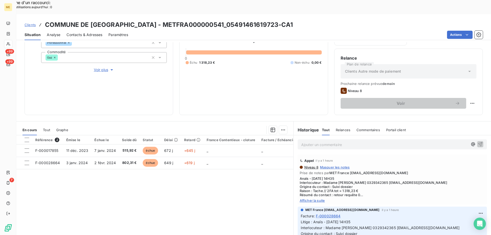
click at [317, 199] on span "Afficher la suite" at bounding box center [392, 201] width 185 height 4
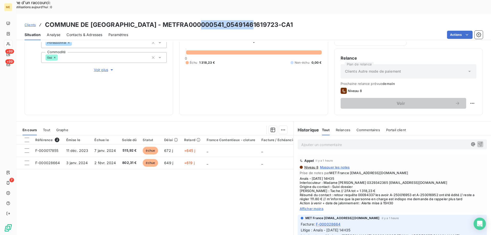
drag, startPoint x: 250, startPoint y: 10, endPoint x: 200, endPoint y: 13, distance: 50.0
click at [200, 20] on h3 "COMMUNE DE DOGNEVILLE - METFRA000000541_05491461619723-CA1" at bounding box center [169, 24] width 248 height 9
copy h3 "05491461619723"
click at [181, 89] on div "Encours client 1 318,23 € 0 Échu 1 318,23 € Non-échu 0,00 €" at bounding box center [253, 46] width 149 height 138
click at [350, 182] on span "Anaïs - 13/10/2025 - 14H35 Interlocuteur : Madame ARNOLD 0329342365 mairie@dogn…" at bounding box center [392, 191] width 185 height 29
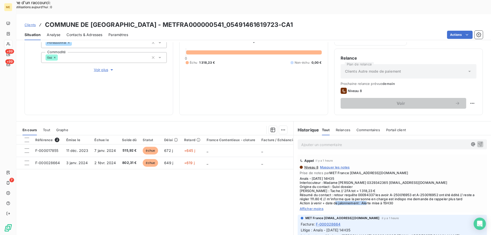
drag, startPoint x: 361, startPoint y: 190, endPoint x: 394, endPoint y: 191, distance: 33.0
click at [394, 191] on span "Anaïs - 13/10/2025 - 14H35 Interlocuteur : Madame ARNOLD 0329342365 mairie@dogn…" at bounding box center [392, 191] width 185 height 29
click at [391, 187] on span "Anaïs - 13/10/2025 - 14H35 Interlocuteur : Madame ARNOLD 0329342365 mairie@dogn…" at bounding box center [392, 191] width 185 height 29
click at [390, 187] on span "Anaïs - 13/10/2025 - 14H35 Interlocuteur : Madame ARNOLD 0329342365 mairie@dogn…" at bounding box center [392, 191] width 185 height 29
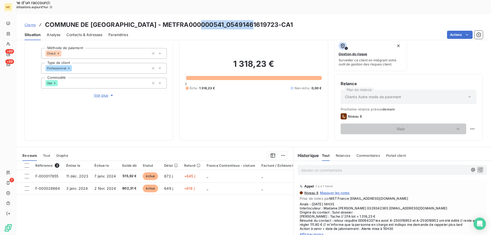
drag, startPoint x: 247, startPoint y: 10, endPoint x: 200, endPoint y: 12, distance: 47.4
click at [200, 20] on h3 "COMMUNE DE DOGNEVILLE - METFRA000000541_05491461619723-CA1" at bounding box center [169, 24] width 248 height 9
drag, startPoint x: 231, startPoint y: 52, endPoint x: 287, endPoint y: 49, distance: 56.4
click at [287, 59] on h2 "1 318,23 €" at bounding box center [254, 66] width 136 height 15
click at [227, 59] on h2 "1 318,23 €" at bounding box center [254, 66] width 136 height 15
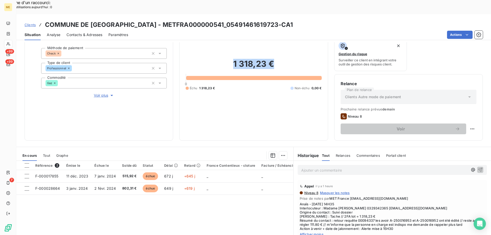
click at [233, 59] on h2 "1 318,23 €" at bounding box center [254, 66] width 136 height 15
drag, startPoint x: 231, startPoint y: 51, endPoint x: 283, endPoint y: 51, distance: 51.4
click at [283, 59] on h2 "1 318,23 €" at bounding box center [254, 66] width 136 height 15
click at [282, 59] on h2 "1 318,23 €" at bounding box center [254, 66] width 136 height 15
drag, startPoint x: 235, startPoint y: 52, endPoint x: 290, endPoint y: 52, distance: 55.3
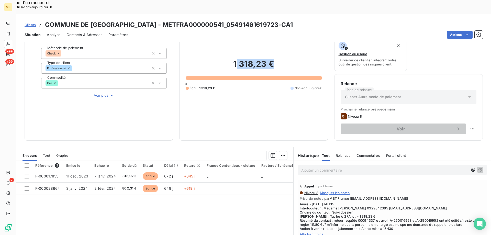
click at [290, 59] on h2 "1 318,23 €" at bounding box center [254, 66] width 136 height 15
click at [286, 59] on h2 "1 318,23 €" at bounding box center [254, 66] width 136 height 15
click at [265, 86] on div "1 318,23 € 0 Échu 1 318,23 € Non-échu 0,00 €" at bounding box center [254, 74] width 136 height 119
drag, startPoint x: 231, startPoint y: 51, endPoint x: 285, endPoint y: 53, distance: 54.3
click at [285, 59] on h2 "1 318,23 €" at bounding box center [254, 66] width 136 height 15
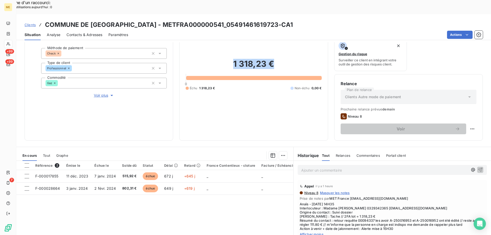
click at [285, 59] on h2 "1 318,23 €" at bounding box center [254, 66] width 136 height 15
drag, startPoint x: 277, startPoint y: 54, endPoint x: 232, endPoint y: 51, distance: 45.6
click at [232, 59] on h2 "1 318,23 €" at bounding box center [254, 66] width 136 height 15
click at [393, 167] on p "Ajouter un commentaire ﻿" at bounding box center [384, 170] width 167 height 6
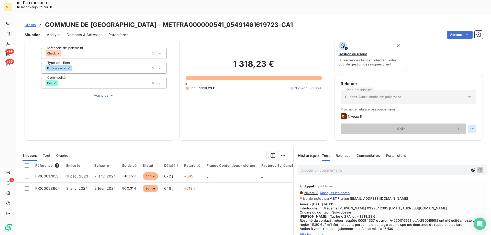
click at [459, 126] on div "Replanifier cette action" at bounding box center [448, 126] width 46 height 8
select select "9"
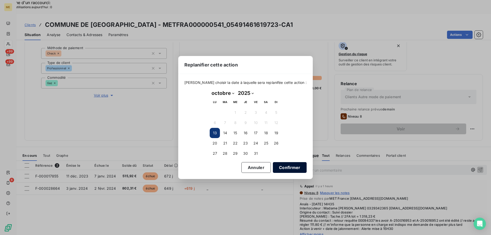
click at [281, 166] on button "Confirmer" at bounding box center [290, 167] width 34 height 11
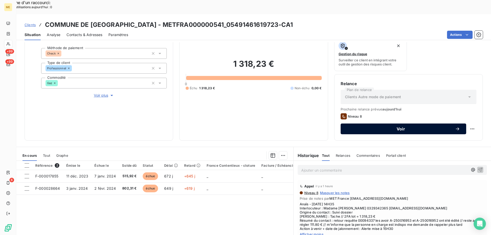
click at [384, 127] on span "Voir" at bounding box center [401, 129] width 108 height 4
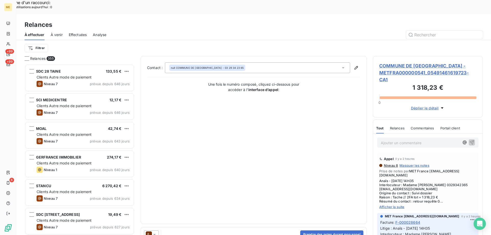
scroll to position [181, 106]
click at [339, 231] on button "Prendre des notes durant mon appel" at bounding box center [331, 235] width 63 height 8
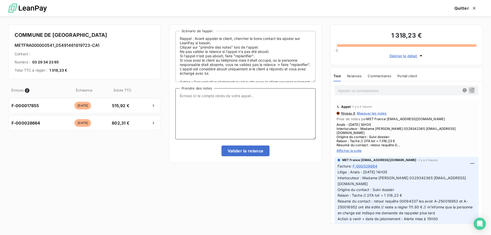
click at [262, 119] on textarea "Prendre des notes" at bounding box center [246, 113] width 140 height 51
paste textarea "Anaïs - 13/10/2025 - 16H00 Interlocuteur : Madame ARNOLD 0329342365 mairie@dogn…"
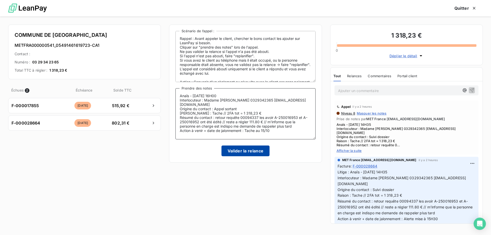
type textarea "Anaïs - 13/10/2025 - 16H00 Interlocuteur : Madame ARNOLD 0329342365 mairie@dogn…"
click at [239, 152] on button "Valider la relance" at bounding box center [246, 151] width 48 height 11
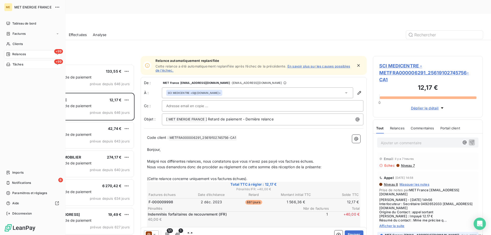
click at [14, 65] on span "Tâches" at bounding box center [18, 64] width 11 height 5
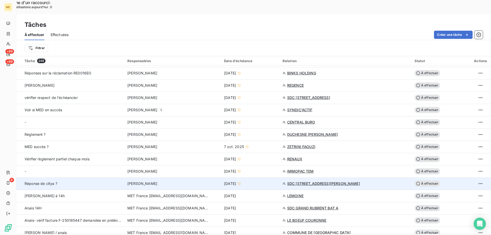
scroll to position [230, 0]
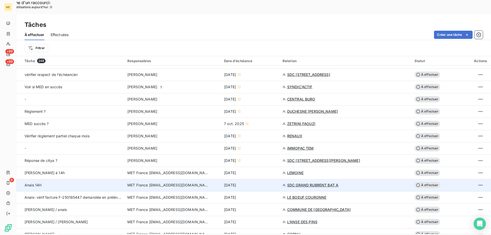
click at [263, 179] on td "13 oct. 2025" at bounding box center [250, 185] width 59 height 12
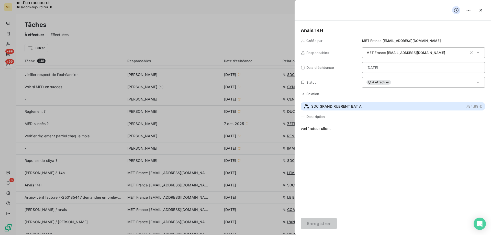
click at [327, 108] on span "SDC GRAND RUBRENT BAT A" at bounding box center [336, 106] width 50 height 5
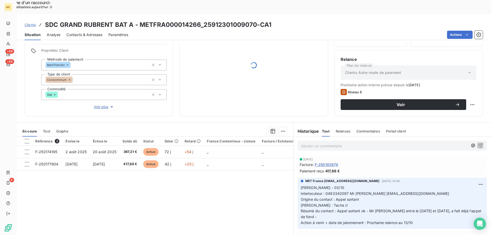
scroll to position [33, 0]
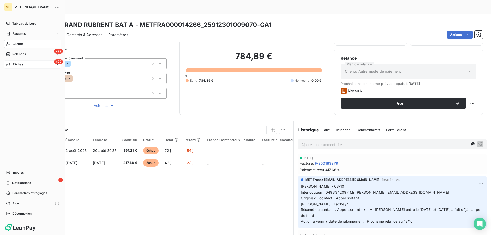
click at [23, 64] on span "Tâches" at bounding box center [18, 64] width 11 height 5
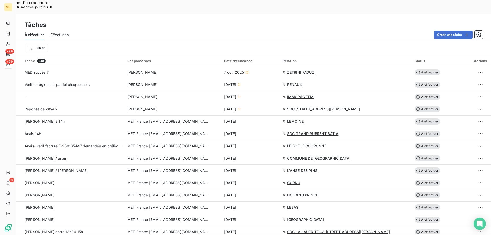
scroll to position [282, 0]
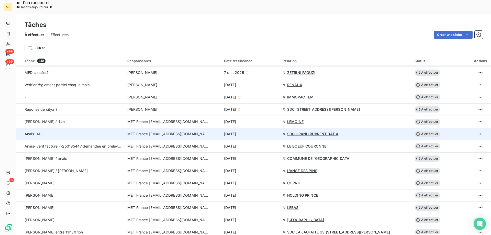
click at [266, 132] on div "13 oct. 2025" at bounding box center [250, 134] width 52 height 5
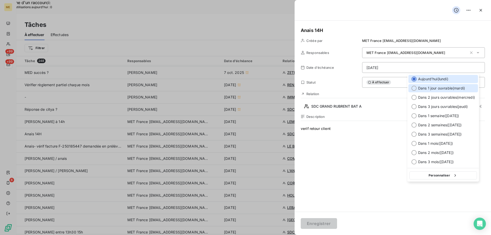
click at [441, 84] on div "Dans 1 jour ouvrable ( mardi )" at bounding box center [444, 88] width 70 height 8
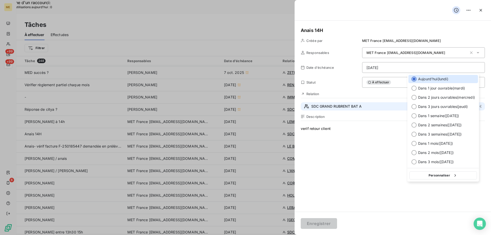
type input "[DATE]"
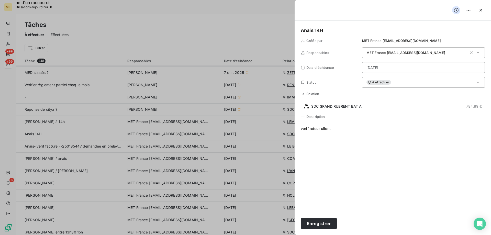
click at [318, 229] on div "Enregistrer" at bounding box center [393, 223] width 197 height 23
click at [319, 222] on button "Enregistrer" at bounding box center [319, 223] width 36 height 11
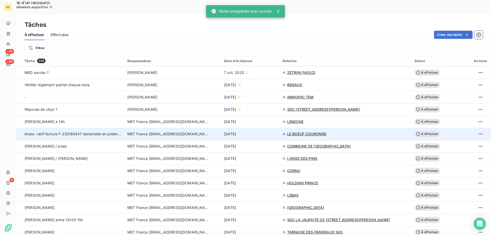
click at [266, 128] on td "13 oct. 2025" at bounding box center [250, 134] width 59 height 12
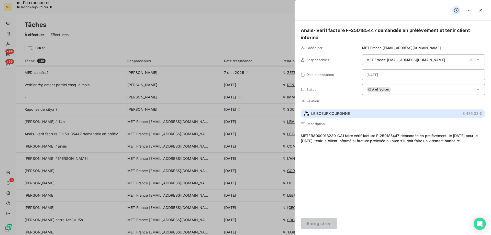
click at [344, 114] on span "LE BOEUF COURONNE" at bounding box center [330, 113] width 39 height 5
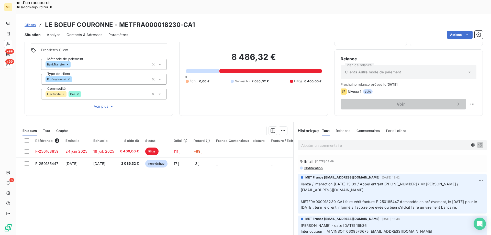
scroll to position [33, 0]
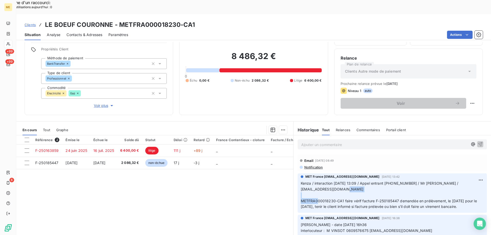
drag, startPoint x: 333, startPoint y: 188, endPoint x: 296, endPoint y: 189, distance: 36.6
click at [298, 189] on div "MET France met-france@recouvrement.met.com 30 sept. 2025, 13:42 Kenza / interac…" at bounding box center [392, 193] width 189 height 39
copy span "METFRA000018230"
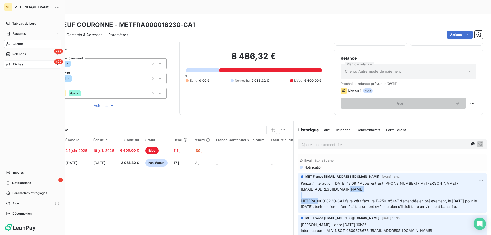
click at [10, 64] on icon at bounding box center [8, 64] width 4 height 4
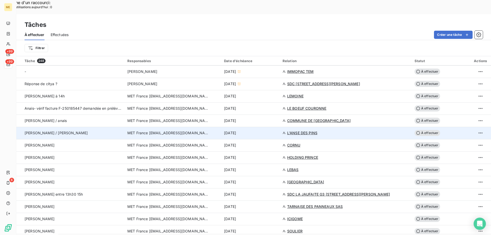
scroll to position [256, 0]
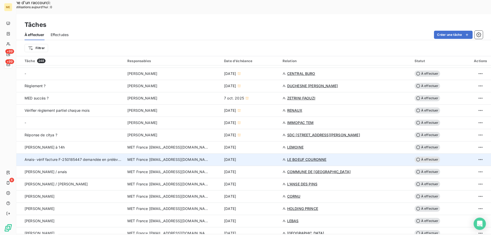
click at [265, 157] on div "13 oct. 2025" at bounding box center [250, 159] width 52 height 5
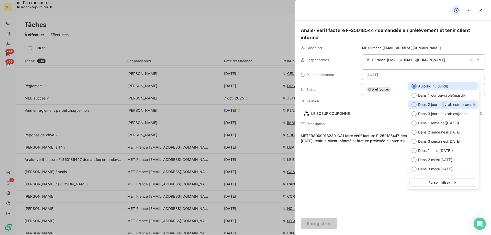
click at [445, 105] on span "Dans 2 jours ouvrables ( mercredi )" at bounding box center [446, 104] width 57 height 5
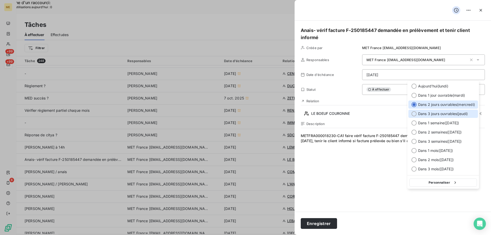
click at [444, 114] on span "Dans 3 jours ouvrables ( jeudi )" at bounding box center [443, 113] width 50 height 5
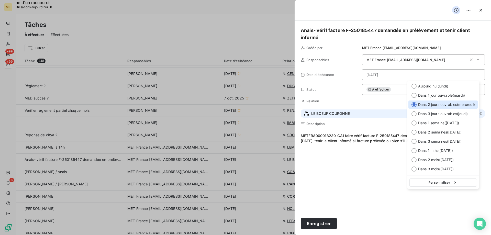
type input "16/10/2025"
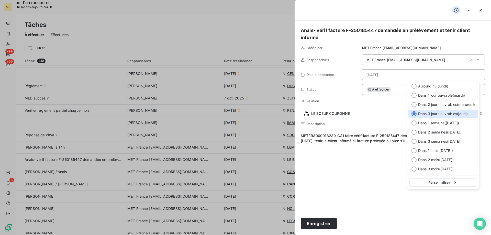
click at [430, 185] on button "Personnaliser" at bounding box center [444, 183] width 68 height 8
select select "9"
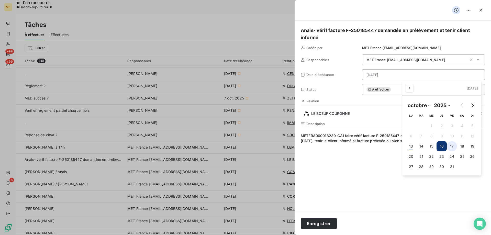
click at [451, 146] on button "17" at bounding box center [452, 146] width 10 height 10
type input "17/10/2025"
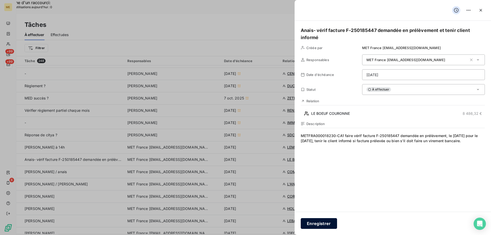
click at [322, 223] on button "Enregistrer" at bounding box center [319, 223] width 36 height 11
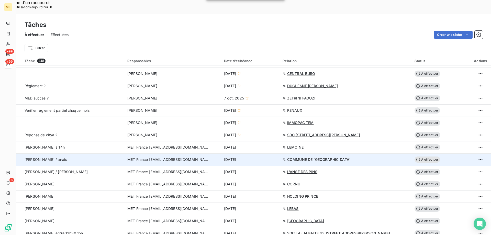
click at [272, 157] on div "13 oct. 2025" at bounding box center [250, 159] width 52 height 5
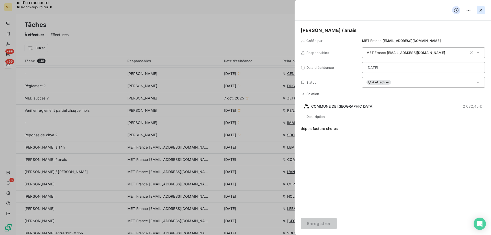
click at [484, 8] on button "button" at bounding box center [481, 10] width 8 height 8
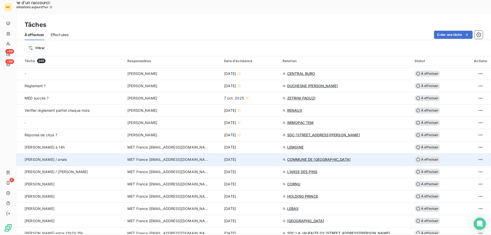
click at [280, 154] on td "13 oct. 2025" at bounding box center [250, 160] width 59 height 12
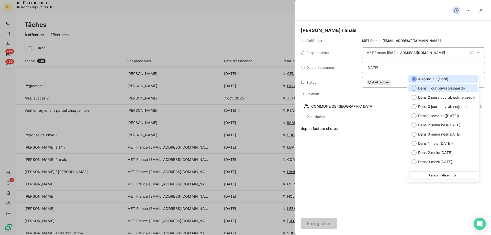
click at [453, 90] on span "Dans 1 jour ouvrable ( mardi )" at bounding box center [441, 88] width 47 height 5
type input "[DATE]"
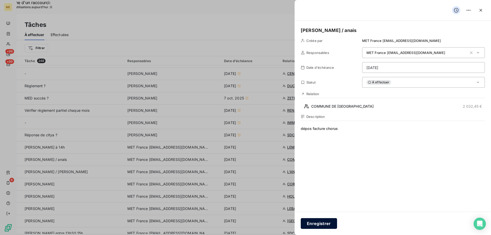
click at [314, 225] on button "Enregistrer" at bounding box center [319, 223] width 36 height 11
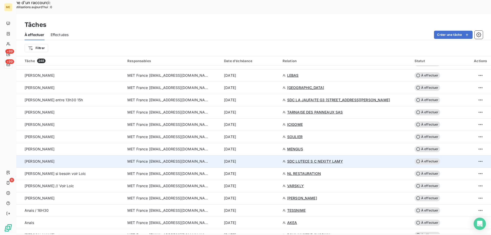
scroll to position [384, 0]
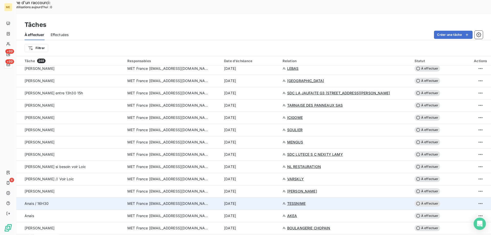
click at [273, 201] on div "13 oct. 2025" at bounding box center [250, 203] width 52 height 5
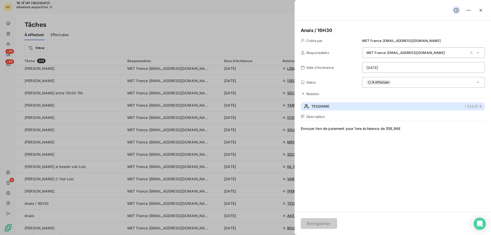
click at [379, 108] on button "TESSNIME 1 525,61 €" at bounding box center [393, 106] width 184 height 8
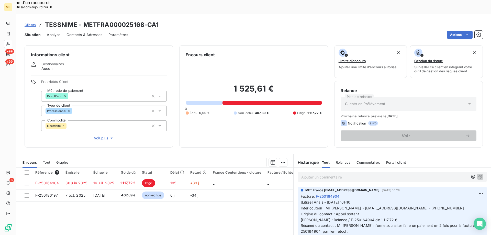
scroll to position [33, 0]
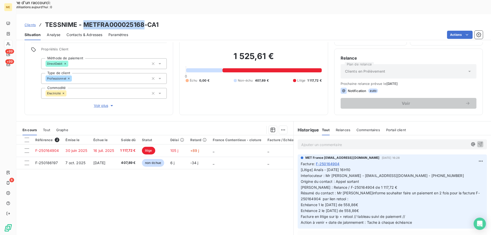
drag, startPoint x: 143, startPoint y: 10, endPoint x: 84, endPoint y: 10, distance: 59.1
click at [84, 20] on h3 "TESSNIME - METFRA000025168-CA1" at bounding box center [102, 24] width 114 height 9
copy h3 "METFRA000025168"
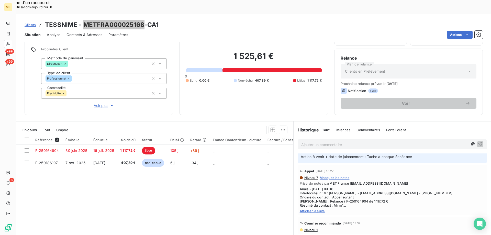
scroll to position [77, 0]
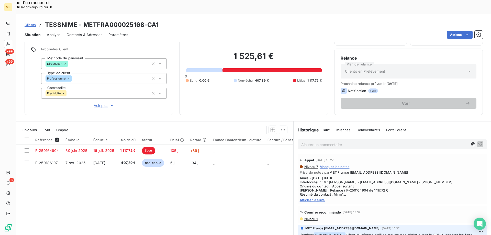
click at [311, 198] on span "Afficher la suite" at bounding box center [392, 200] width 185 height 4
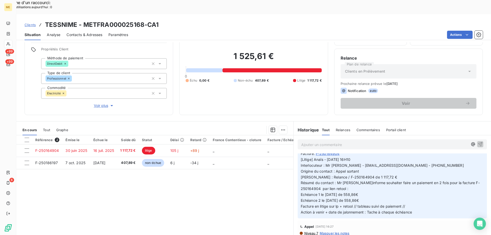
scroll to position [0, 0]
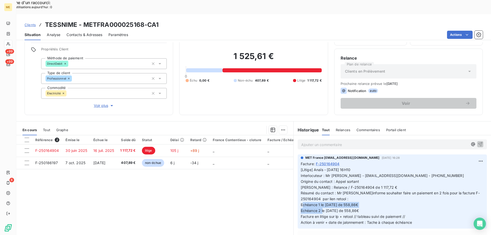
drag, startPoint x: 363, startPoint y: 197, endPoint x: 349, endPoint y: 190, distance: 15.9
click at [349, 190] on span "[Litige] Anaïs - 10/10/2025 - 16H10 Interlocuteur : Mr Benader - sastessnime@ho…" at bounding box center [390, 196] width 179 height 57
click at [244, 69] on div "1 525,61 € 0 Échu 0,00 € Non-échu 407,89 € Litige 1 117,72 €" at bounding box center [254, 66] width 136 height 83
drag, startPoint x: 232, startPoint y: 42, endPoint x: 269, endPoint y: 42, distance: 36.6
click at [269, 51] on h2 "1 525,61 €" at bounding box center [254, 58] width 136 height 15
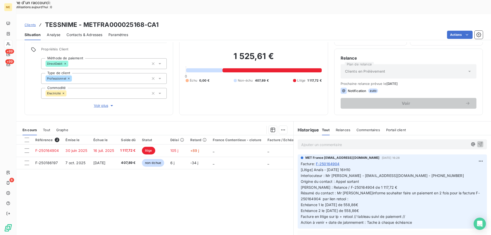
click at [279, 51] on h2 "1 525,61 €" at bounding box center [254, 58] width 136 height 15
click at [273, 51] on h2 "1 525,61 €" at bounding box center [254, 58] width 136 height 15
drag, startPoint x: 272, startPoint y: 45, endPoint x: 231, endPoint y: 45, distance: 40.7
click at [231, 51] on h2 "1 525,61 €" at bounding box center [254, 58] width 136 height 15
drag, startPoint x: 365, startPoint y: 191, endPoint x: 350, endPoint y: 193, distance: 15.5
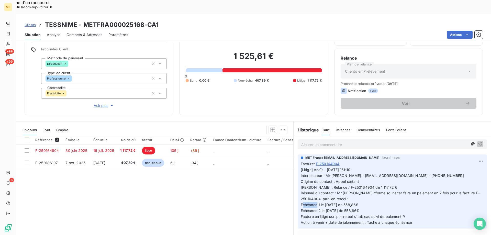
click at [350, 193] on p "[Litige] Anaïs - 10/10/2025 - 16H10 Interlocuteur : Mr Benader - sastessnime@ho…" at bounding box center [392, 196] width 183 height 59
copy span "558,86€"
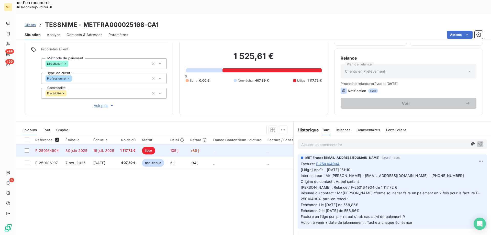
click at [214, 148] on span "_" at bounding box center [214, 150] width 2 height 4
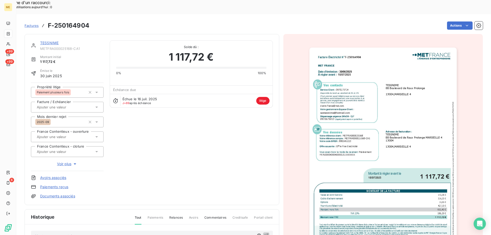
click at [396, 168] on img "button" at bounding box center [383, 152] width 147 height 208
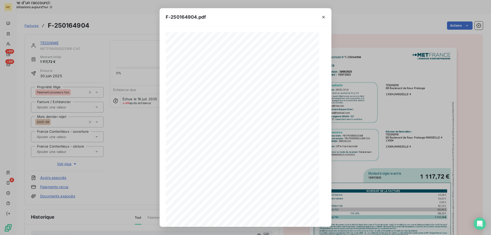
click at [264, 218] on icon "button" at bounding box center [265, 218] width 4 height 4
click at [287, 14] on div "F-250164904.pdf" at bounding box center [246, 17] width 172 height 18
click at [325, 17] on icon "button" at bounding box center [323, 17] width 5 height 5
click at [322, 17] on icon "button" at bounding box center [323, 17] width 5 height 5
click at [323, 15] on icon "button" at bounding box center [323, 17] width 5 height 5
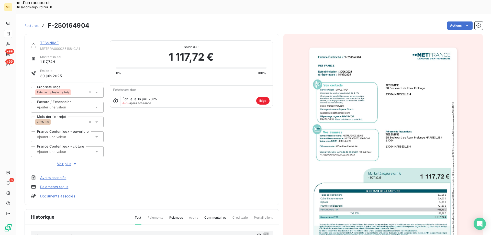
click at [322, 20] on icon "button" at bounding box center [319, 22] width 5 height 5
click at [48, 41] on link "TESSNIME" at bounding box center [49, 43] width 18 height 4
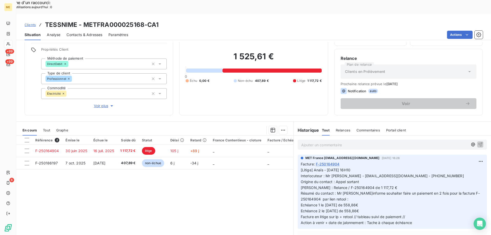
scroll to position [33, 0]
drag, startPoint x: 143, startPoint y: 12, endPoint x: 83, endPoint y: 8, distance: 60.5
click at [83, 20] on h3 "TESSNIME - METFRA000025168-CA1" at bounding box center [102, 24] width 114 height 9
copy h3 "METFRA000025168"
click at [355, 142] on p "Ajouter un commentaire ﻿" at bounding box center [384, 145] width 167 height 6
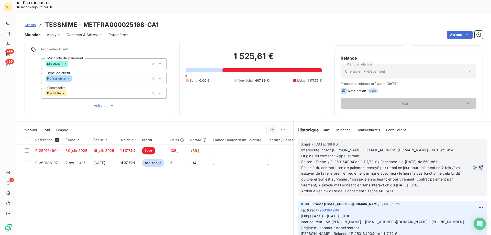
click at [479, 165] on icon "button" at bounding box center [481, 167] width 5 height 5
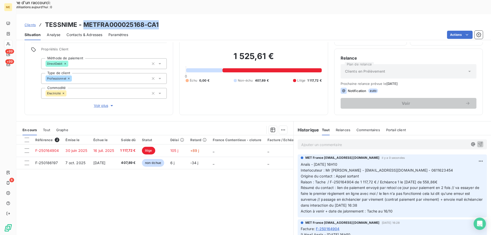
drag, startPoint x: 162, startPoint y: 10, endPoint x: 83, endPoint y: 9, distance: 79.3
click at [83, 20] on div "Clients TESSNIME - METFRA000025168-CA1" at bounding box center [253, 24] width 475 height 9
copy h3 "METFRA000025168-CA1"
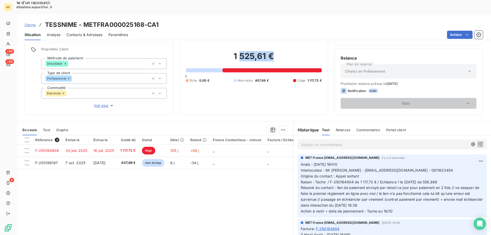
drag, startPoint x: 272, startPoint y: 44, endPoint x: 236, endPoint y: 47, distance: 35.9
click at [237, 51] on h2 "1 525,61 €" at bounding box center [254, 58] width 136 height 15
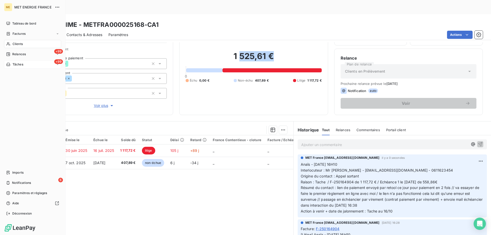
click at [12, 64] on div "Tâches" at bounding box center [14, 64] width 17 height 5
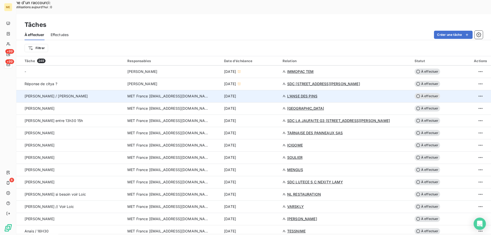
scroll to position [333, 0]
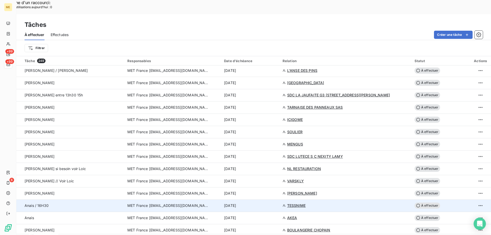
click at [262, 200] on td "13 oct. 2025" at bounding box center [250, 206] width 59 height 12
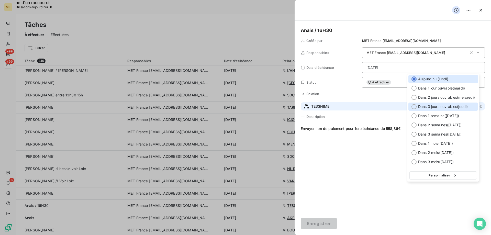
drag, startPoint x: 428, startPoint y: 106, endPoint x: 422, endPoint y: 106, distance: 5.4
click at [428, 106] on span "Dans 3 jours ouvrables ( jeudi )" at bounding box center [443, 106] width 50 height 5
type input "16/10/2025"
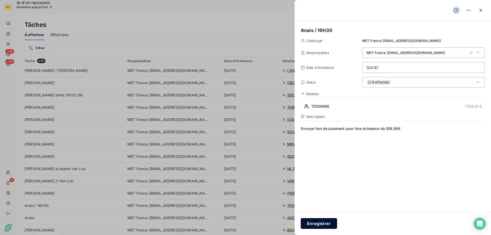
click at [324, 224] on button "Enregistrer" at bounding box center [319, 223] width 36 height 11
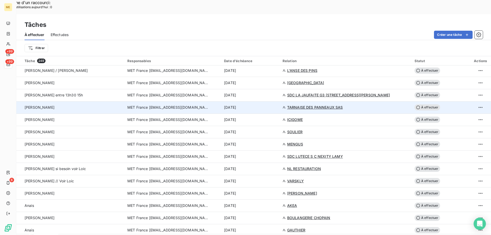
scroll to position [307, 0]
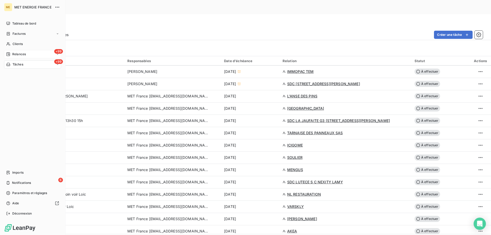
click at [15, 52] on span "Relances" at bounding box center [19, 54] width 14 height 5
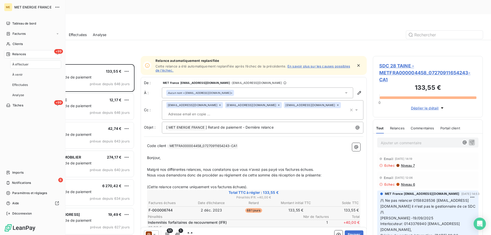
scroll to position [181, 106]
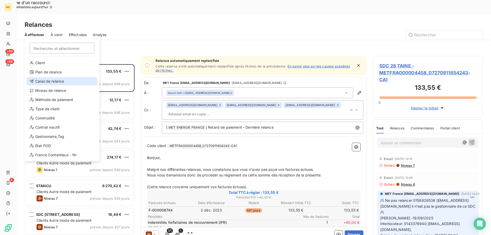
click at [62, 82] on div "Canal de relance" at bounding box center [62, 81] width 71 height 8
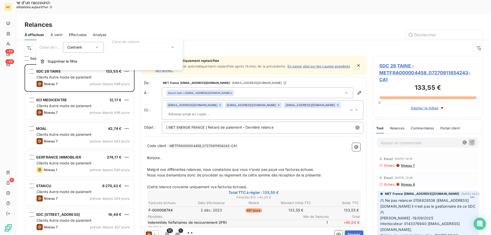
click at [136, 47] on div at bounding box center [143, 47] width 74 height 11
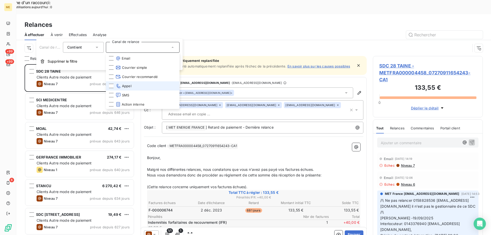
click at [144, 84] on li "Appel" at bounding box center [143, 85] width 74 height 9
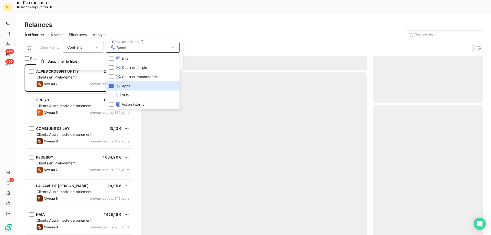
scroll to position [181, 106]
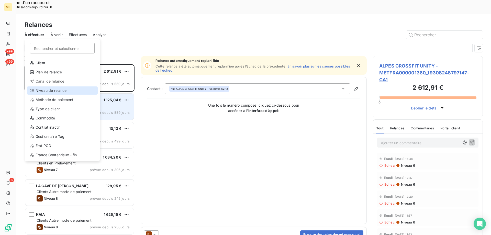
click at [46, 92] on div "Niveau de relance" at bounding box center [62, 91] width 71 height 8
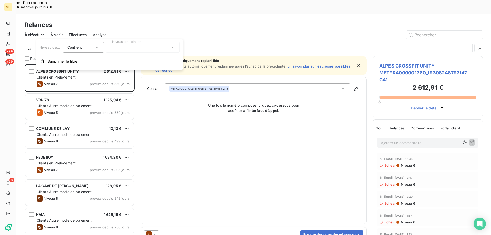
click at [123, 46] on div at bounding box center [143, 47] width 74 height 11
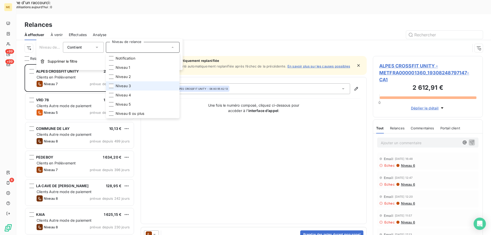
click at [138, 88] on li "Niveau 3" at bounding box center [143, 85] width 74 height 9
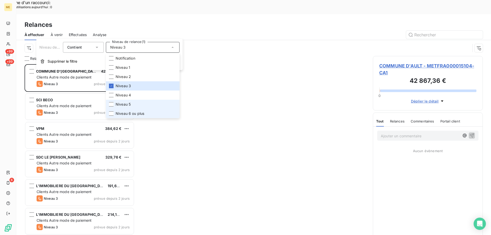
drag, startPoint x: 135, startPoint y: 104, endPoint x: 136, endPoint y: 111, distance: 7.0
click at [136, 105] on li "Niveau 5" at bounding box center [143, 104] width 74 height 9
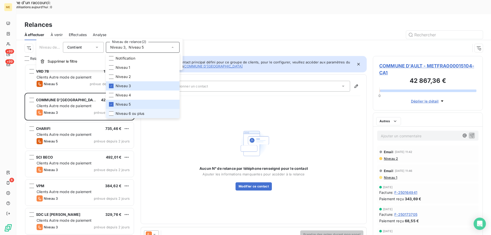
click at [136, 113] on span "Niveau 6 ou plus" at bounding box center [130, 113] width 29 height 5
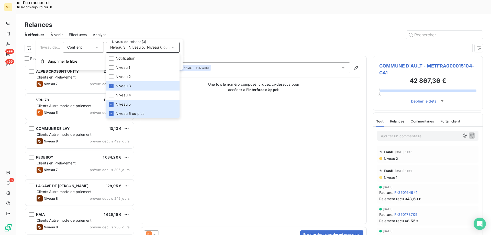
scroll to position [181, 106]
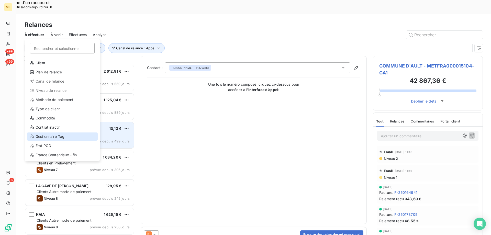
click at [63, 136] on div "Gestionnaire_Tag" at bounding box center [62, 137] width 71 height 8
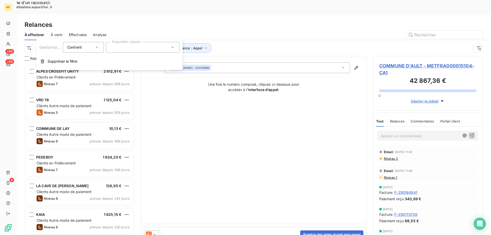
click at [154, 48] on div at bounding box center [143, 47] width 74 height 11
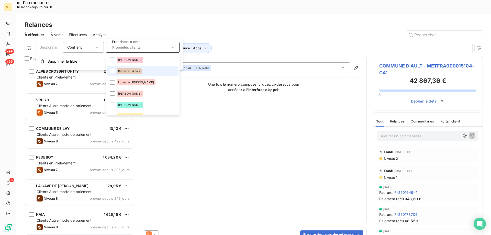
click at [149, 71] on li "Konecta - Anaïs" at bounding box center [143, 71] width 72 height 10
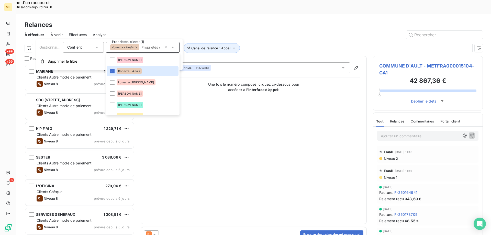
click at [263, 43] on div "Canal de relance : Appel Niveau de relance : Niveau 3 , ... Gestionnaire_Tag : …" at bounding box center [248, 48] width 446 height 10
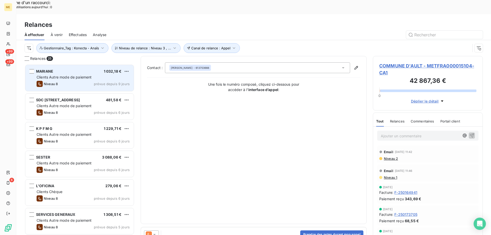
click at [77, 75] on span "Clients Autre mode de paiement" at bounding box center [64, 77] width 55 height 4
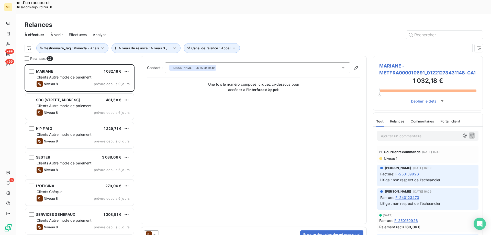
click at [400, 62] on span "MARIANE - METFRA000010691_01221273431148-CA1" at bounding box center [428, 69] width 97 height 14
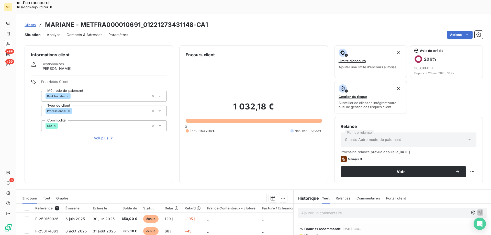
scroll to position [68, 0]
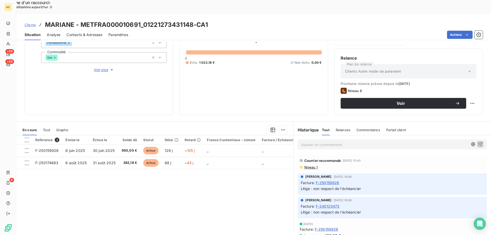
click at [102, 67] on span "Voir plus" at bounding box center [104, 69] width 20 height 5
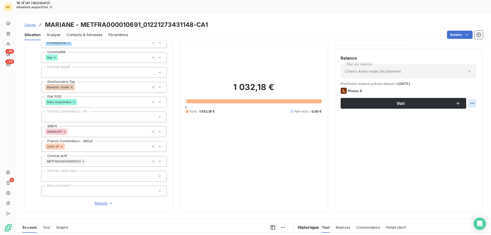
click at [444, 103] on div "Replanifier cette action" at bounding box center [448, 100] width 46 height 8
select select "9"
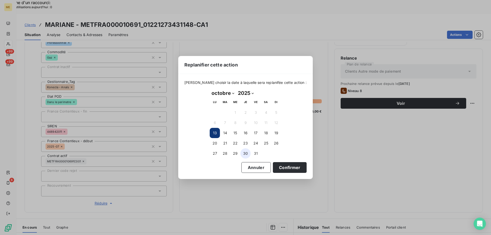
click at [247, 155] on button "30" at bounding box center [246, 153] width 10 height 10
click at [286, 165] on button "Confirmer" at bounding box center [290, 167] width 34 height 11
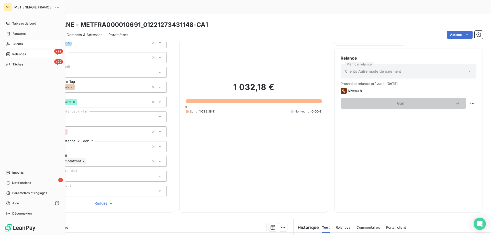
click at [13, 55] on span "Relances" at bounding box center [19, 54] width 14 height 5
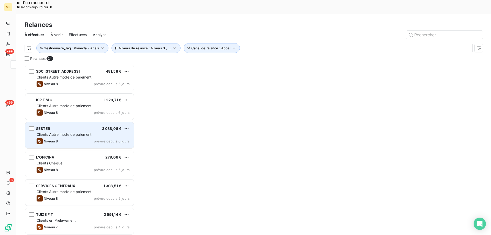
scroll to position [181, 106]
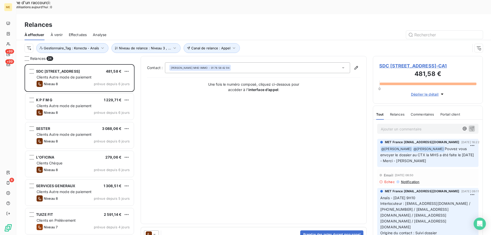
click at [393, 62] on span "SDC 14 RUE CARNOT - METFRA000007052_22595513744510-CA1" at bounding box center [428, 65] width 97 height 7
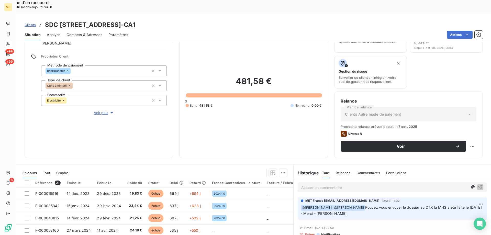
scroll to position [68, 0]
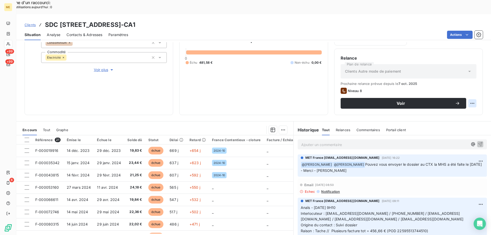
drag, startPoint x: 467, startPoint y: 100, endPoint x: 458, endPoint y: 103, distance: 9.9
click at [467, 100] on div "Replanifier cette action" at bounding box center [448, 100] width 46 height 8
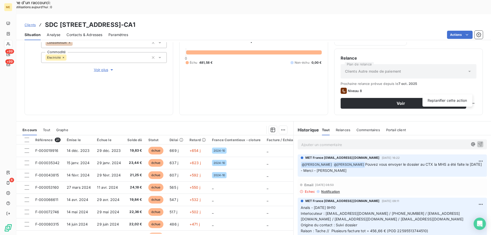
select select "9"
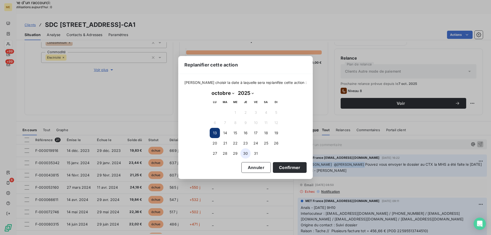
drag, startPoint x: 247, startPoint y: 154, endPoint x: 250, endPoint y: 156, distance: 3.8
click at [247, 154] on button "30" at bounding box center [246, 153] width 10 height 10
click at [257, 153] on button "31" at bounding box center [256, 153] width 10 height 10
click at [291, 167] on button "Confirmer" at bounding box center [290, 167] width 34 height 11
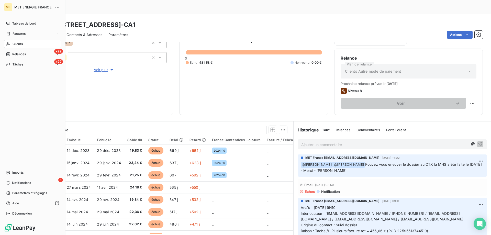
click at [15, 44] on span "Clients" at bounding box center [18, 44] width 10 height 5
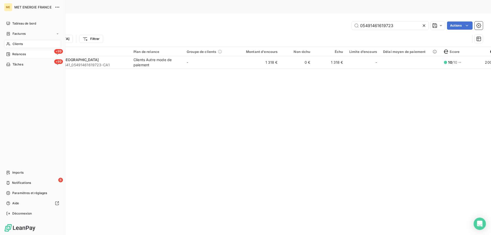
click at [18, 57] on div "+99 Relances" at bounding box center [32, 54] width 57 height 8
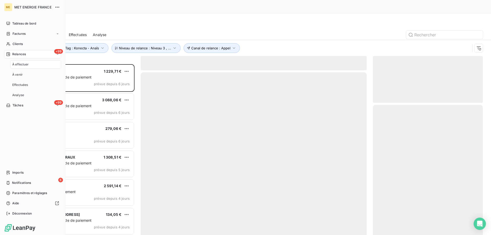
scroll to position [181, 106]
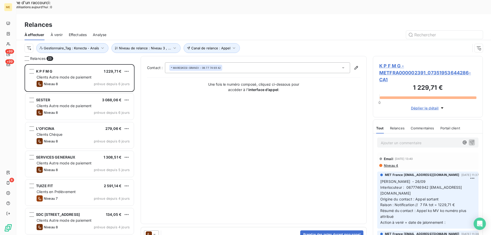
click at [386, 62] on span "K P F M G - METFRA000002391_07351953644286-CA1" at bounding box center [428, 72] width 97 height 21
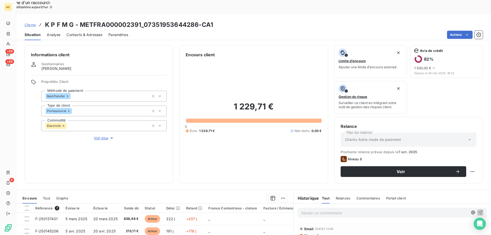
scroll to position [68, 0]
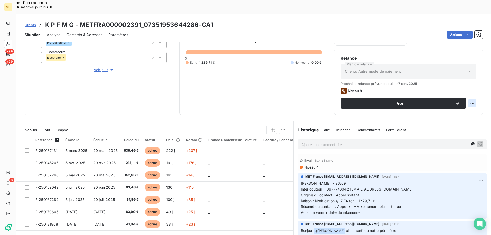
click at [460, 102] on div "Replanifier cette action" at bounding box center [448, 100] width 46 height 8
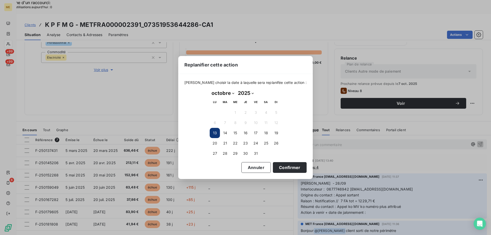
click at [226, 92] on select "janvier février mars avril mai juin juillet août septembre octobre novembre déc…" at bounding box center [223, 93] width 26 height 8
select select "10"
click at [210, 89] on select "janvier février mars avril mai juin juillet août septembre octobre novembre déc…" at bounding box center [223, 93] width 26 height 8
click at [216, 124] on button "3" at bounding box center [215, 123] width 10 height 10
click at [291, 169] on button "Confirmer" at bounding box center [290, 167] width 34 height 11
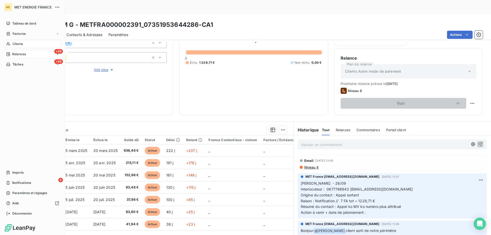
click at [17, 53] on span "Relances" at bounding box center [19, 54] width 14 height 5
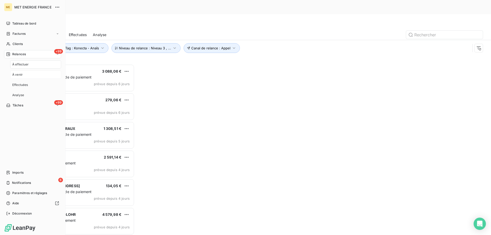
scroll to position [181, 106]
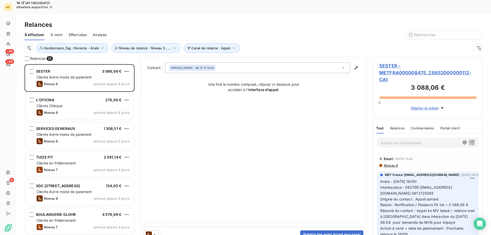
click at [392, 62] on span "SESTER - METFRA000008475_Z6852000000112-CA1" at bounding box center [428, 72] width 97 height 21
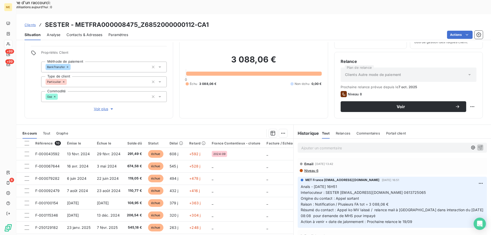
scroll to position [33, 0]
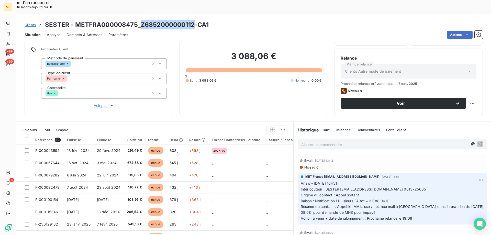
drag, startPoint x: 194, startPoint y: 11, endPoint x: 141, endPoint y: 13, distance: 53.5
click at [141, 20] on h3 "SESTER - METFRA000008475_Z6852000000112-CA1" at bounding box center [127, 24] width 164 height 9
copy h3 "Z6852000000112"
click at [169, 31] on div "Actions" at bounding box center [308, 35] width 349 height 8
drag, startPoint x: 193, startPoint y: 11, endPoint x: 140, endPoint y: 13, distance: 53.2
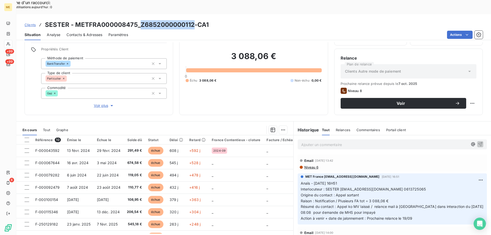
click at [140, 20] on h3 "SESTER - METFRA000008475_Z6852000000112-CA1" at bounding box center [127, 24] width 164 height 9
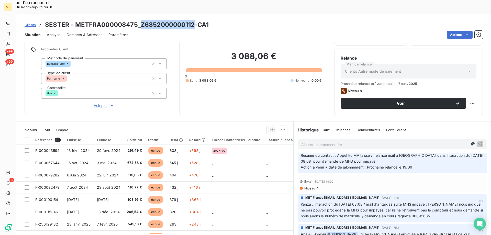
scroll to position [0, 0]
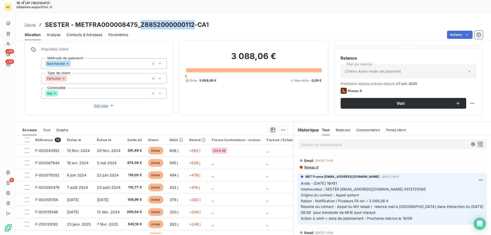
click at [152, 20] on h3 "SESTER - METFRA000008475_Z6852000000112-CA1" at bounding box center [127, 24] width 164 height 9
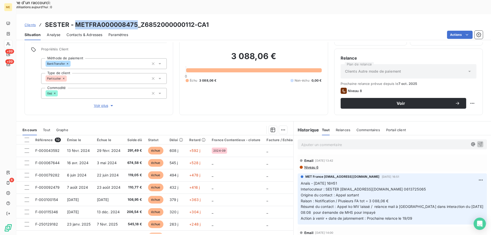
drag, startPoint x: 136, startPoint y: 10, endPoint x: 75, endPoint y: 9, distance: 60.9
click at [75, 20] on h3 "SESTER - METFRA000008475_Z6852000000112-CA1" at bounding box center [127, 24] width 164 height 9
copy h3 "METFRA000008475"
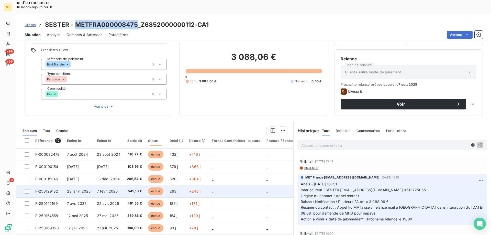
scroll to position [33, 0]
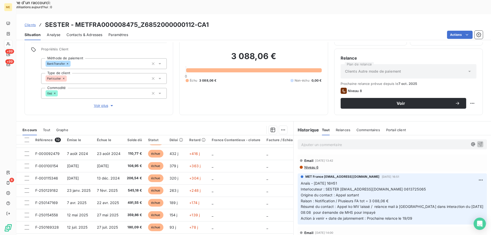
click at [150, 20] on h3 "SESTER - METFRA000008475_Z6852000000112-CA1" at bounding box center [127, 24] width 164 height 9
drag, startPoint x: 137, startPoint y: 11, endPoint x: 75, endPoint y: 11, distance: 61.7
click at [75, 20] on h3 "SESTER - METFRA000008475_Z6852000000112-CA1" at bounding box center [127, 24] width 164 height 9
copy h3 "METFRA000008475"
click at [352, 142] on p "Ajouter un commentaire ﻿" at bounding box center [384, 145] width 167 height 6
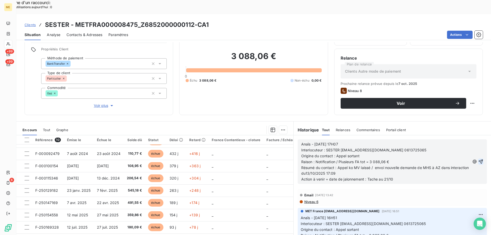
click at [479, 160] on icon "button" at bounding box center [481, 162] width 4 height 4
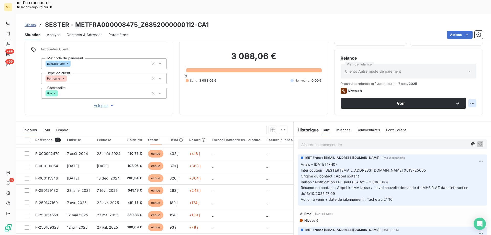
drag, startPoint x: 469, startPoint y: 101, endPoint x: 460, endPoint y: 106, distance: 9.3
click at [469, 102] on div "Replanifier cette action" at bounding box center [448, 100] width 46 height 8
select select "9"
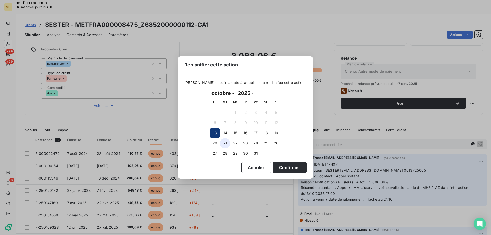
drag, startPoint x: 226, startPoint y: 143, endPoint x: 228, endPoint y: 146, distance: 2.8
click at [226, 144] on button "21" at bounding box center [225, 143] width 10 height 10
click at [297, 166] on button "Confirmer" at bounding box center [290, 167] width 34 height 11
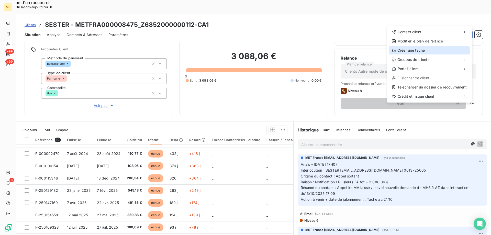
click at [424, 52] on div "Créer une tâche" at bounding box center [429, 50] width 81 height 8
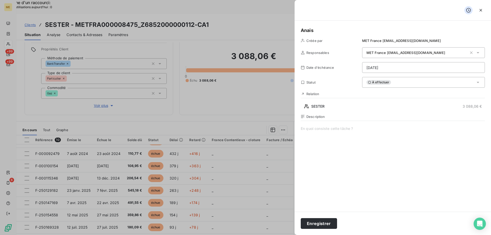
click at [353, 130] on span at bounding box center [393, 175] width 184 height 98
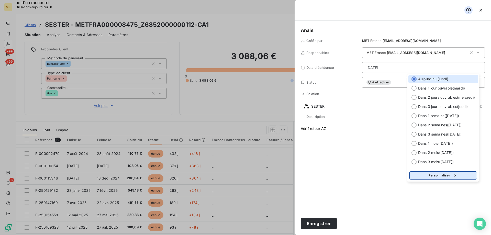
click at [467, 178] on button "Personnaliser" at bounding box center [444, 175] width 68 height 8
select select "9"
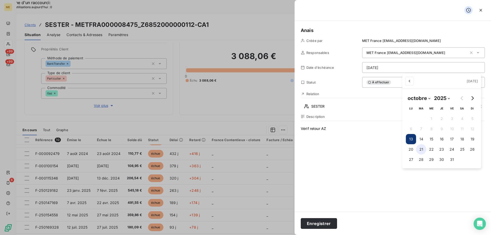
click at [422, 148] on button "21" at bounding box center [421, 149] width 10 height 10
type input "21/10/2025"
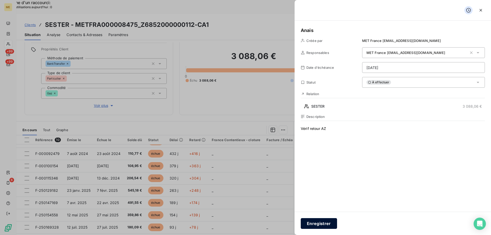
click at [320, 224] on button "Enregistrer" at bounding box center [319, 223] width 36 height 11
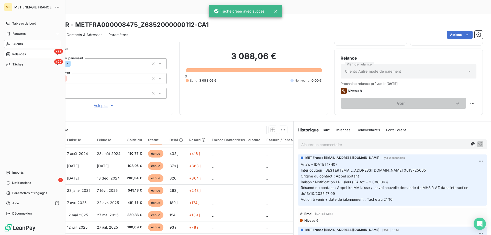
click at [28, 50] on div "+99 Relances" at bounding box center [32, 54] width 57 height 8
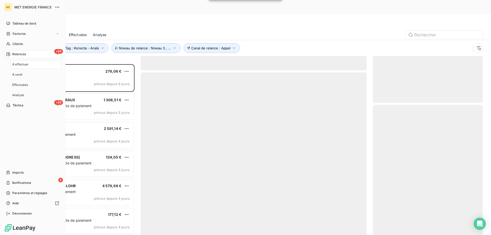
scroll to position [181, 106]
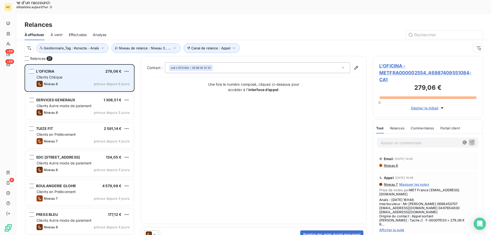
click at [74, 75] on div "Clients Chèque" at bounding box center [83, 77] width 93 height 5
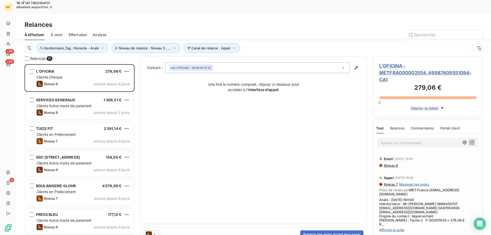
click at [397, 62] on span "L'OFICINA - METFRA000002554_46987409551084-CA1" at bounding box center [428, 72] width 97 height 21
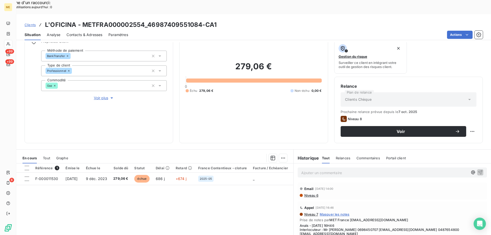
scroll to position [68, 0]
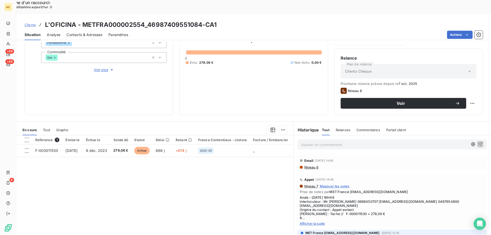
click at [310, 222] on span "Afficher la suite" at bounding box center [392, 224] width 185 height 4
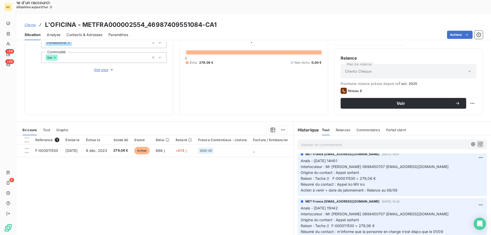
scroll to position [0, 0]
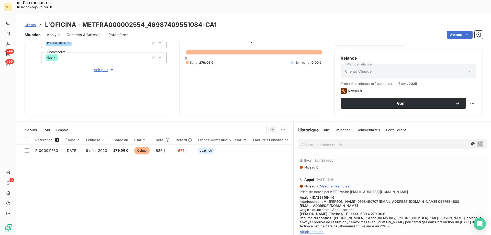
click at [319, 142] on p "Ajouter un commentaire ﻿" at bounding box center [384, 145] width 167 height 6
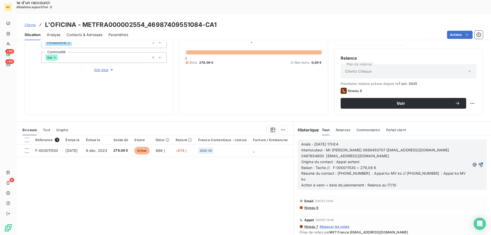
click at [479, 162] on icon "button" at bounding box center [481, 164] width 5 height 5
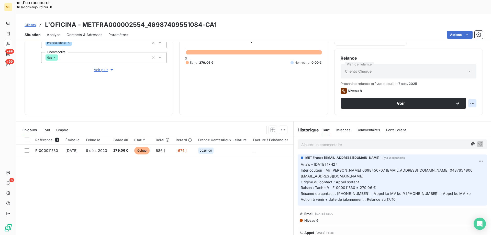
click at [469, 102] on div "Replanifier cette action" at bounding box center [448, 100] width 46 height 8
select select "9"
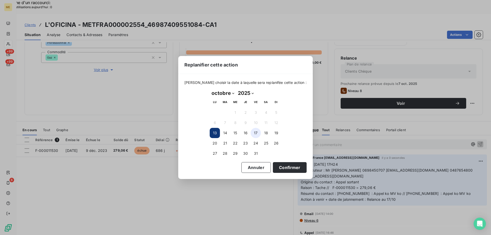
drag, startPoint x: 256, startPoint y: 132, endPoint x: 258, endPoint y: 135, distance: 3.1
click at [256, 133] on button "17" at bounding box center [256, 133] width 10 height 10
drag, startPoint x: 288, startPoint y: 168, endPoint x: 284, endPoint y: 170, distance: 4.5
click at [288, 168] on button "Confirmer" at bounding box center [290, 167] width 34 height 11
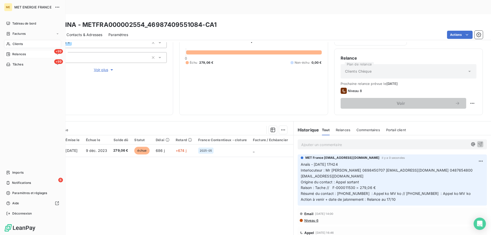
click at [14, 54] on span "Relances" at bounding box center [19, 54] width 14 height 5
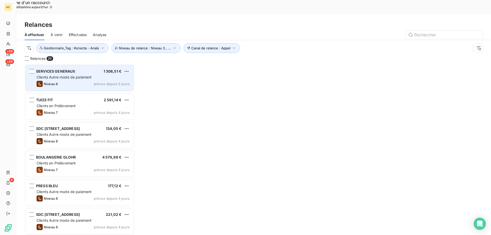
scroll to position [181, 106]
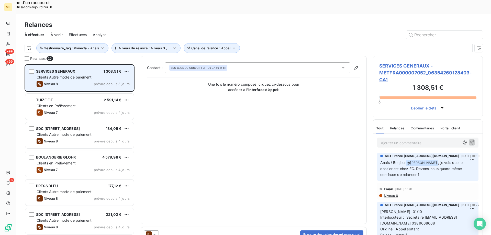
click at [78, 65] on div "SERVICES GENERAUX 1 308,51 € Clients Autre mode de paiement Niveau 8 prévue dep…" at bounding box center [79, 78] width 109 height 26
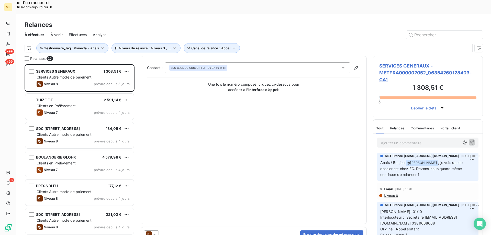
click at [398, 62] on span "SERVICES GENERAUX - METFRA000007052_06354269128403-CA1" at bounding box center [428, 72] width 97 height 21
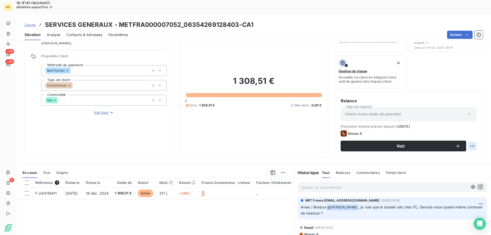
click at [463, 143] on div "Replanifier cette action" at bounding box center [448, 143] width 46 height 8
select select "9"
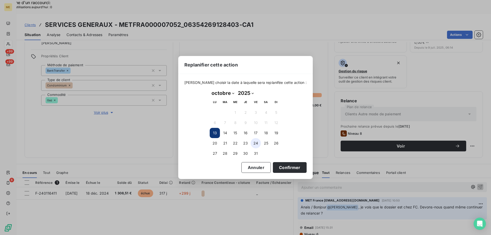
click at [254, 144] on button "24" at bounding box center [256, 143] width 10 height 10
click at [287, 167] on button "Confirmer" at bounding box center [290, 167] width 34 height 11
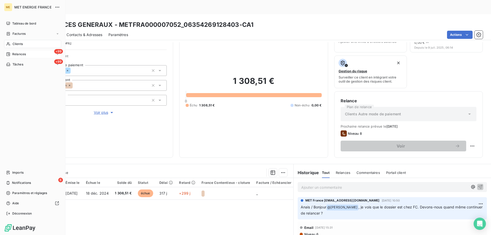
click at [11, 54] on div "Relances" at bounding box center [16, 54] width 20 height 5
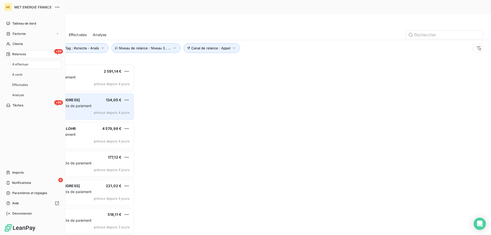
scroll to position [181, 106]
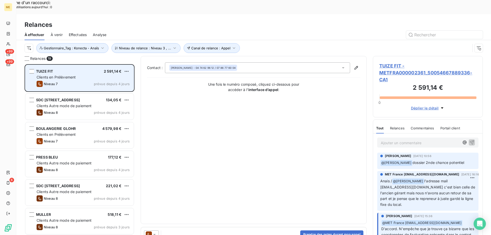
click at [73, 75] on span "Clients en Prélèvement" at bounding box center [56, 77] width 39 height 4
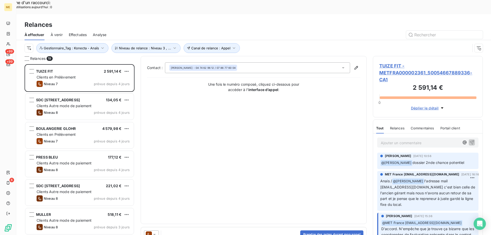
click at [393, 62] on span "TUIZE FIT - METFRA000002361_50054667889336-CA1" at bounding box center [428, 72] width 97 height 21
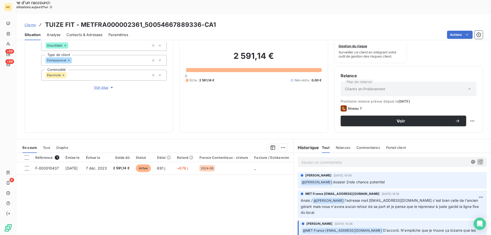
scroll to position [51, 0]
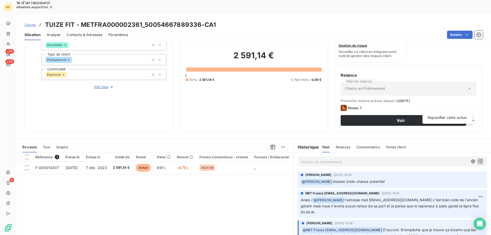
click at [467, 113] on div "Replanifier cette action" at bounding box center [448, 118] width 50 height 12
click at [467, 118] on div "Replanifier cette action" at bounding box center [448, 118] width 46 height 8
select select "9"
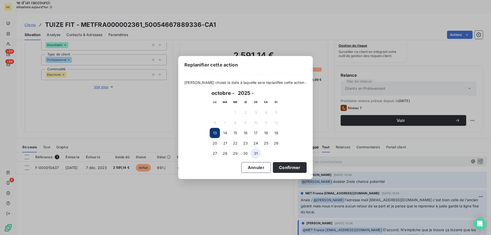
click at [258, 154] on button "31" at bounding box center [256, 153] width 10 height 10
click at [289, 171] on button "Confirmer" at bounding box center [290, 167] width 34 height 11
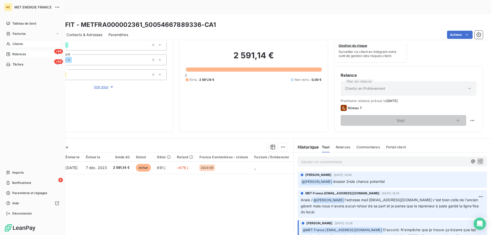
click at [14, 55] on span "Relances" at bounding box center [19, 54] width 14 height 5
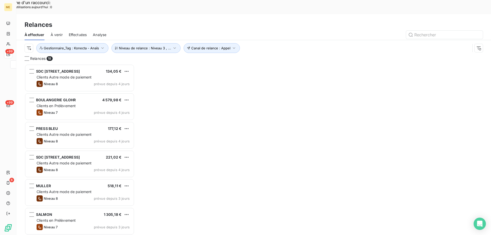
scroll to position [181, 106]
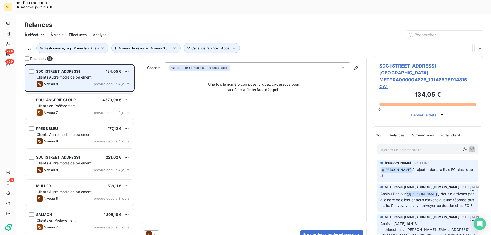
click at [77, 75] on span "Clients Autre mode de paiement" at bounding box center [64, 77] width 55 height 4
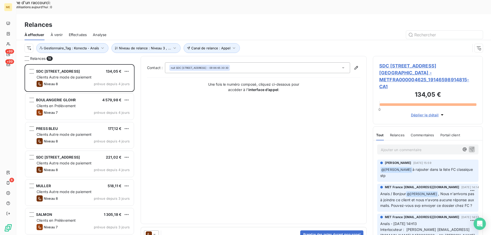
click at [411, 62] on span "SDC 3 RUE DE LA TOUR DU PIN - METFRA000004625_19146598914815-CA1" at bounding box center [428, 76] width 97 height 28
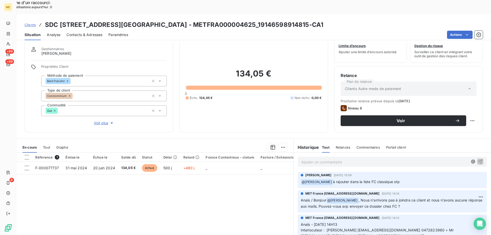
scroll to position [26, 0]
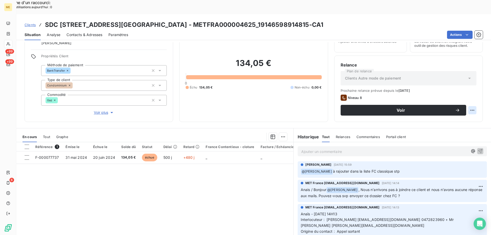
click at [465, 107] on div "Replanifier cette action" at bounding box center [448, 107] width 46 height 8
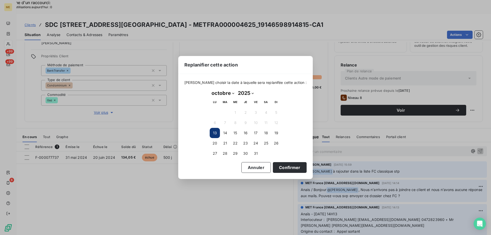
click at [233, 93] on select "janvier février mars avril mai juin juillet août septembre octobre novembre déc…" at bounding box center [223, 93] width 26 height 8
select select "10"
click at [210, 89] on select "janvier février mars avril mai juin juillet août septembre octobre novembre déc…" at bounding box center [223, 93] width 26 height 8
click at [247, 121] on button "6" at bounding box center [246, 123] width 10 height 10
click at [286, 168] on button "Confirmer" at bounding box center [290, 167] width 34 height 11
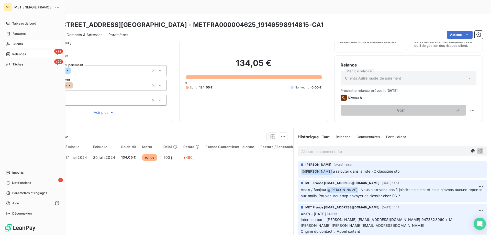
click at [18, 55] on span "Relances" at bounding box center [19, 54] width 14 height 5
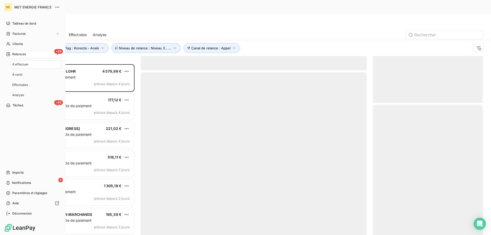
scroll to position [181, 106]
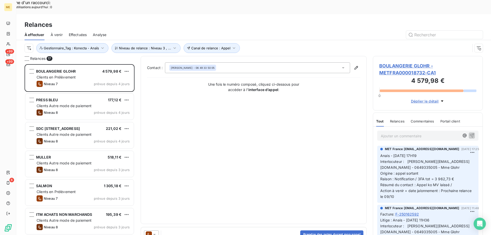
click at [395, 62] on span "BOULANGERIE GLOHR - METFRA000018732-CA1" at bounding box center [428, 69] width 97 height 14
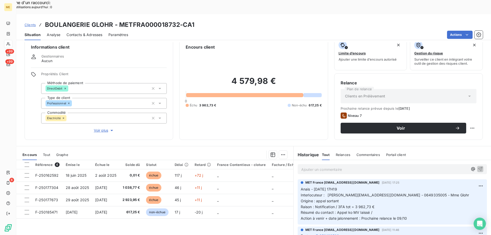
scroll to position [7, 0]
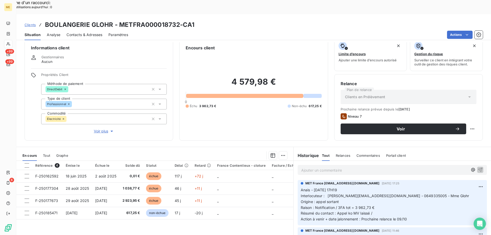
click at [97, 129] on span "Voir plus" at bounding box center [104, 131] width 20 height 5
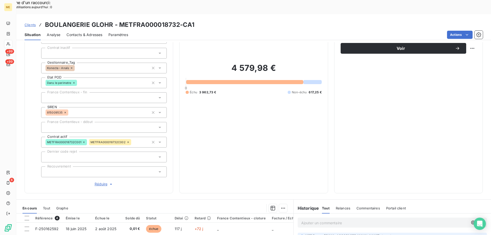
scroll to position [33, 0]
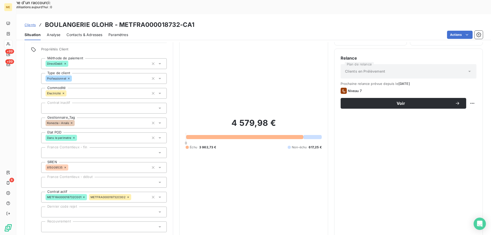
click at [96, 32] on span "Contacts & Adresses" at bounding box center [85, 34] width 36 height 5
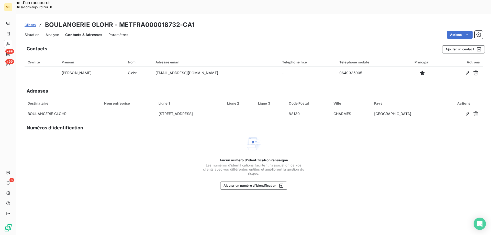
click at [38, 32] on span "Situation" at bounding box center [32, 34] width 15 height 5
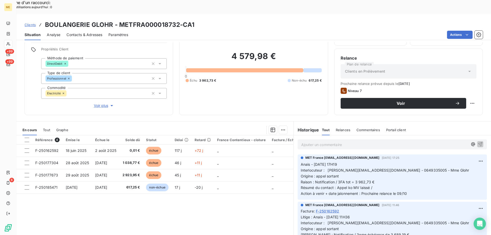
click at [335, 142] on p "Ajouter un commentaire ﻿" at bounding box center [384, 145] width 167 height 6
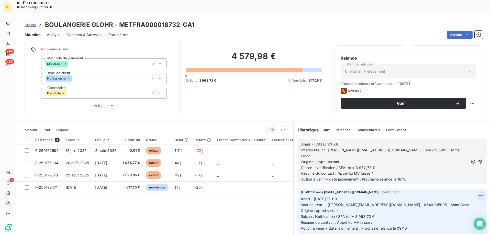
click at [478, 159] on icon "button" at bounding box center [480, 161] width 5 height 5
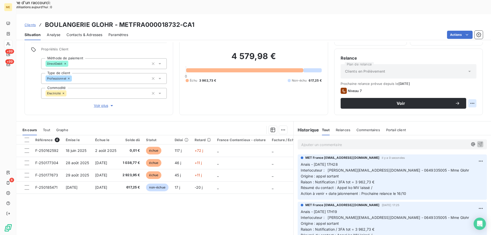
click at [468, 100] on div "Replanifier cette action" at bounding box center [448, 100] width 46 height 8
select select "9"
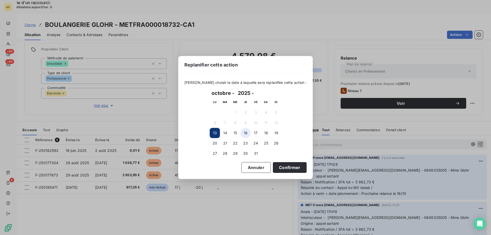
click at [244, 133] on button "16" at bounding box center [246, 133] width 10 height 10
click at [275, 165] on button "Confirmer" at bounding box center [290, 167] width 34 height 11
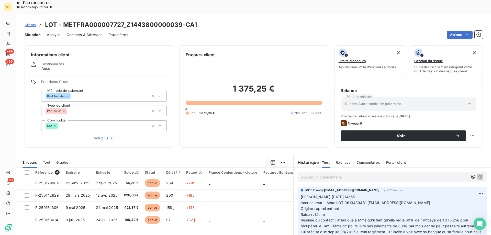
scroll to position [33, 0]
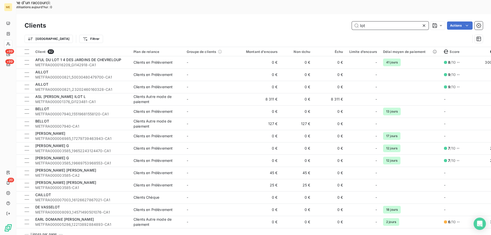
click at [388, 21] on input "lot" at bounding box center [390, 25] width 77 height 8
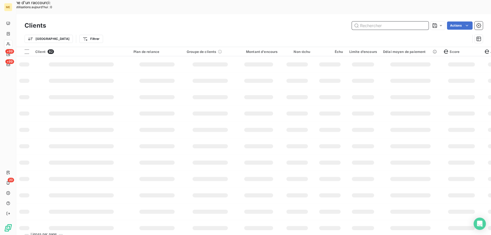
click at [370, 21] on input "text" at bounding box center [390, 25] width 77 height 8
paste input "AZ800041526"
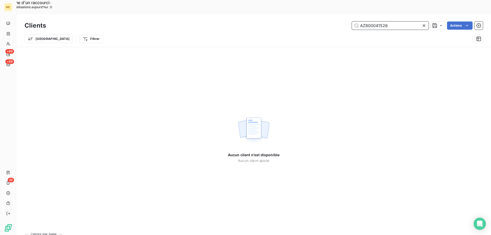
click at [397, 21] on input "AZ800041526" at bounding box center [390, 25] width 77 height 8
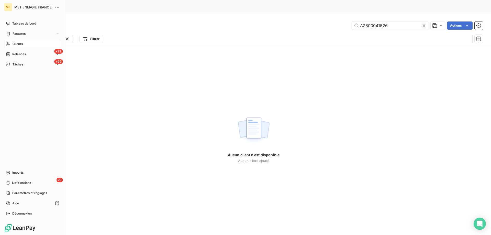
click at [5, 45] on div "Clients" at bounding box center [32, 44] width 57 height 8
click at [9, 46] on icon at bounding box center [8, 44] width 4 height 4
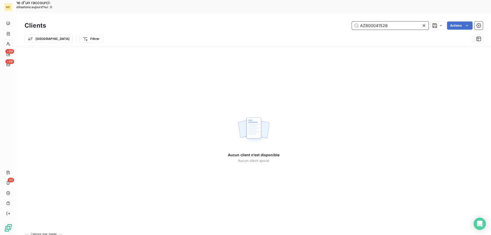
click at [391, 21] on input "AZ800041526" at bounding box center [390, 25] width 77 height 8
click at [389, 21] on input "AZ800041526" at bounding box center [390, 25] width 77 height 8
type input "METFRA000028237"
